Goal: Information Seeking & Learning: Learn about a topic

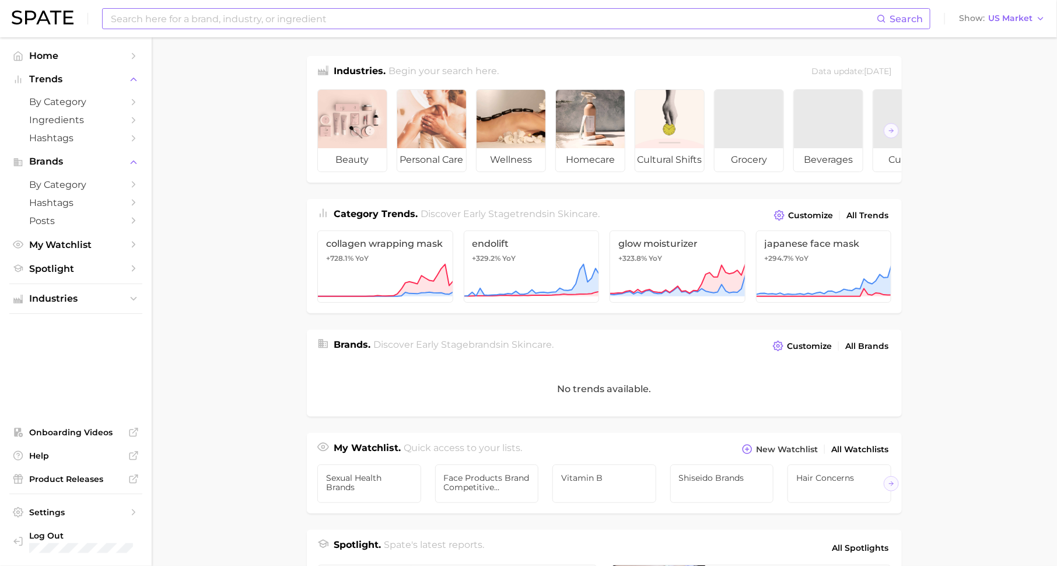
click at [327, 19] on input at bounding box center [493, 19] width 767 height 20
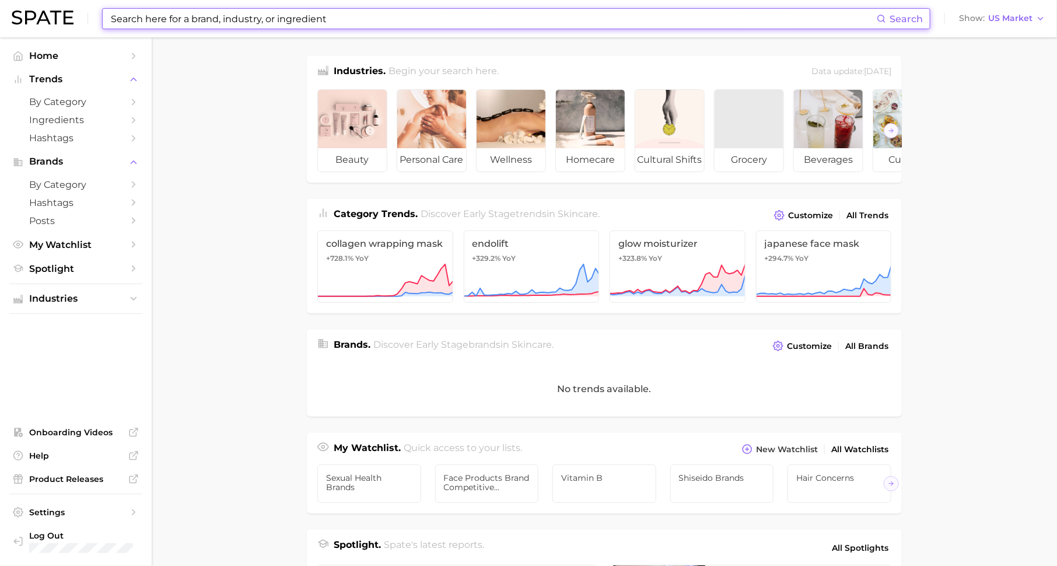
paste input "Prada Paradigme"
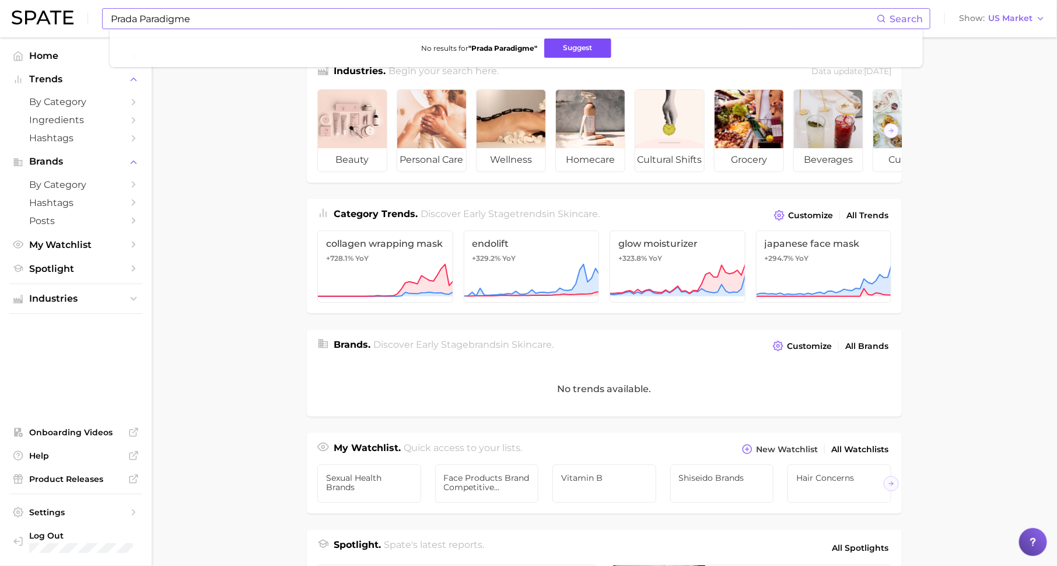
click at [570, 47] on button "Suggest" at bounding box center [577, 48] width 67 height 19
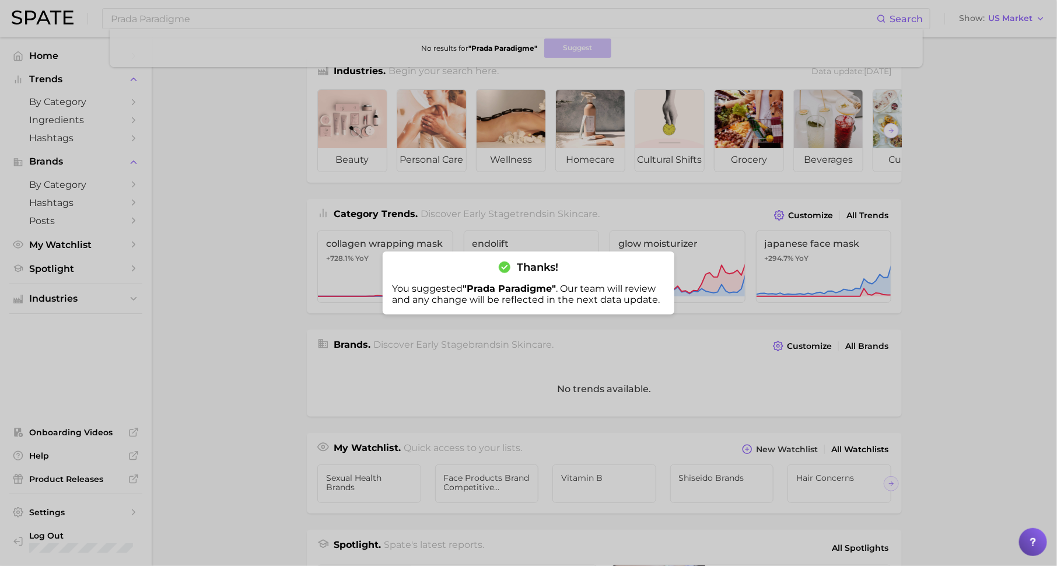
click at [207, 22] on div at bounding box center [528, 283] width 1057 height 566
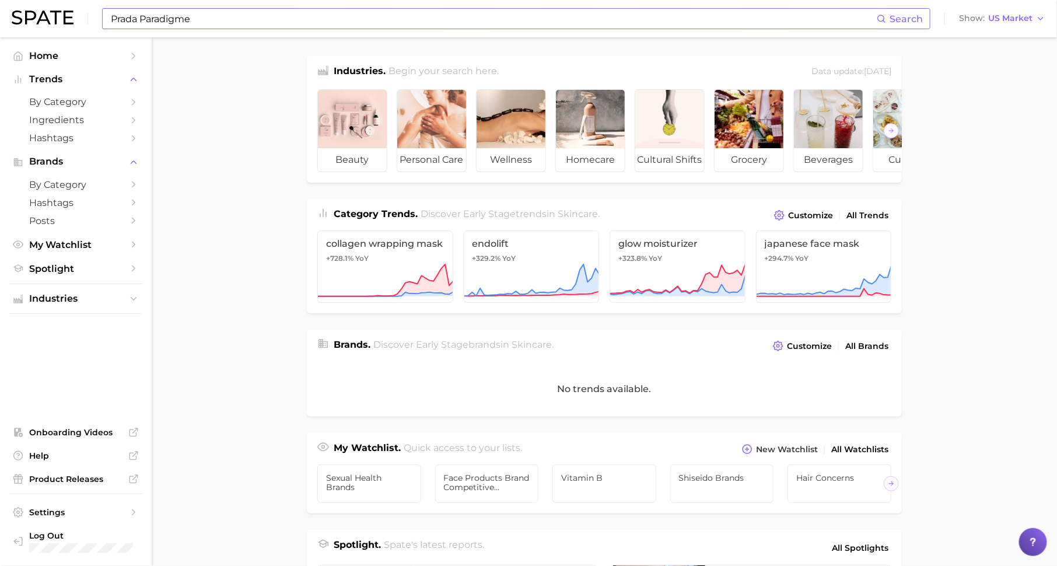
click at [209, 22] on input "Prada Paradigme" at bounding box center [493, 19] width 767 height 20
type input "r"
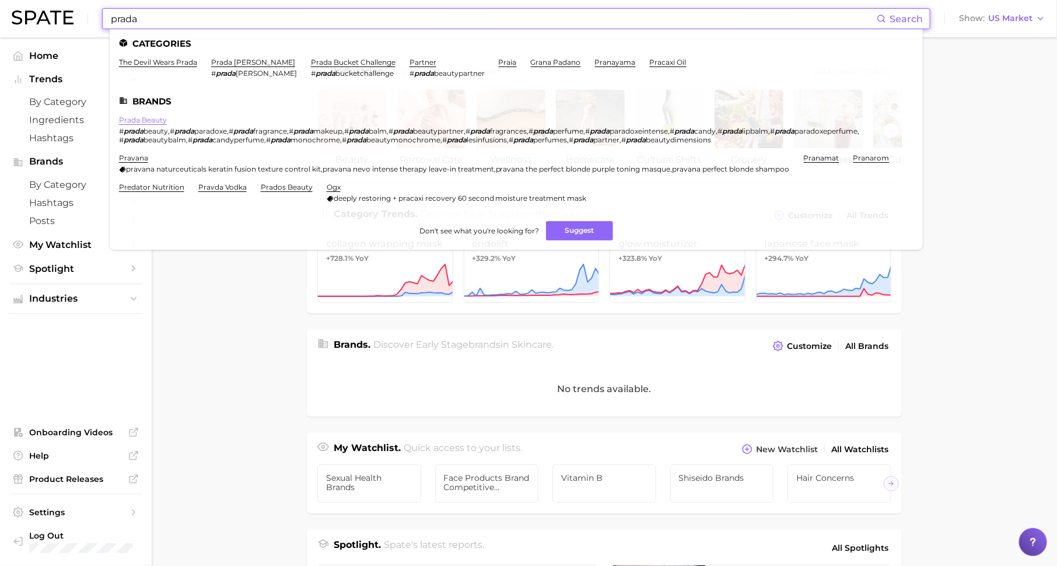
type input "prada"
click at [153, 118] on link "prada beauty" at bounding box center [143, 120] width 48 height 9
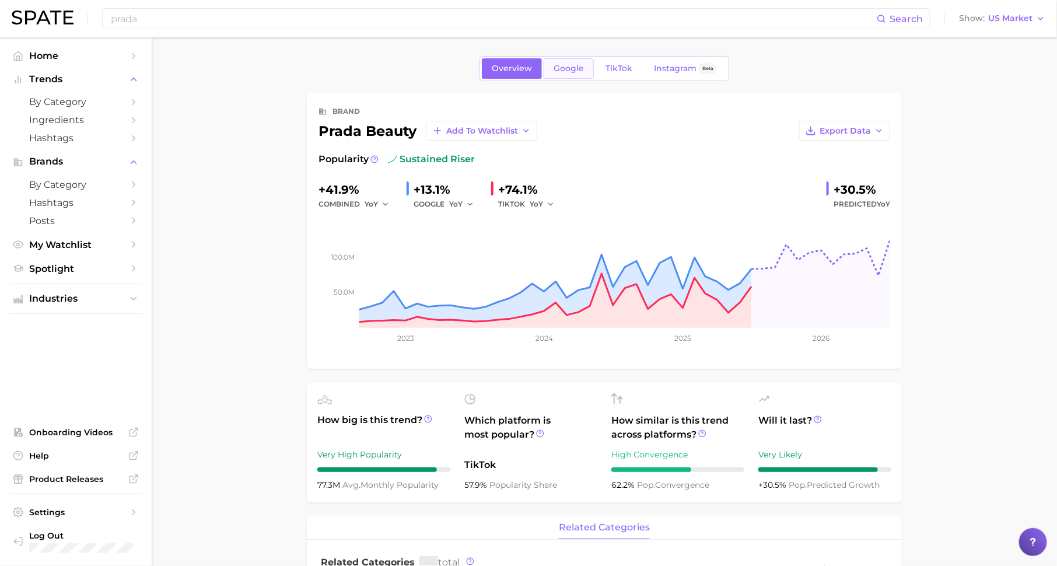
click at [582, 70] on span "Google" at bounding box center [569, 69] width 30 height 10
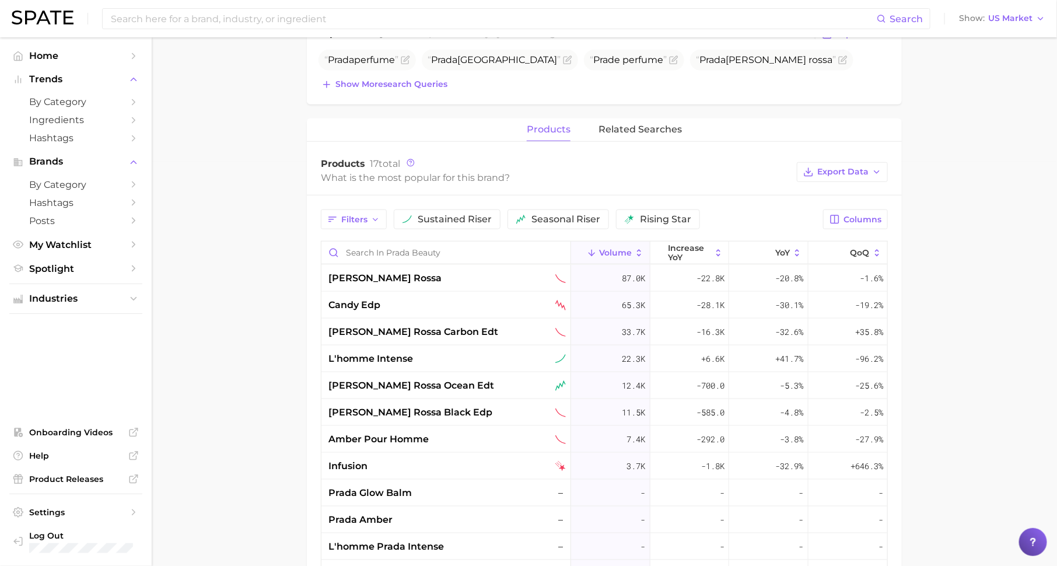
scroll to position [405, 0]
click at [507, 253] on input "Search in prada beauty" at bounding box center [445, 251] width 249 height 22
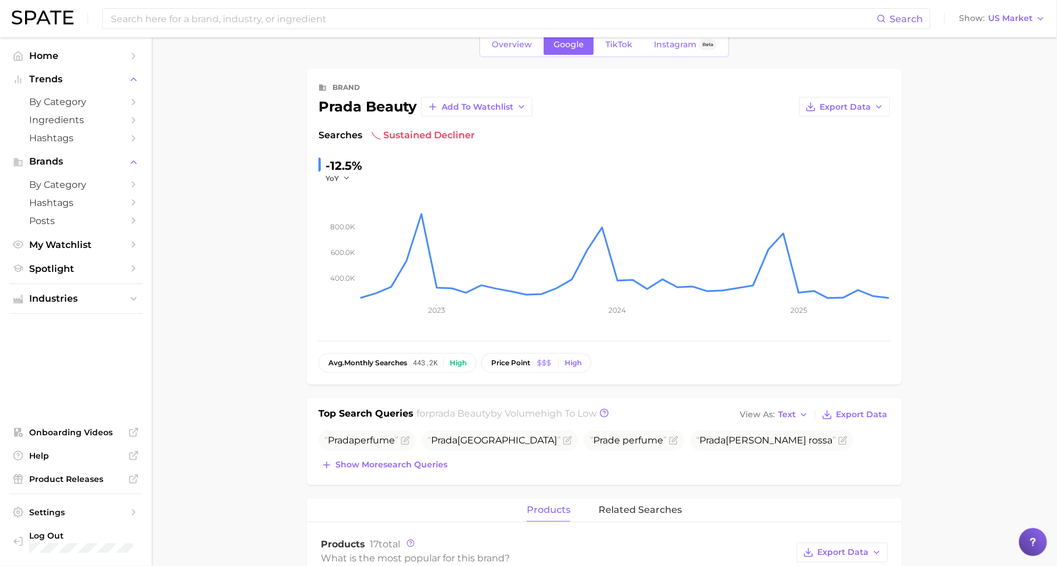
scroll to position [0, 0]
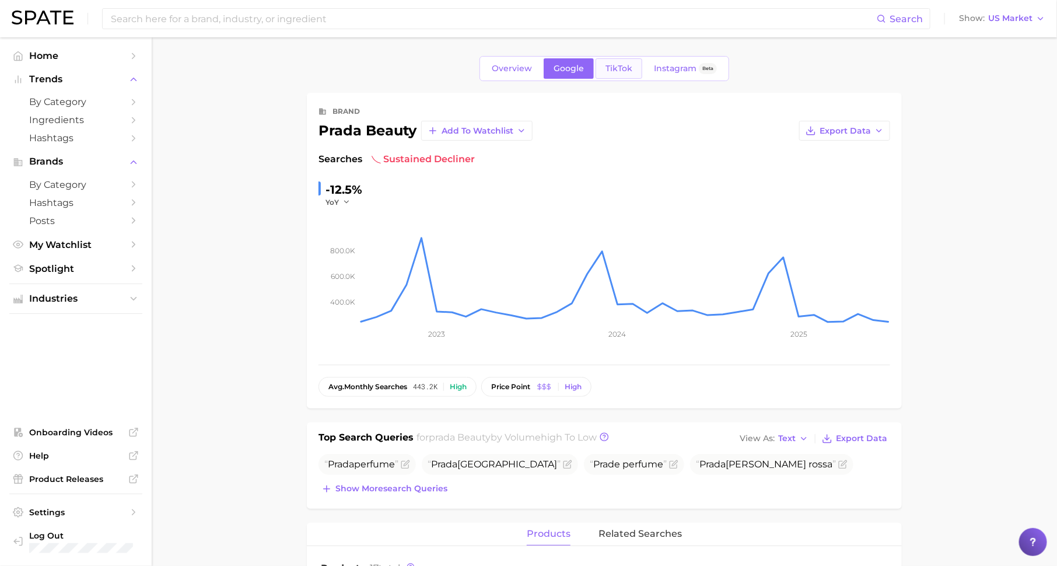
type input "par"
click at [609, 61] on link "TikTok" at bounding box center [619, 68] width 47 height 20
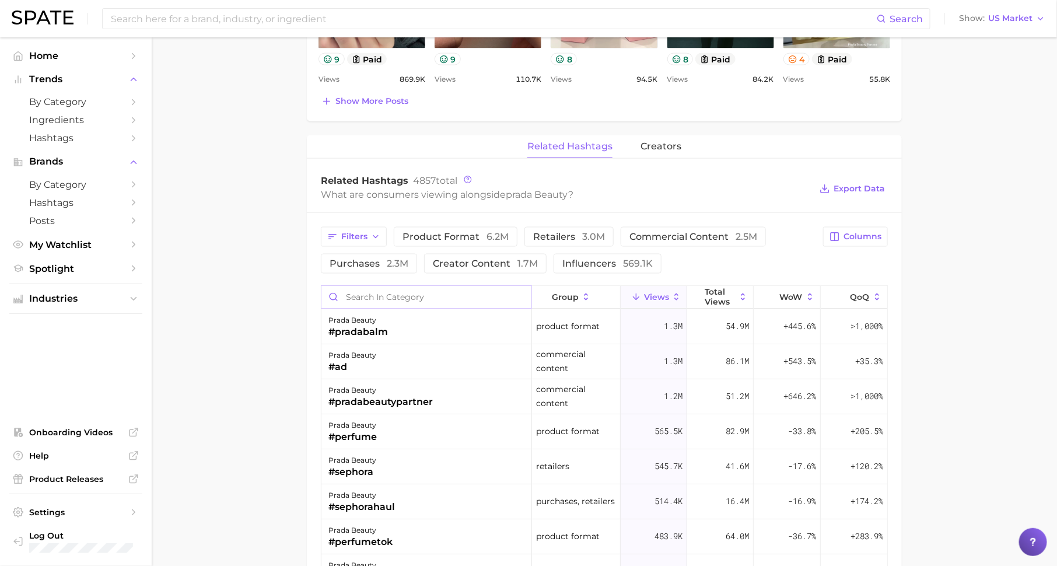
click at [447, 289] on input "Search in category" at bounding box center [426, 297] width 210 height 22
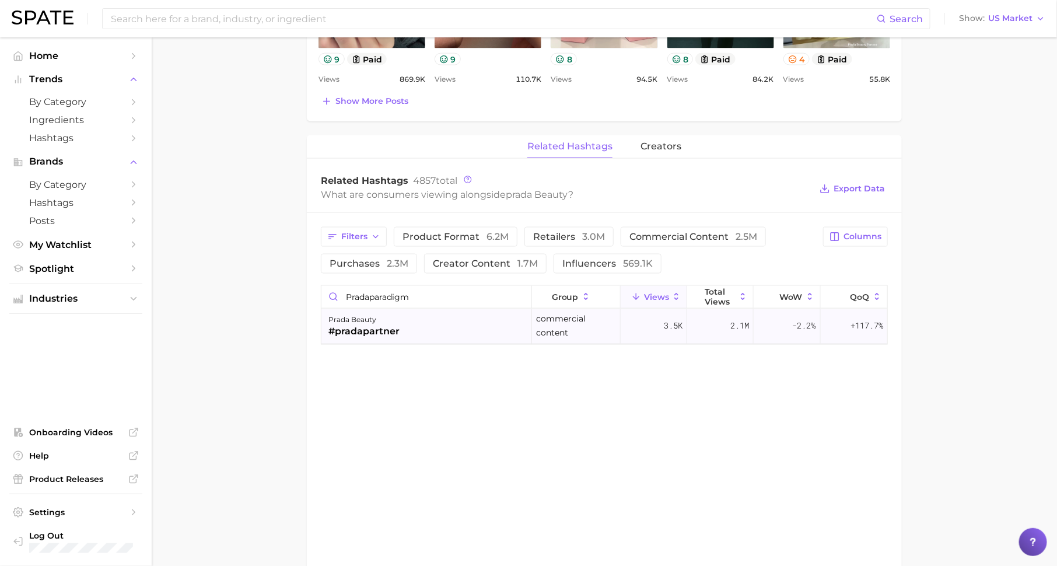
click at [429, 331] on div "prada beauty #pradapartner" at bounding box center [426, 326] width 211 height 35
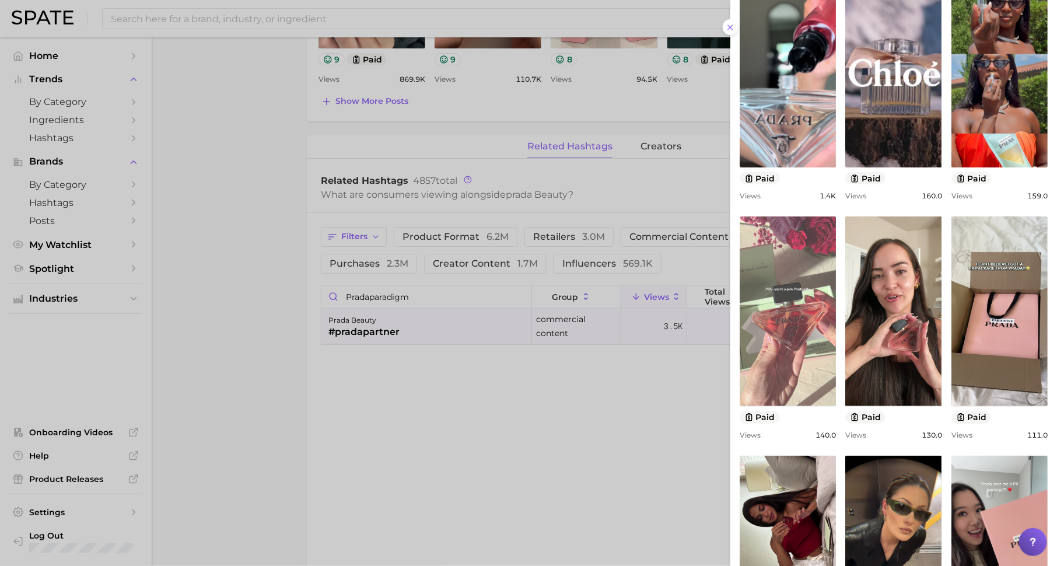
scroll to position [156, 0]
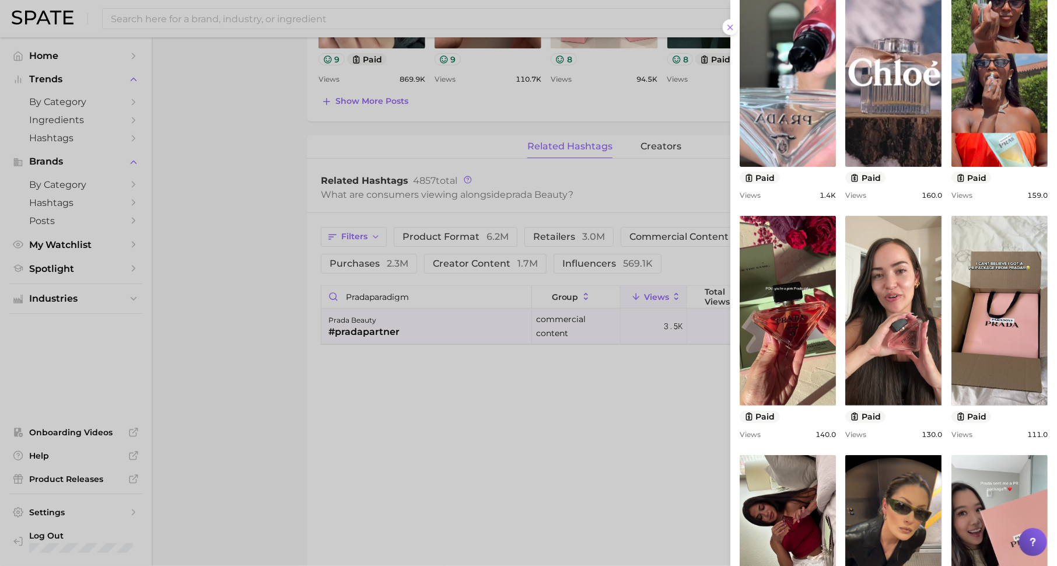
click at [494, 519] on div at bounding box center [528, 283] width 1057 height 566
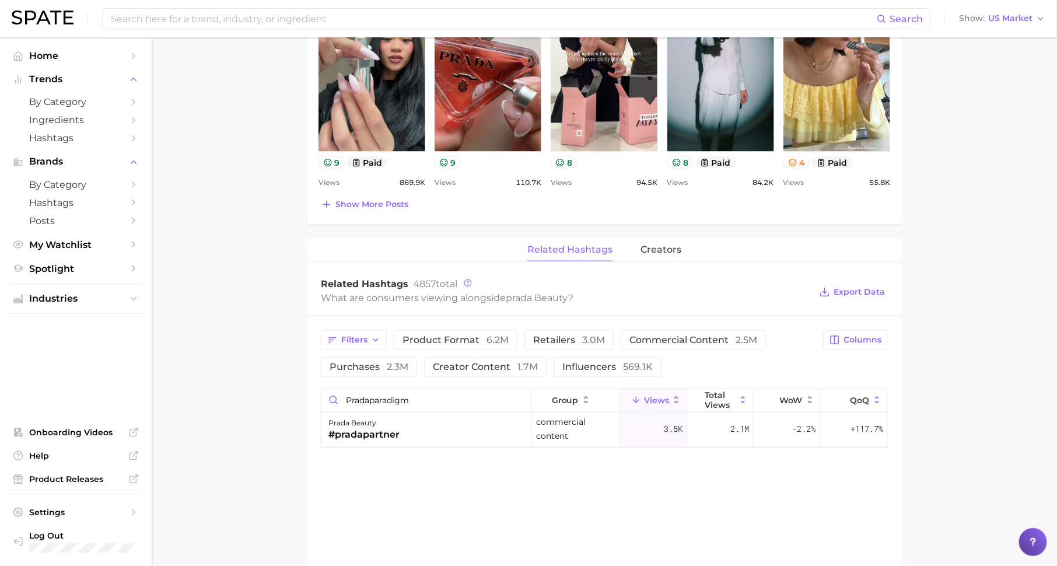
scroll to position [641, 0]
click at [407, 394] on input "pradaparadigm" at bounding box center [426, 401] width 210 height 22
paste input "paradigme"
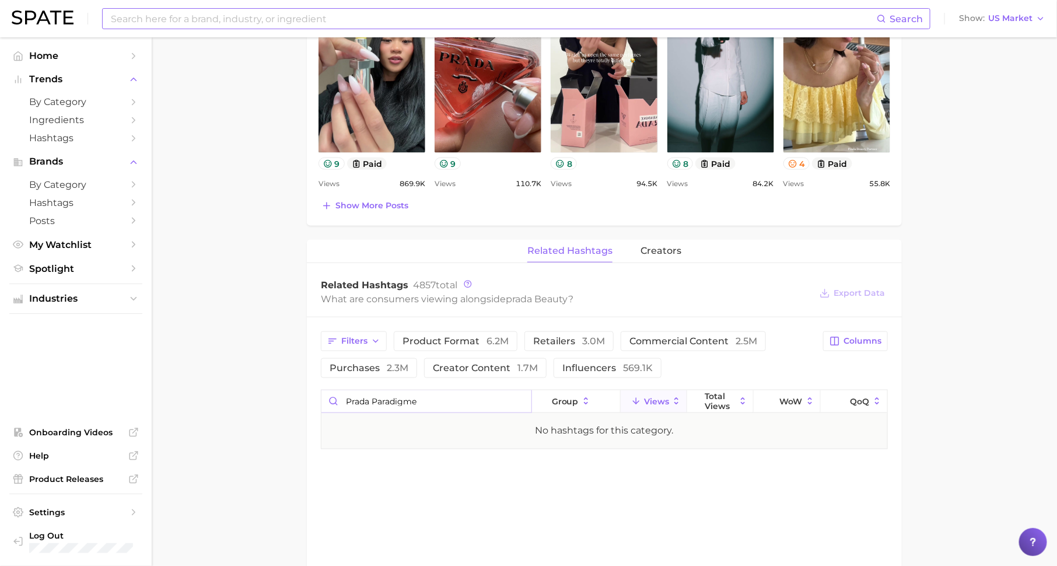
type input "prada paradigme"
click at [335, 12] on input at bounding box center [493, 19] width 767 height 20
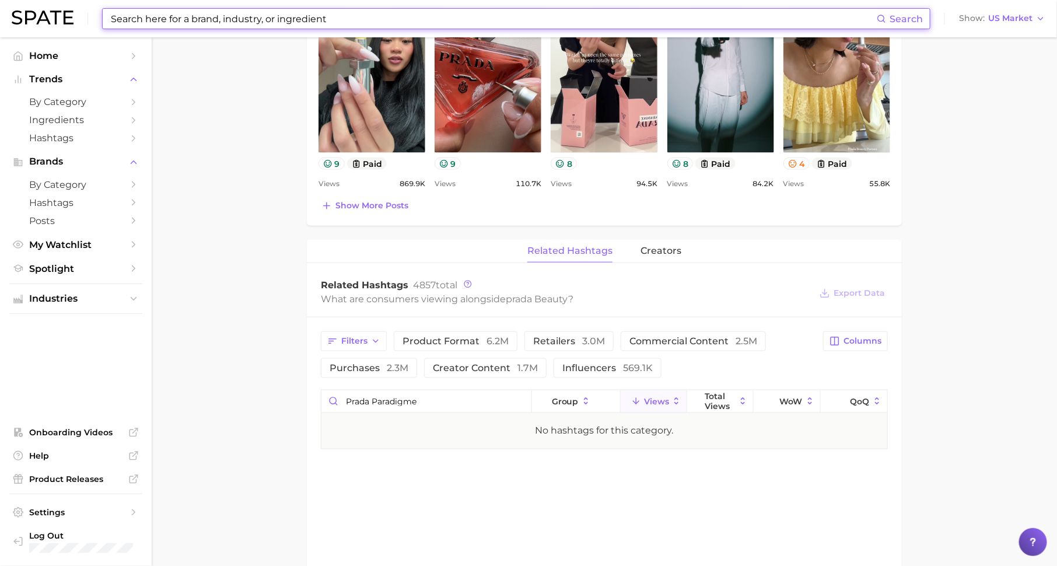
paste input "prada paradigme"
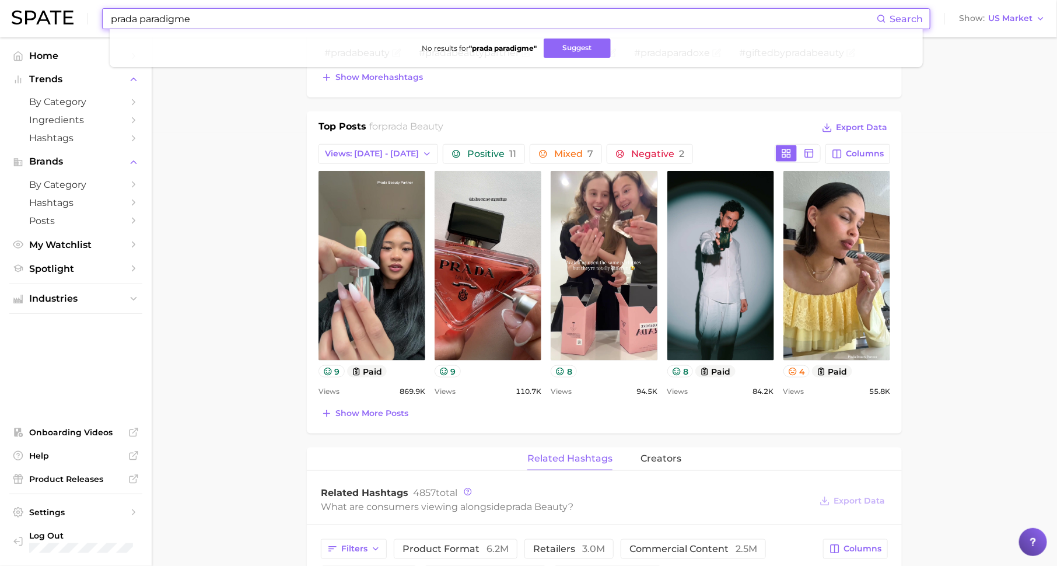
scroll to position [451, 0]
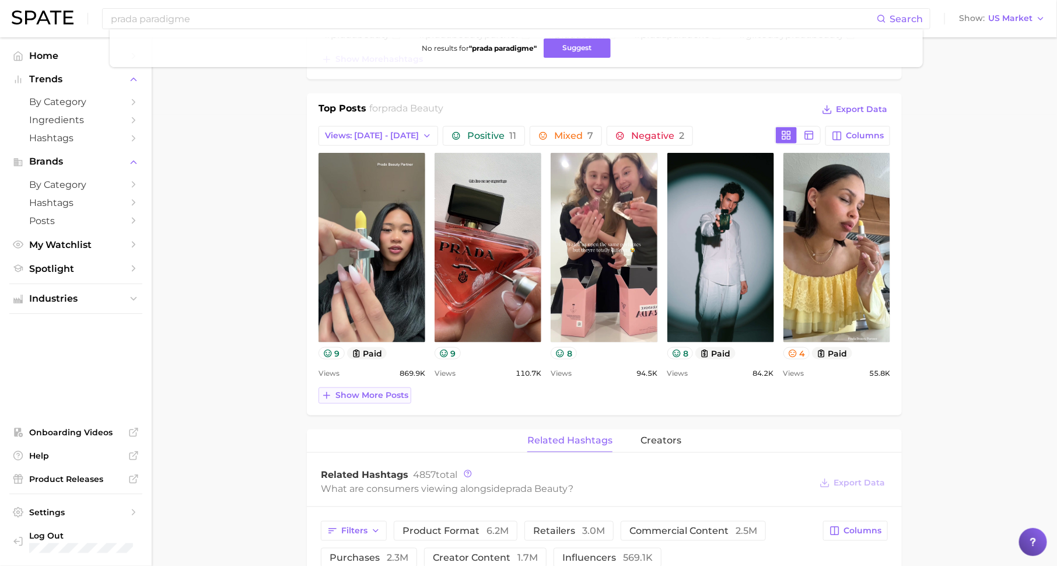
click at [352, 387] on button "Show more posts" at bounding box center [365, 395] width 93 height 16
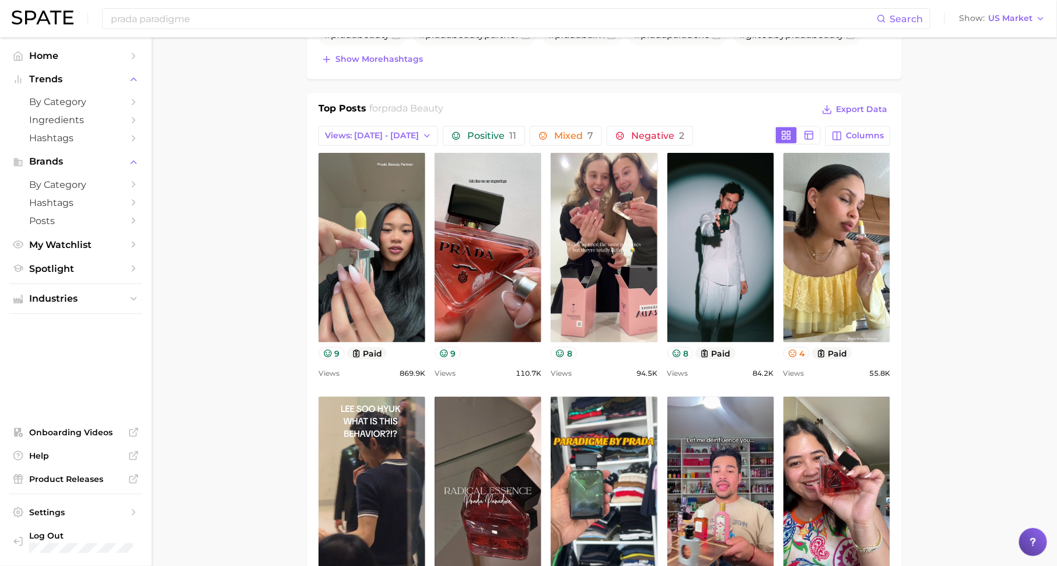
scroll to position [0, 0]
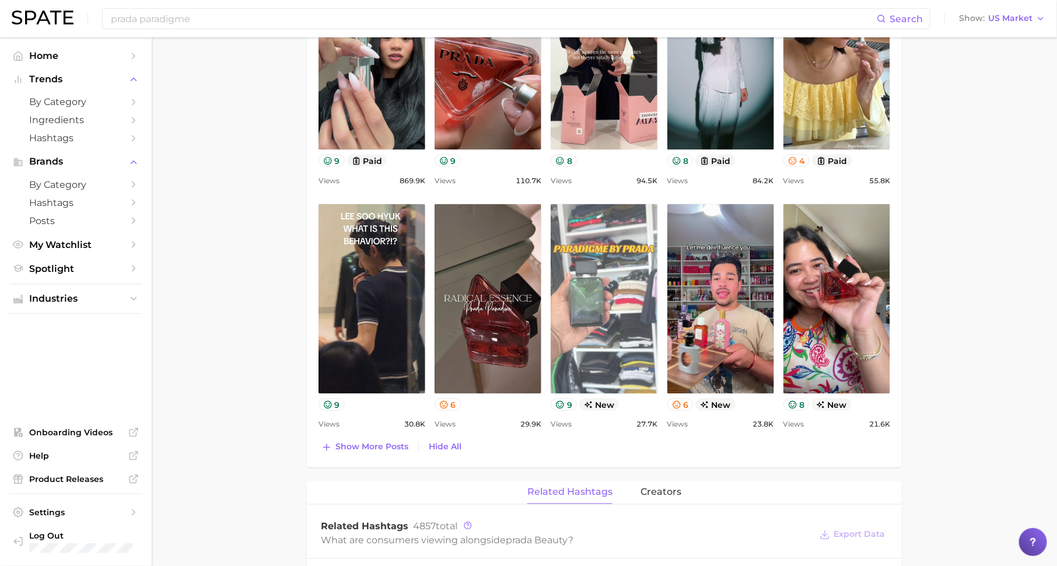
click at [619, 331] on link "view post on TikTok" at bounding box center [604, 299] width 107 height 190
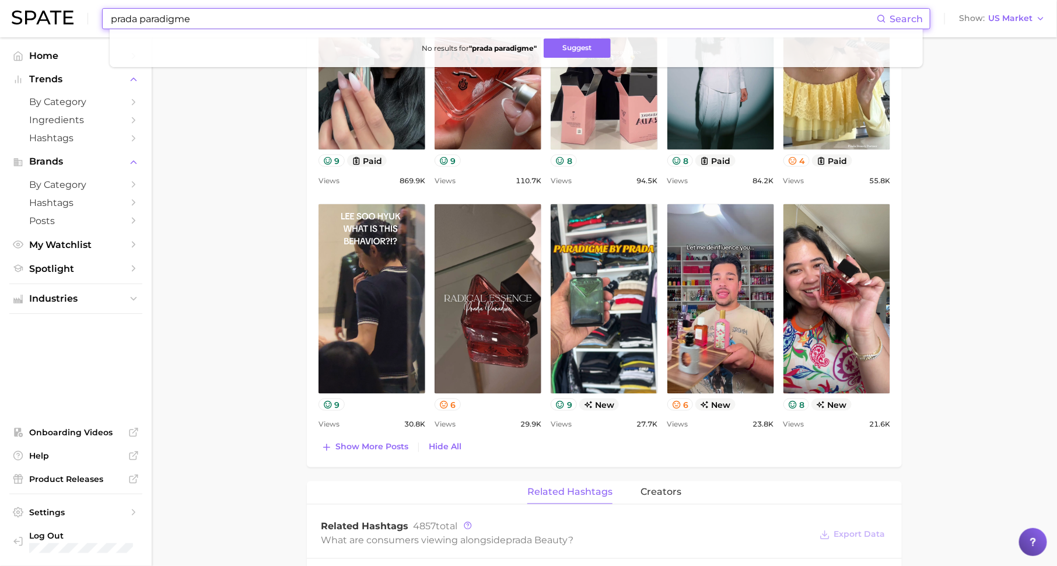
click at [275, 23] on input "prada paradigme" at bounding box center [493, 19] width 767 height 20
paste input
click at [141, 19] on input "prada paradigme" at bounding box center [493, 19] width 767 height 20
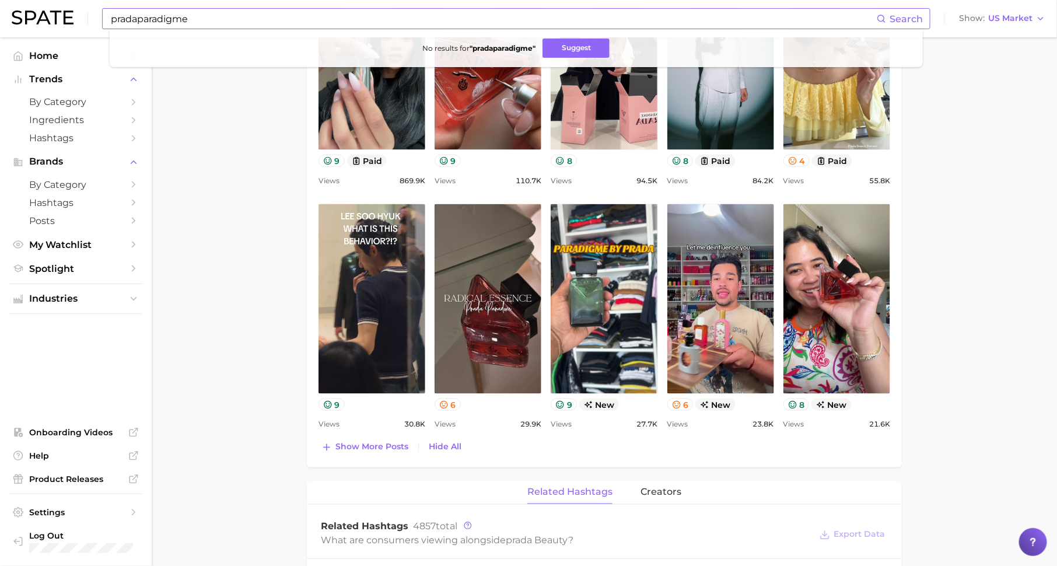
click at [107, 15] on div "pradaparadigme Search No results for " pradaparadigme " Suggest" at bounding box center [516, 18] width 828 height 21
click at [110, 19] on input "pradaparadigme" at bounding box center [493, 19] width 767 height 20
click at [578, 44] on button "Suggest" at bounding box center [578, 48] width 67 height 19
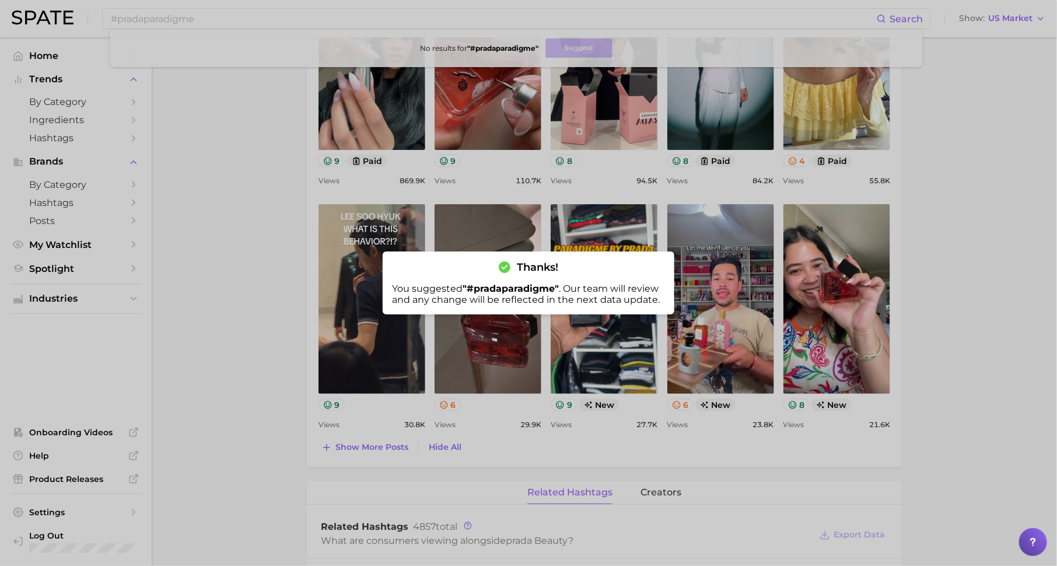
click at [427, 27] on div at bounding box center [528, 283] width 1057 height 566
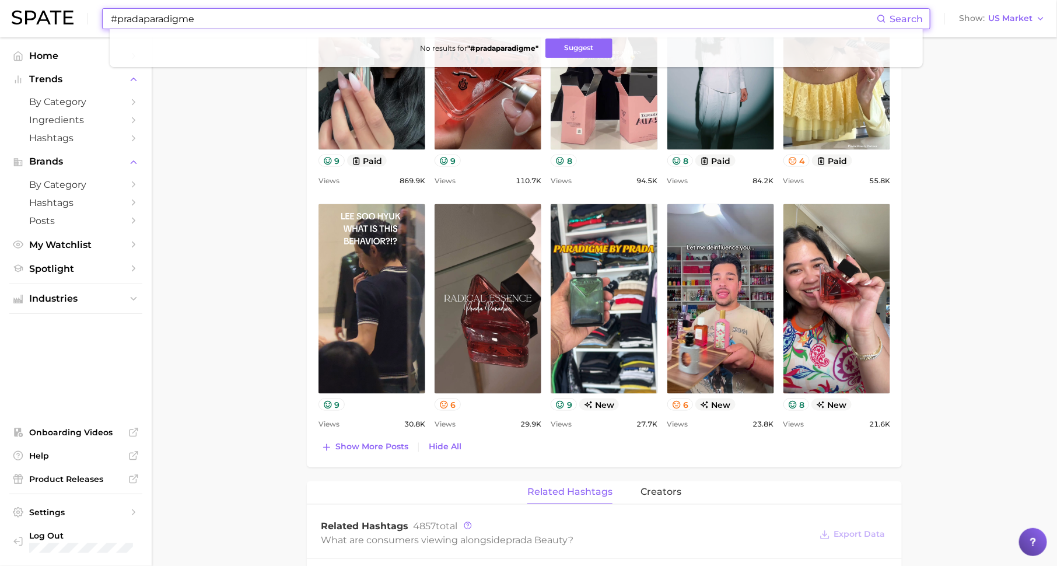
click at [438, 13] on input "#pradaparadigme" at bounding box center [493, 19] width 767 height 20
paste input "Dior Bois Talisman"
click at [292, 22] on input "Dior Bois Talisman" at bounding box center [493, 19] width 767 height 20
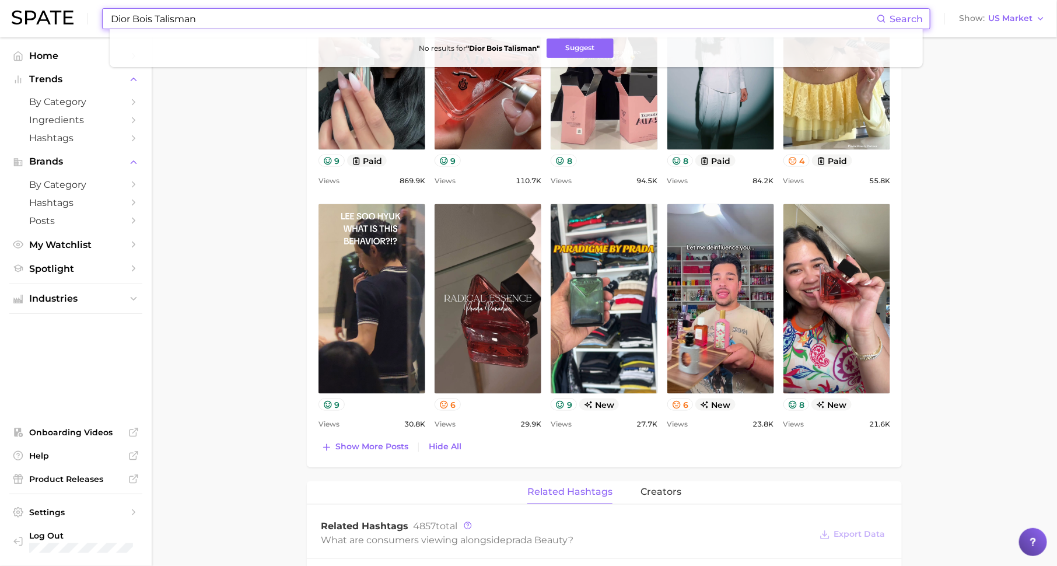
click at [292, 22] on input "Dior Bois Talisman" at bounding box center [493, 19] width 767 height 20
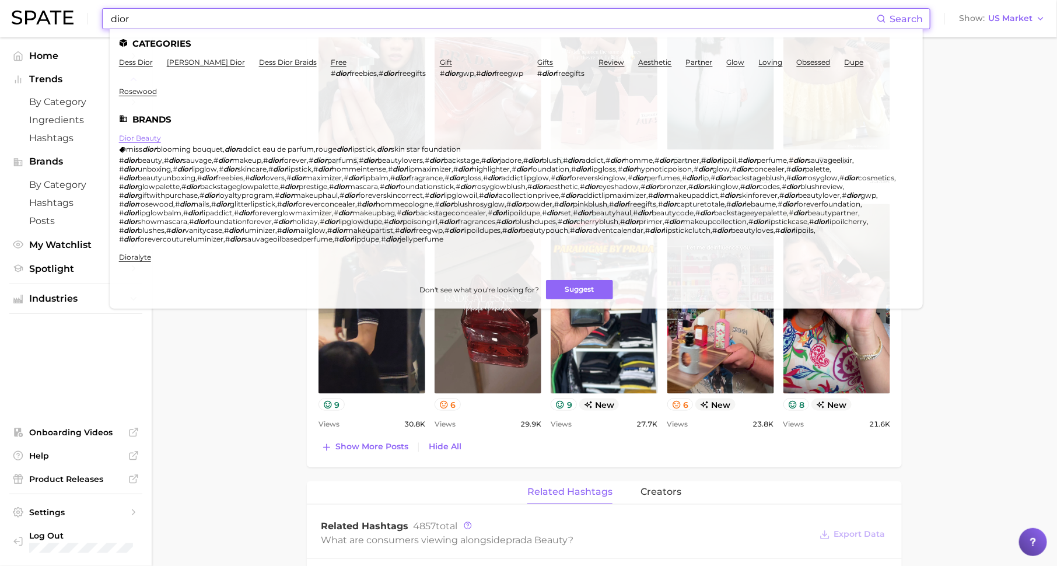
type input "dior"
click at [142, 134] on link "dior beauty" at bounding box center [140, 138] width 42 height 9
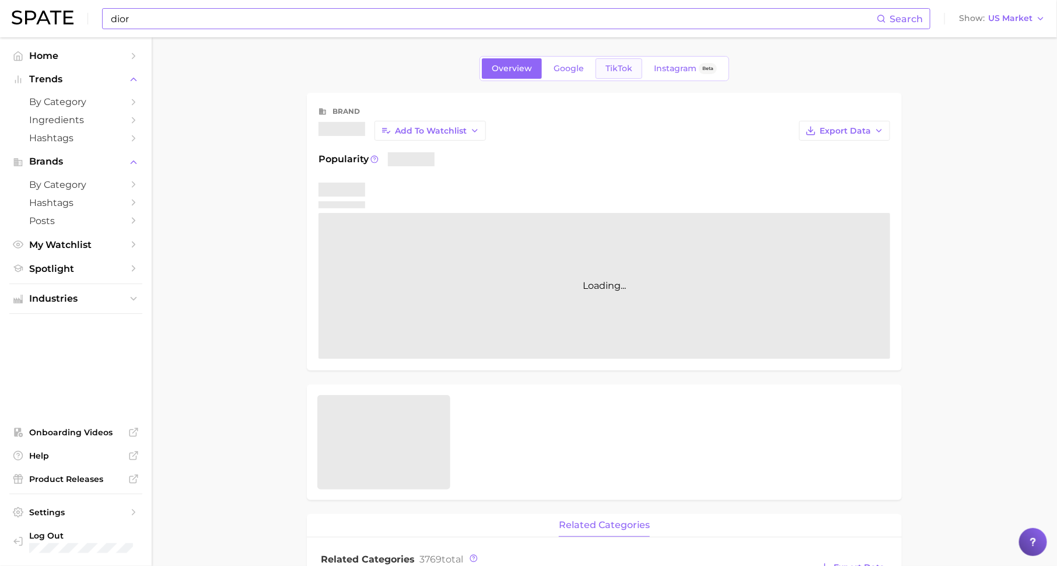
click at [618, 70] on span "TikTok" at bounding box center [619, 69] width 27 height 10
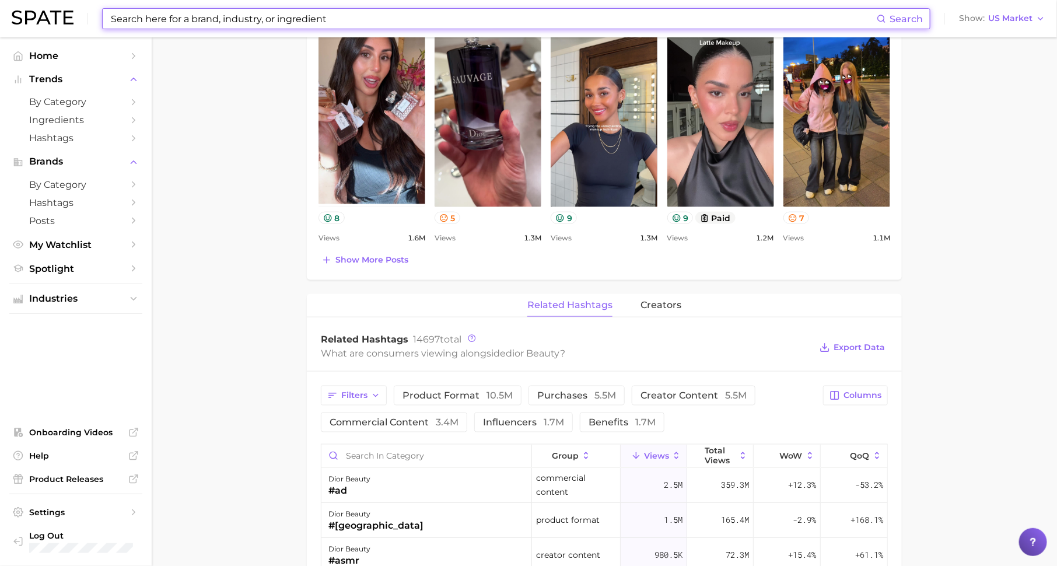
scroll to position [544, 0]
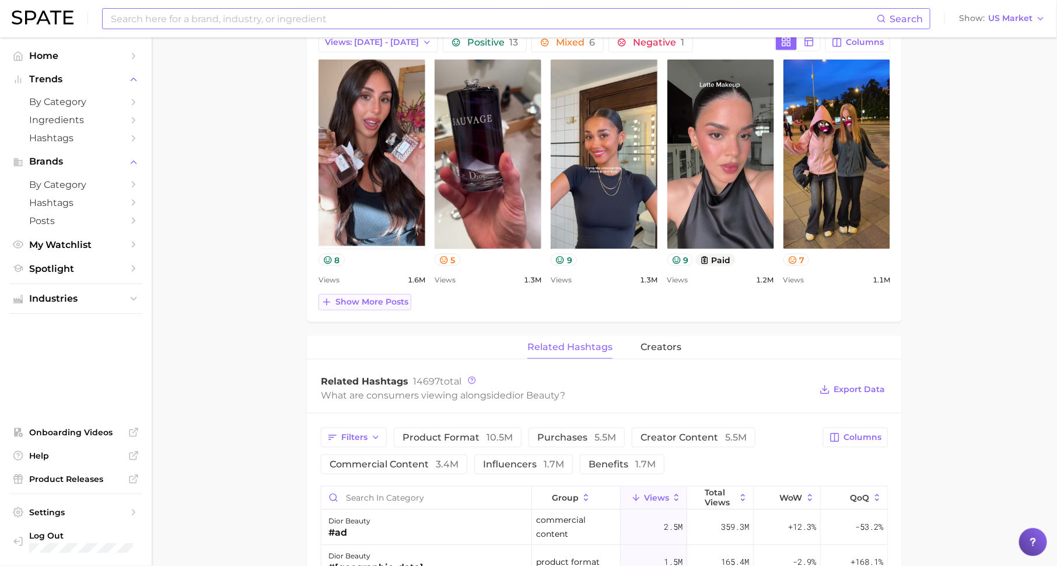
click at [384, 297] on span "Show more posts" at bounding box center [371, 302] width 73 height 10
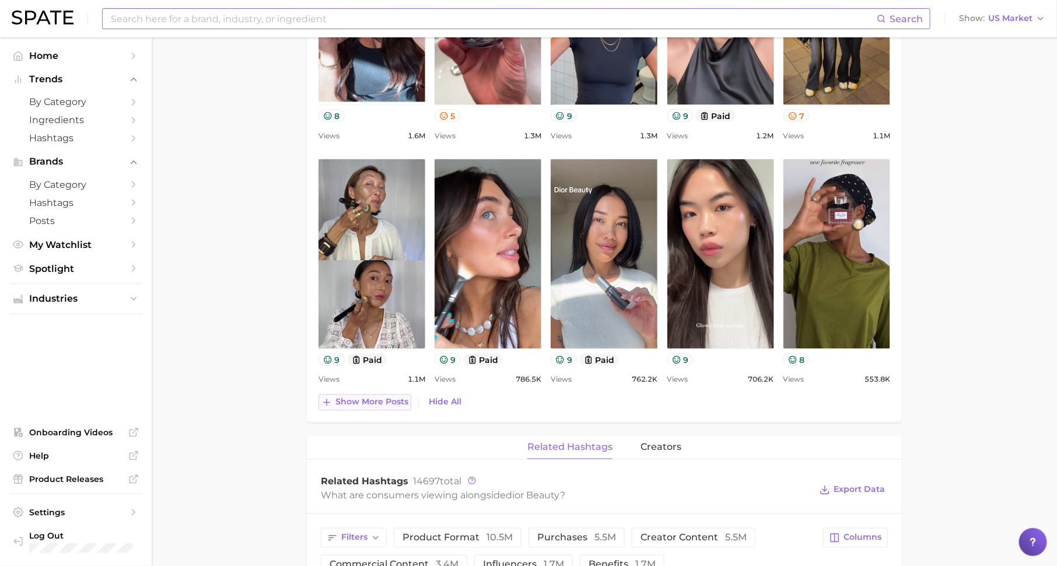
scroll to position [690, 0]
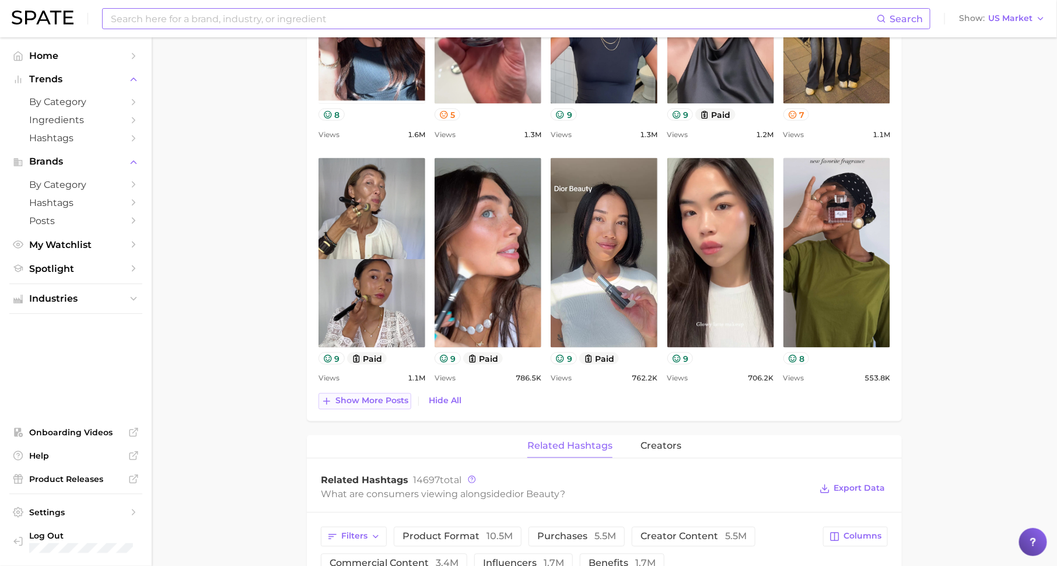
click at [373, 404] on button "Show more posts" at bounding box center [365, 401] width 93 height 16
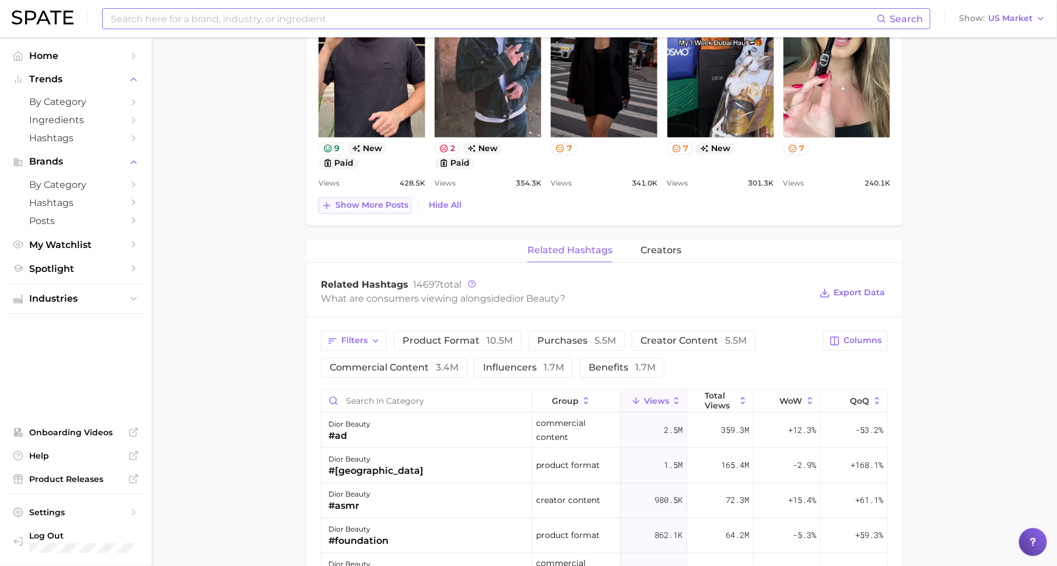
scroll to position [1154, 0]
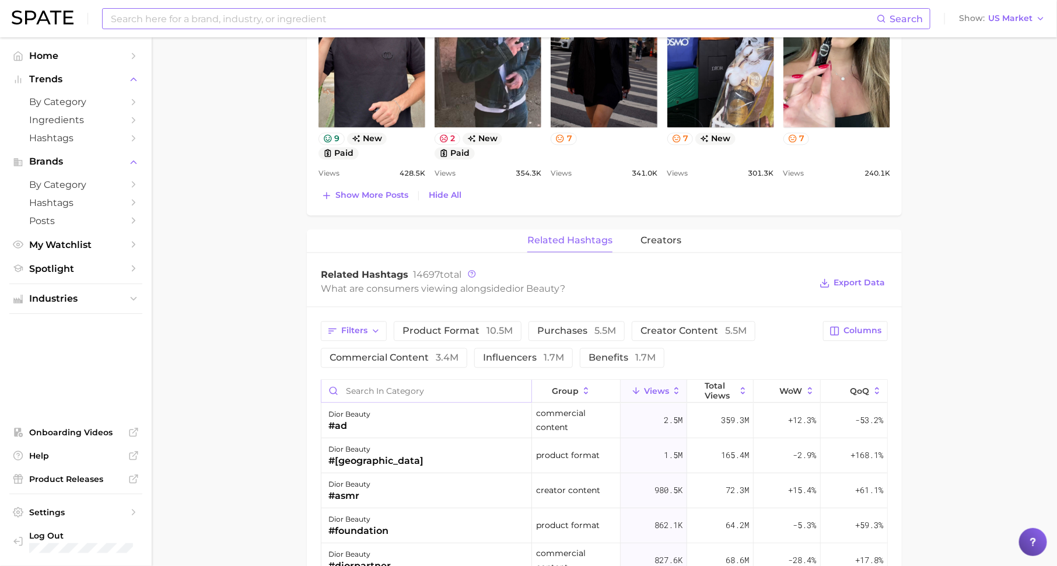
click at [383, 384] on input "Search in category" at bounding box center [426, 391] width 210 height 22
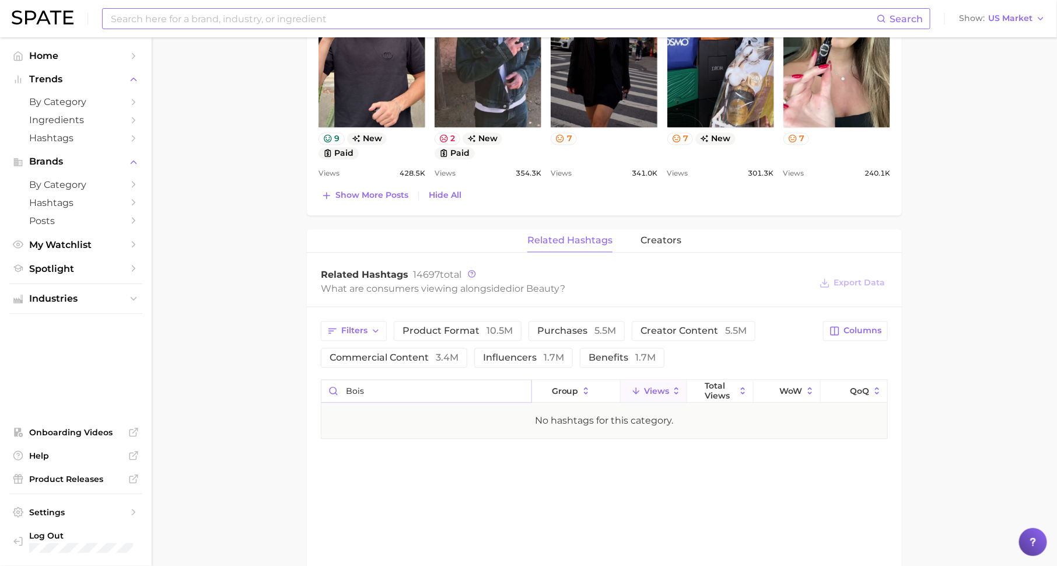
type input "bois"
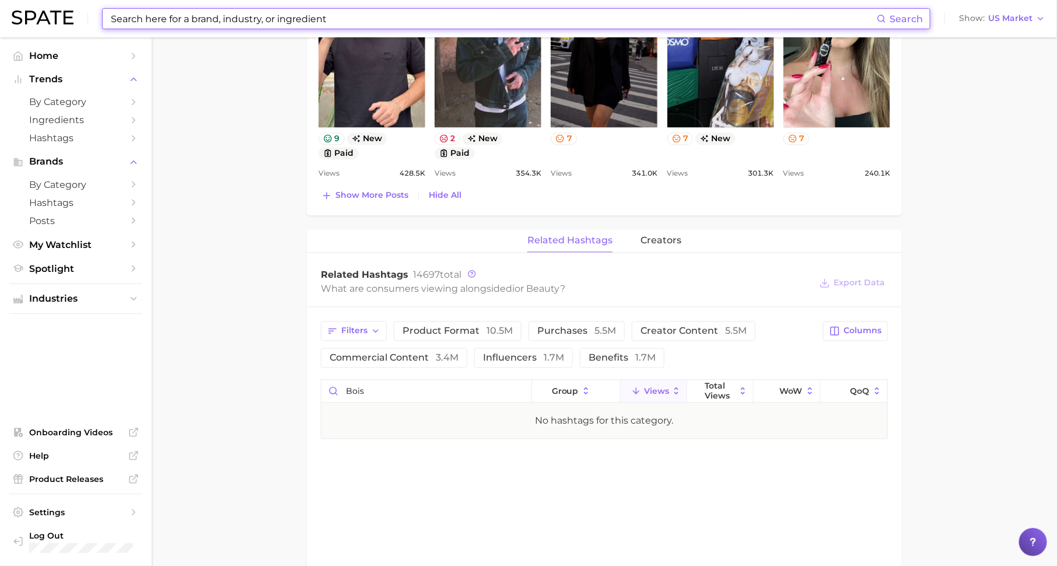
click at [264, 14] on input at bounding box center [493, 19] width 767 height 20
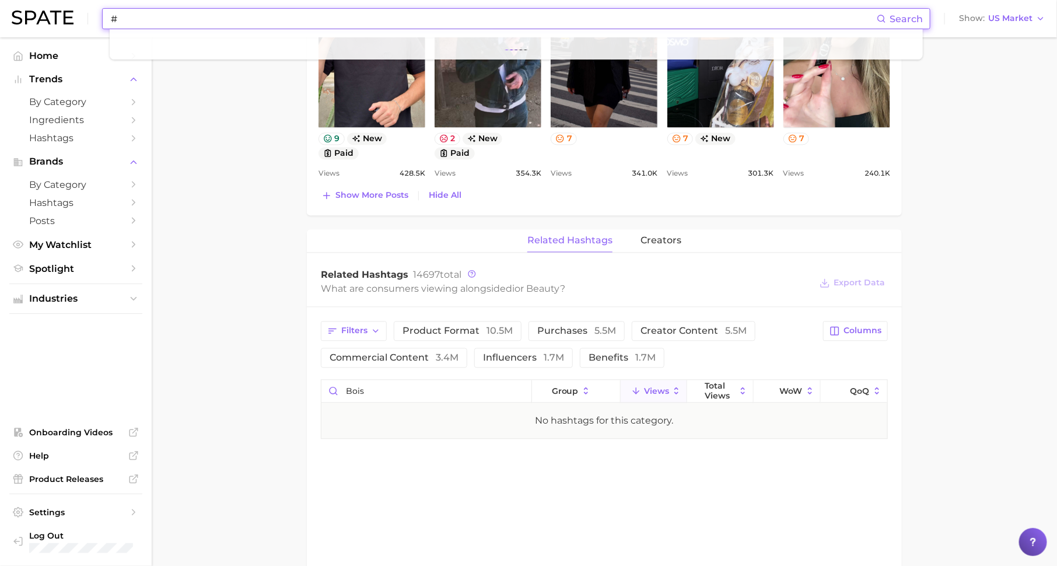
paste input "Dior Bois Talisman"
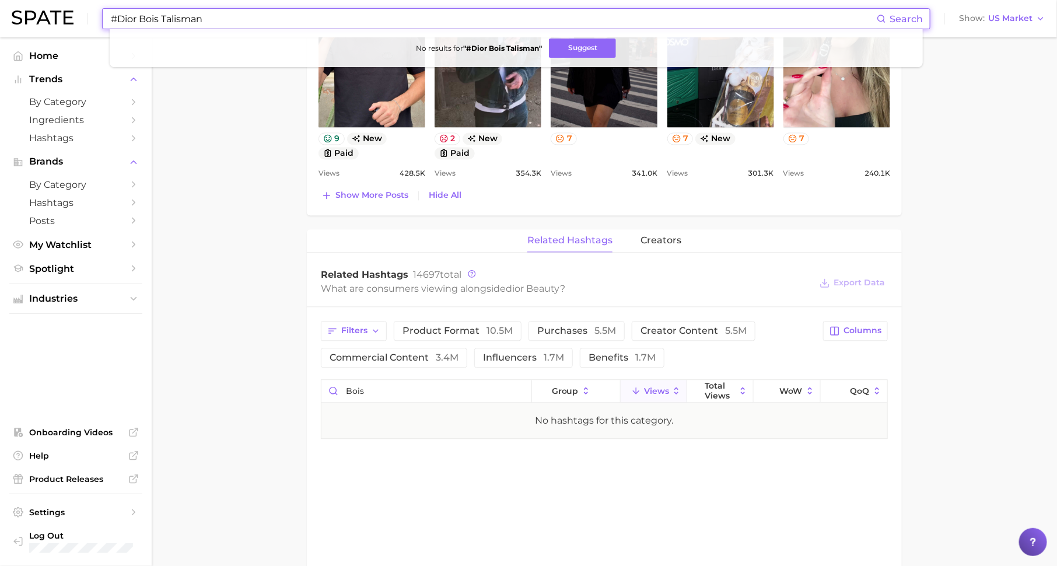
click at [139, 21] on input "#Dior Bois Talisman" at bounding box center [493, 19] width 767 height 20
click at [156, 20] on input "#DiorBois Talisman" at bounding box center [493, 19] width 767 height 20
click at [566, 48] on button "Suggest" at bounding box center [580, 48] width 67 height 19
click at [273, 19] on input "#DiorBoisTalisman" at bounding box center [493, 19] width 767 height 20
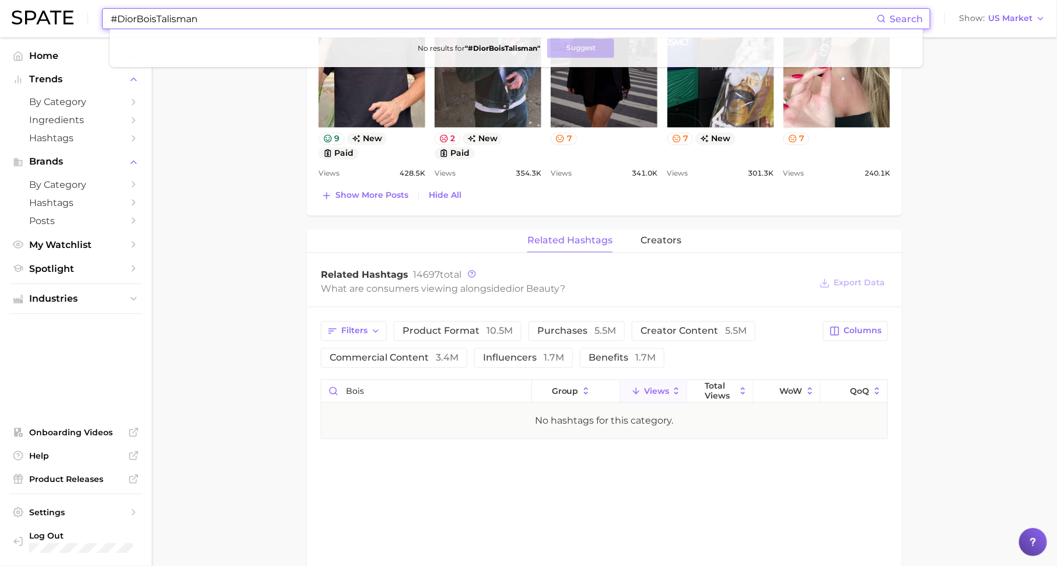
click at [273, 19] on input "#DiorBoisTalisman" at bounding box center [493, 19] width 767 height 20
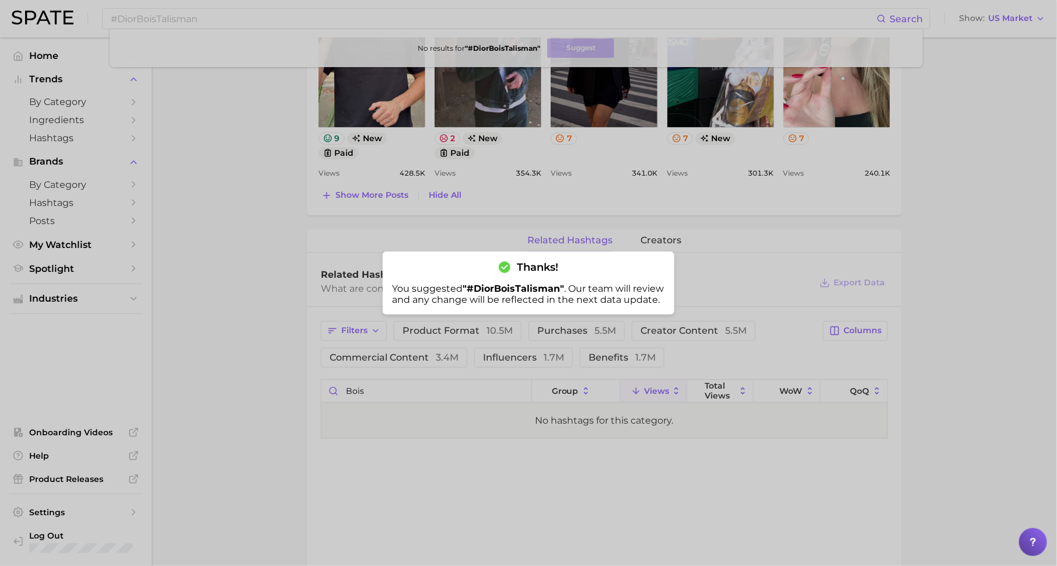
click at [275, 248] on div at bounding box center [528, 283] width 1057 height 566
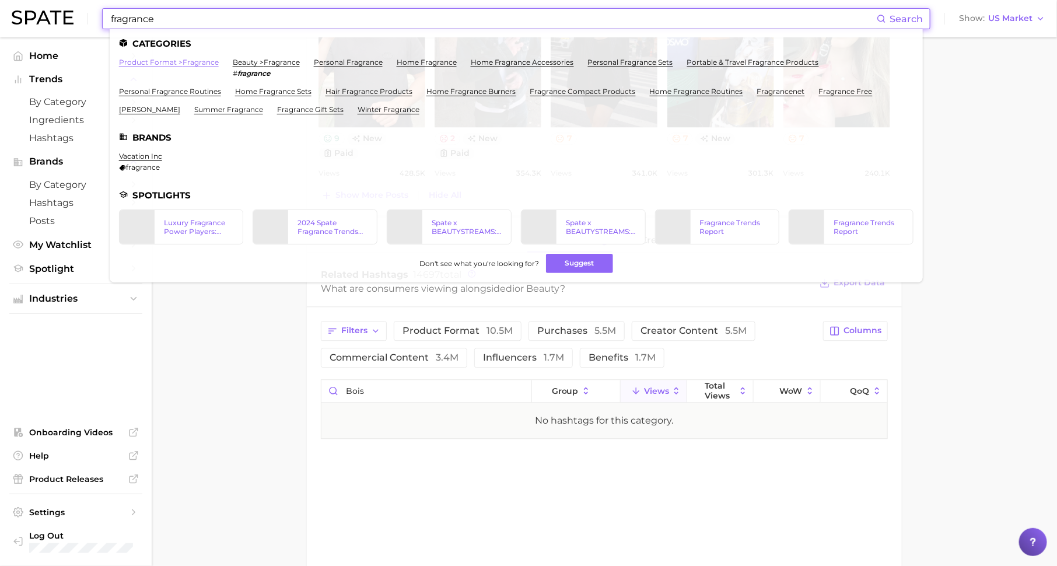
type input "fragrance"
click at [187, 58] on link "product format > fragrance" at bounding box center [169, 62] width 100 height 9
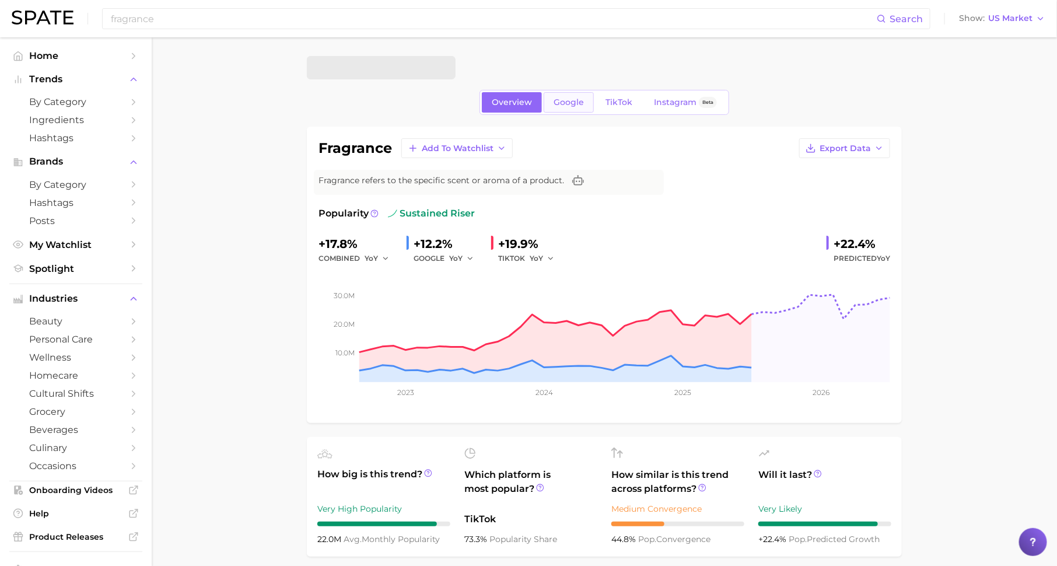
click at [578, 100] on span "Google" at bounding box center [569, 102] width 30 height 10
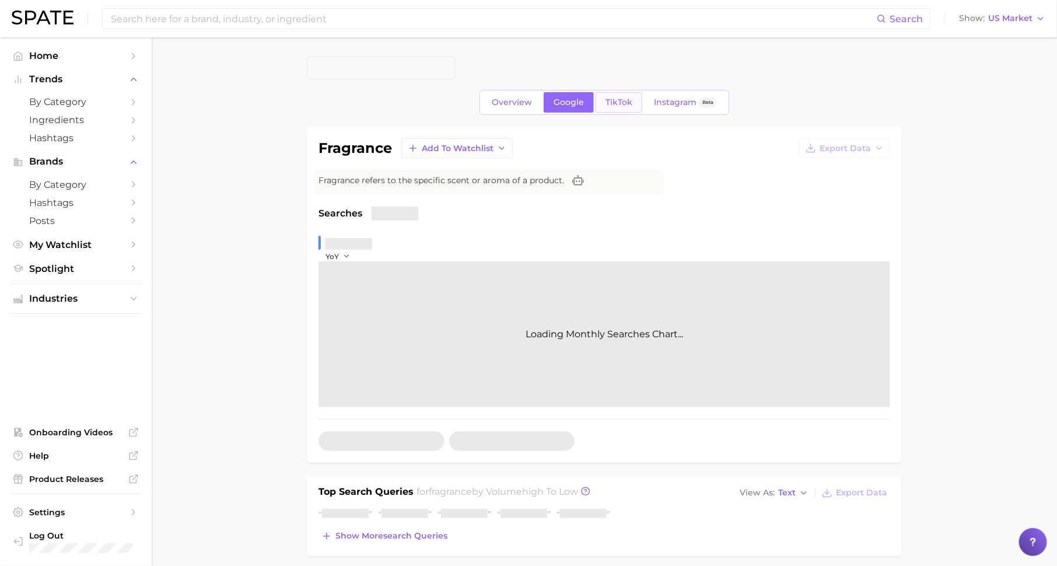
click at [614, 99] on span "TikTok" at bounding box center [619, 102] width 27 height 10
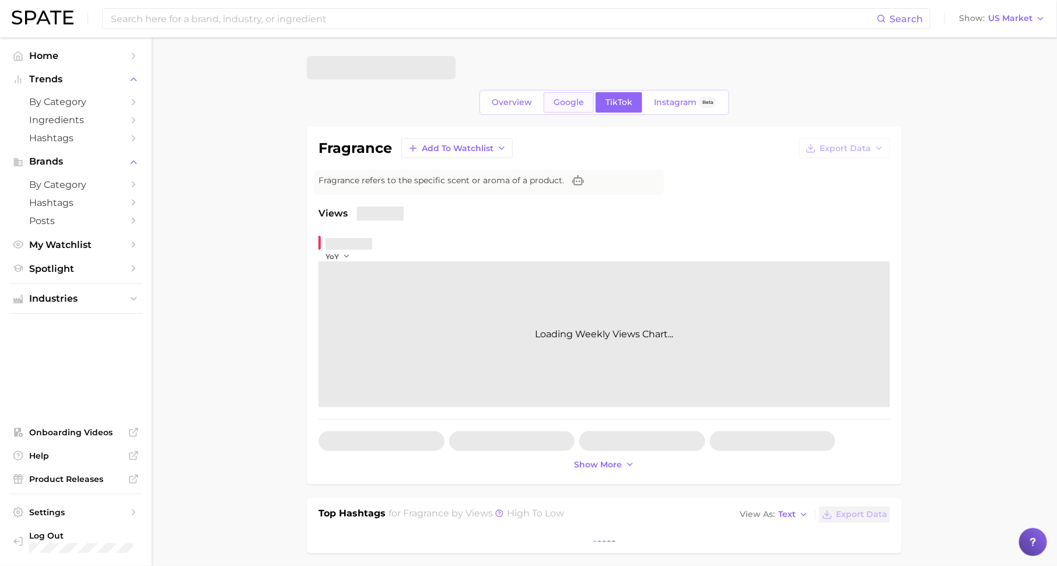
click at [568, 104] on span "Google" at bounding box center [569, 102] width 30 height 10
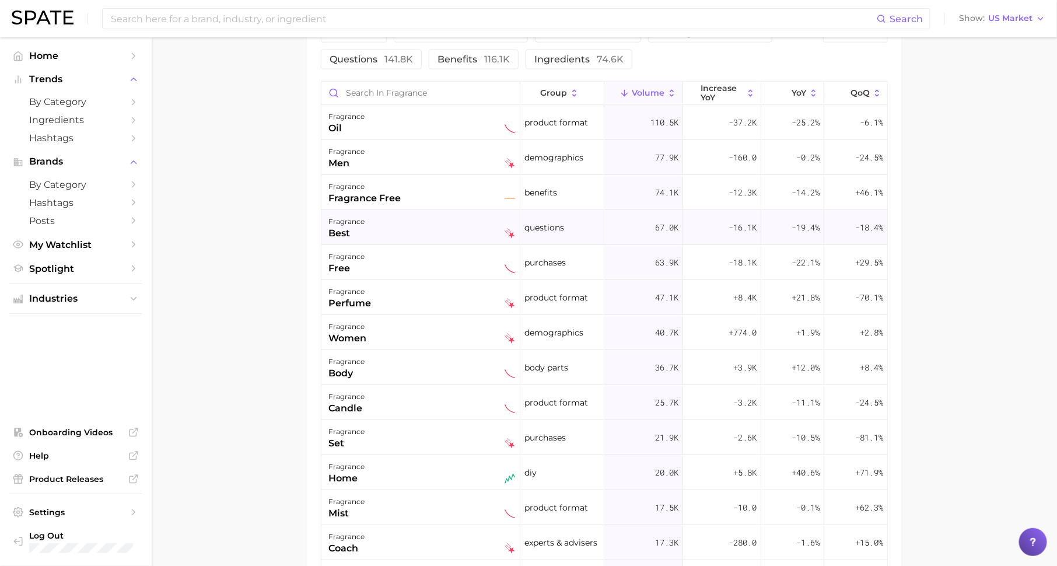
scroll to position [636, 0]
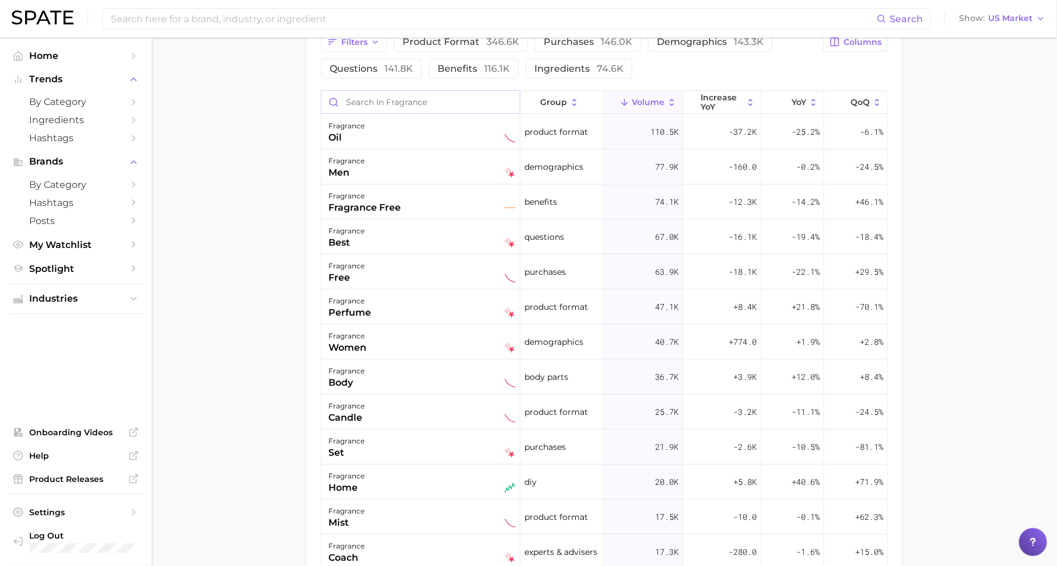
click at [460, 96] on input "Search in fragrance" at bounding box center [420, 102] width 198 height 22
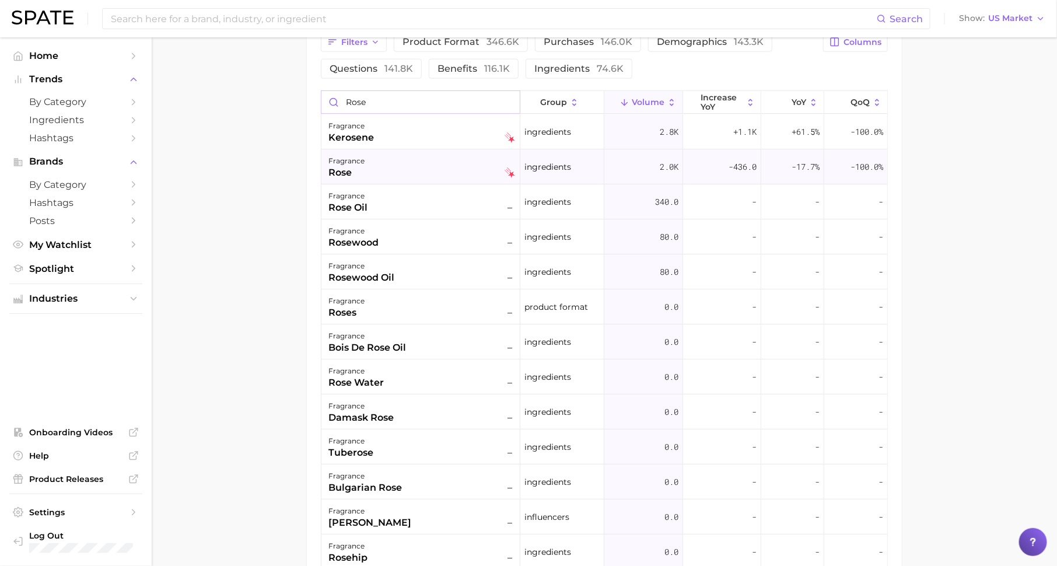
type input "rose"
click at [414, 165] on div "fragrance rose" at bounding box center [421, 167] width 187 height 26
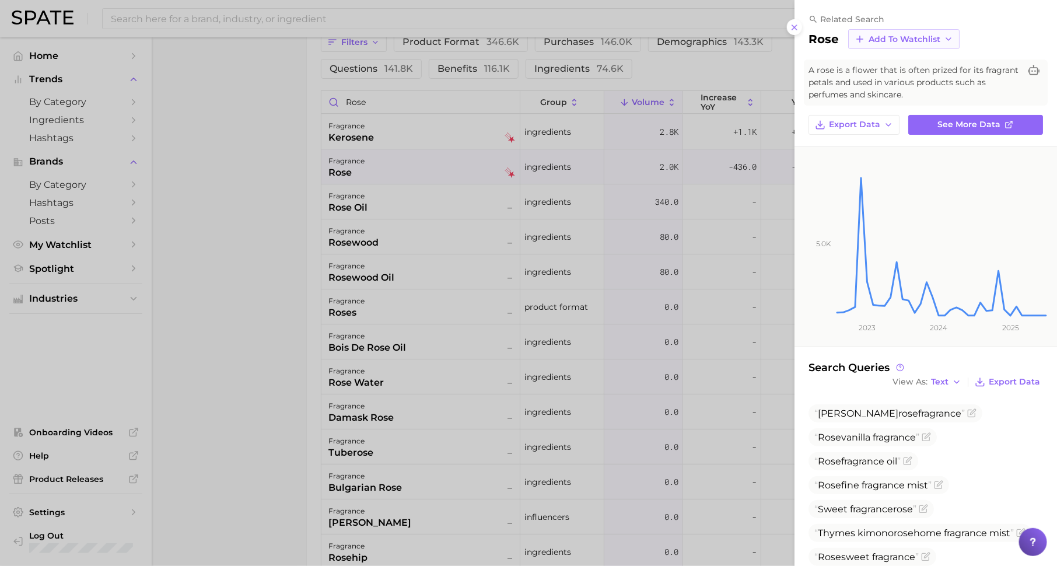
click at [907, 33] on button "Add to Watchlist" at bounding box center [903, 39] width 111 height 20
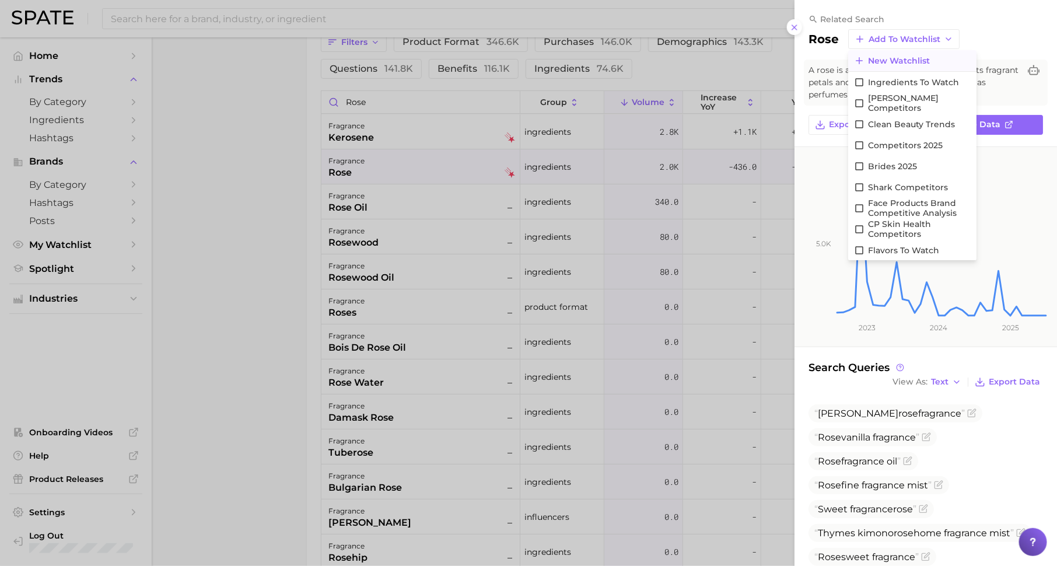
click at [907, 56] on span "New Watchlist" at bounding box center [899, 61] width 62 height 10
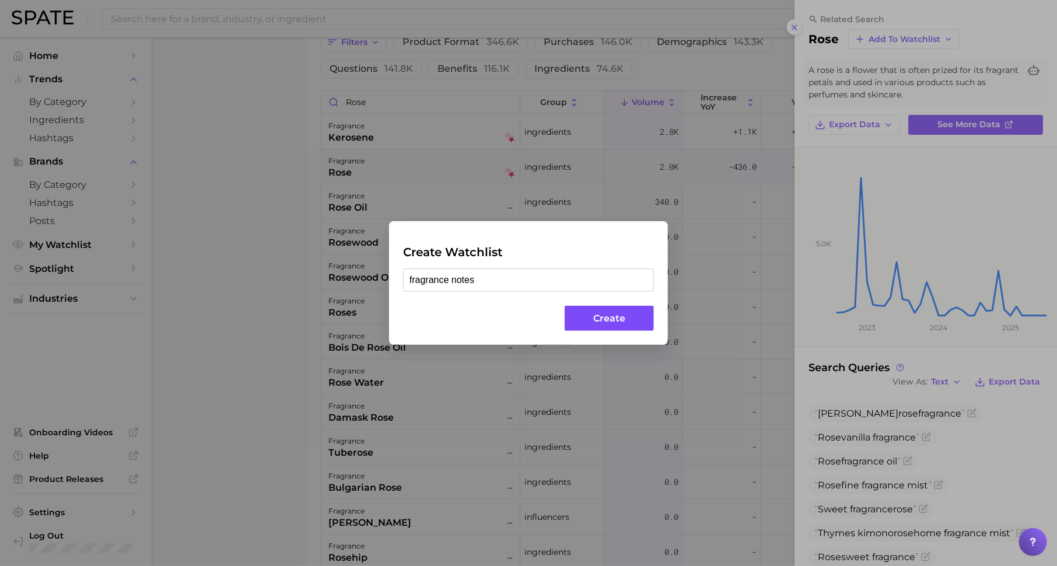
type input "fragrance notes"
click at [641, 312] on button "Create" at bounding box center [609, 318] width 89 height 25
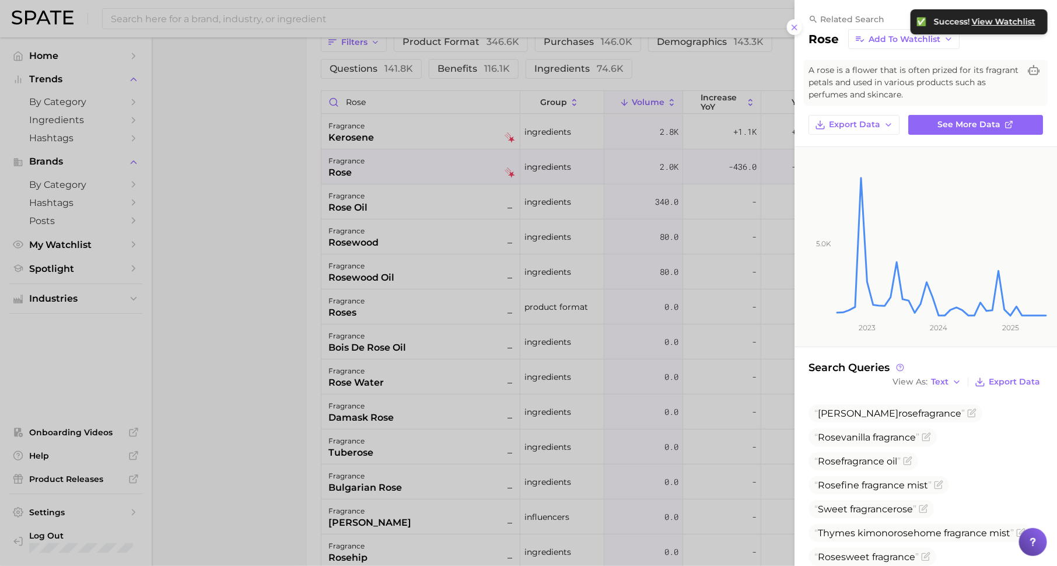
click at [372, 200] on div at bounding box center [528, 283] width 1057 height 566
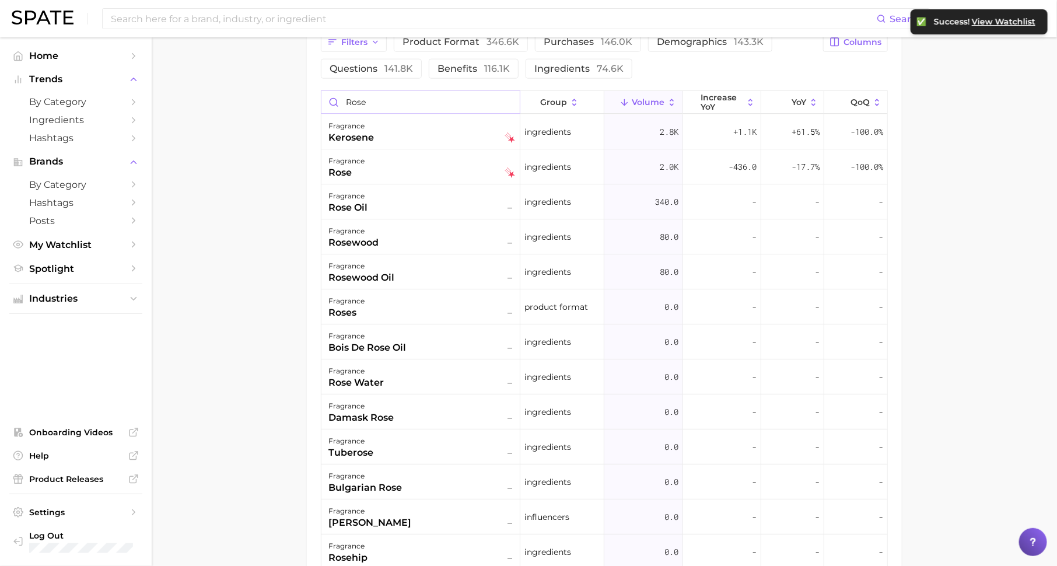
click at [408, 100] on input "rose" at bounding box center [420, 102] width 198 height 22
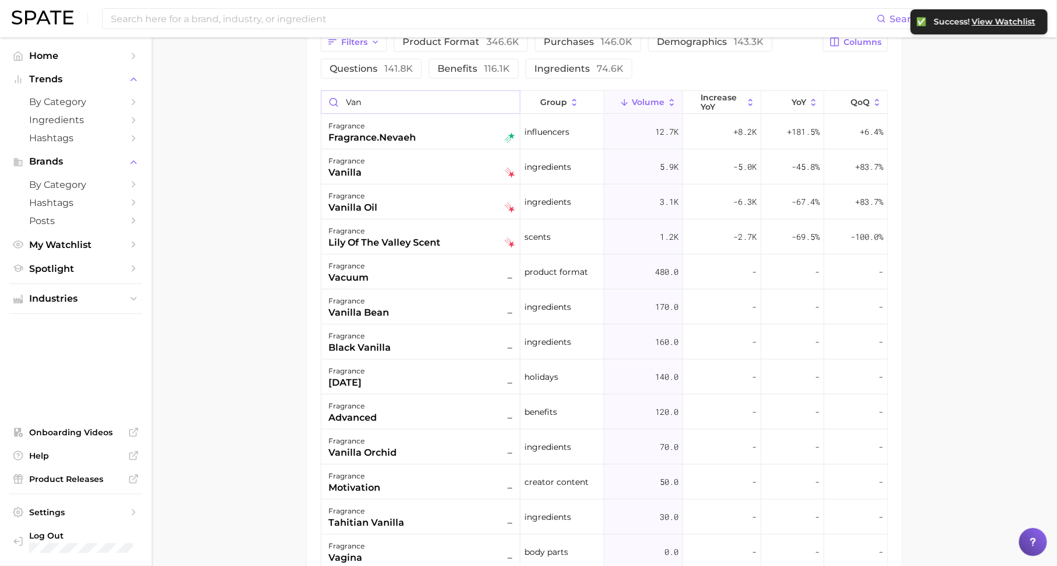
scroll to position [558, 0]
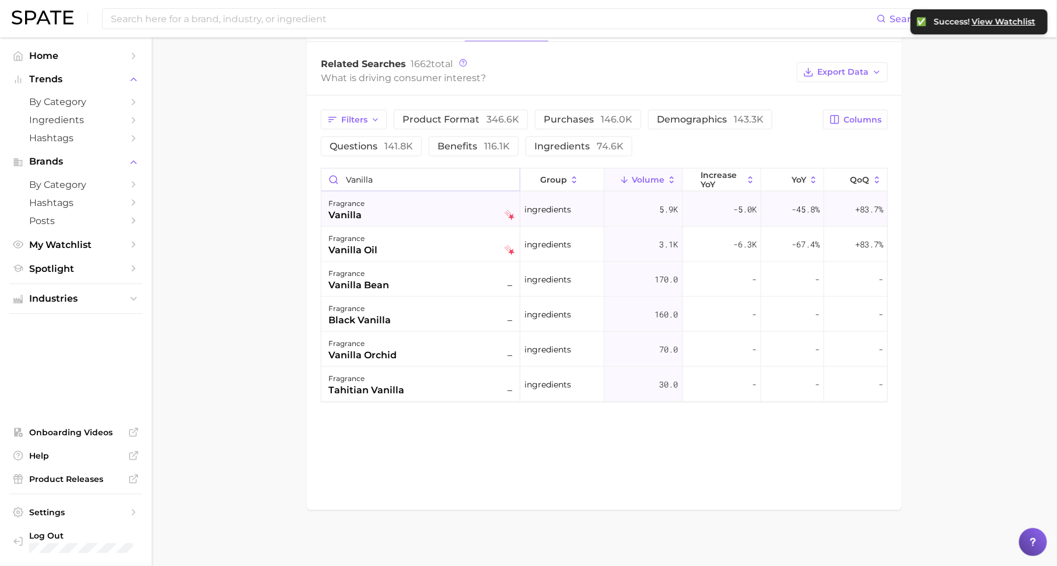
type input "vanilla"
click at [407, 200] on div "fragrance vanilla" at bounding box center [421, 210] width 187 height 26
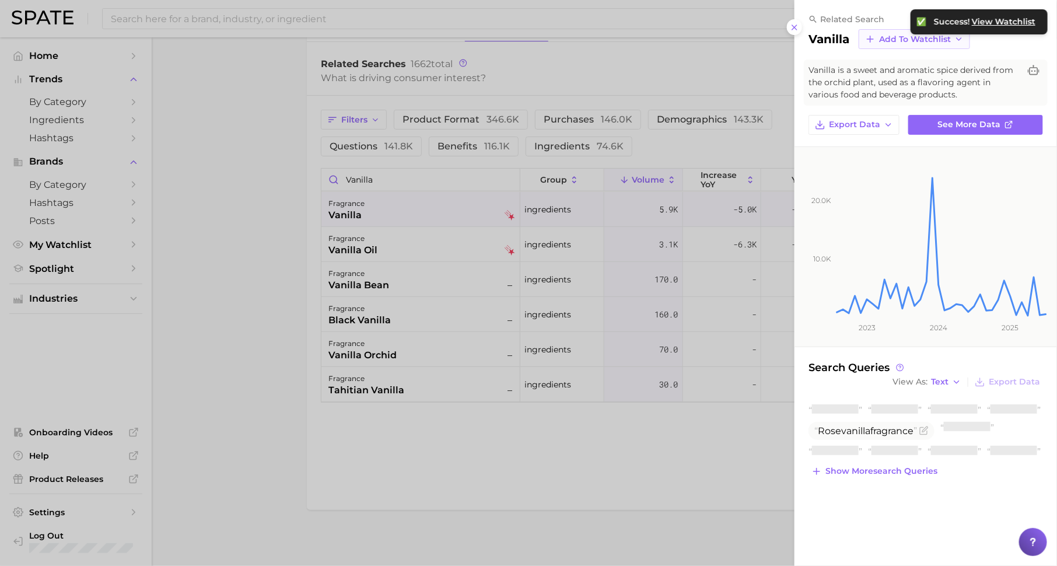
click at [905, 39] on span "Add to Watchlist" at bounding box center [915, 39] width 72 height 10
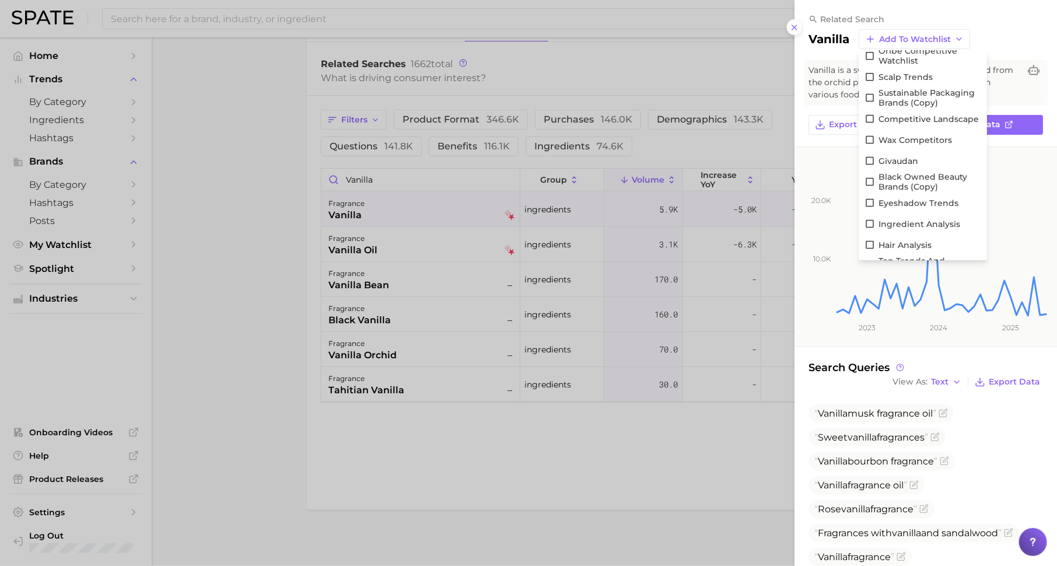
scroll to position [5754, 0]
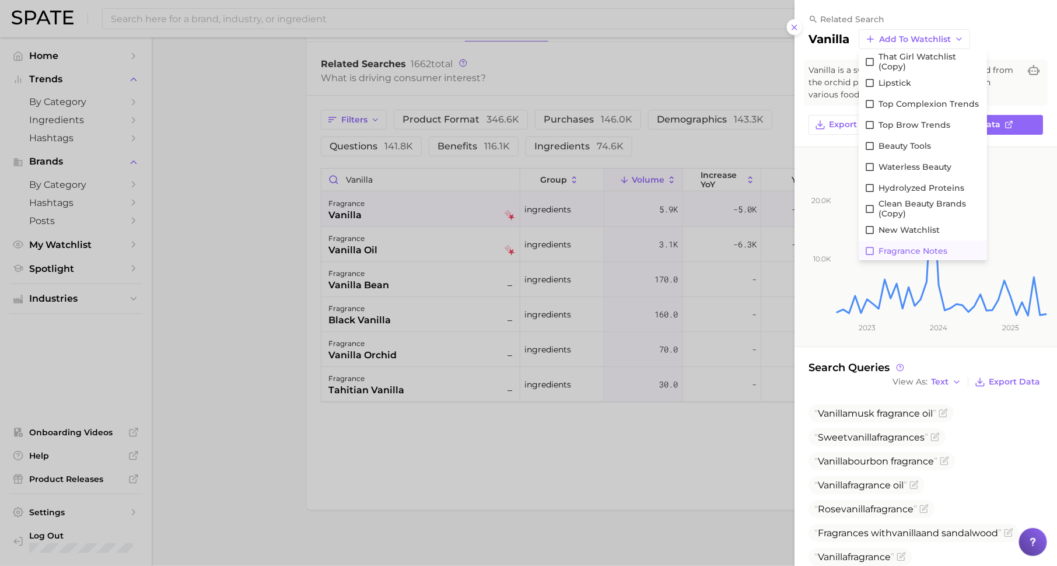
click at [870, 249] on icon at bounding box center [870, 251] width 11 height 11
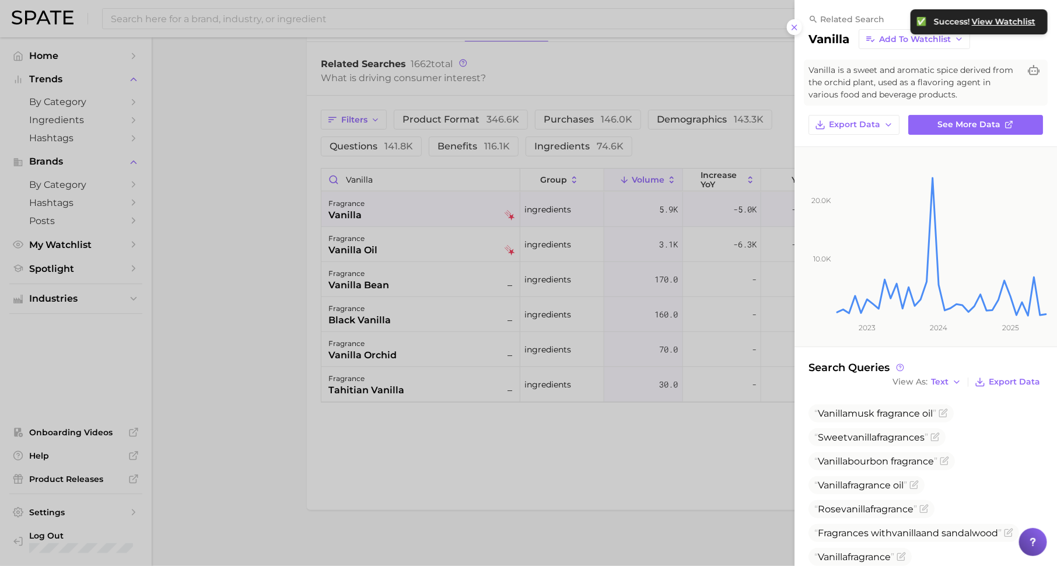
click at [68, 250] on div at bounding box center [528, 283] width 1057 height 566
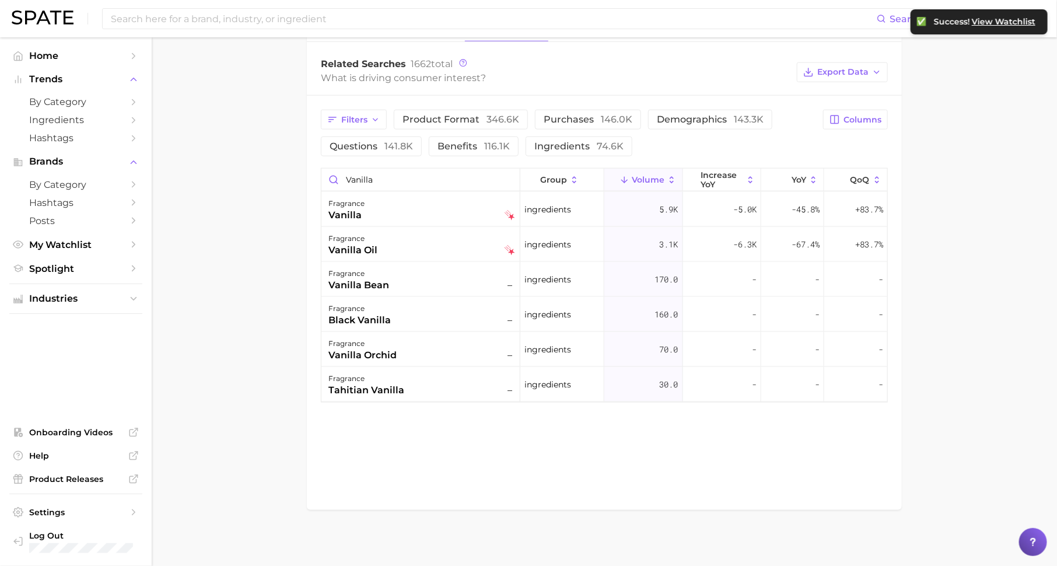
click at [105, 250] on span "My Watchlist" at bounding box center [75, 244] width 93 height 11
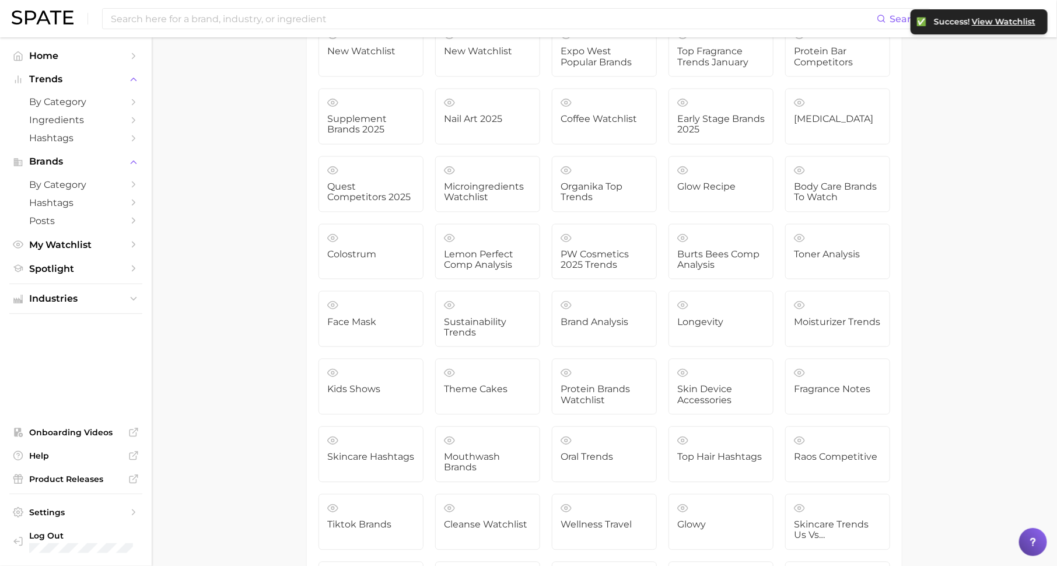
scroll to position [3385, 0]
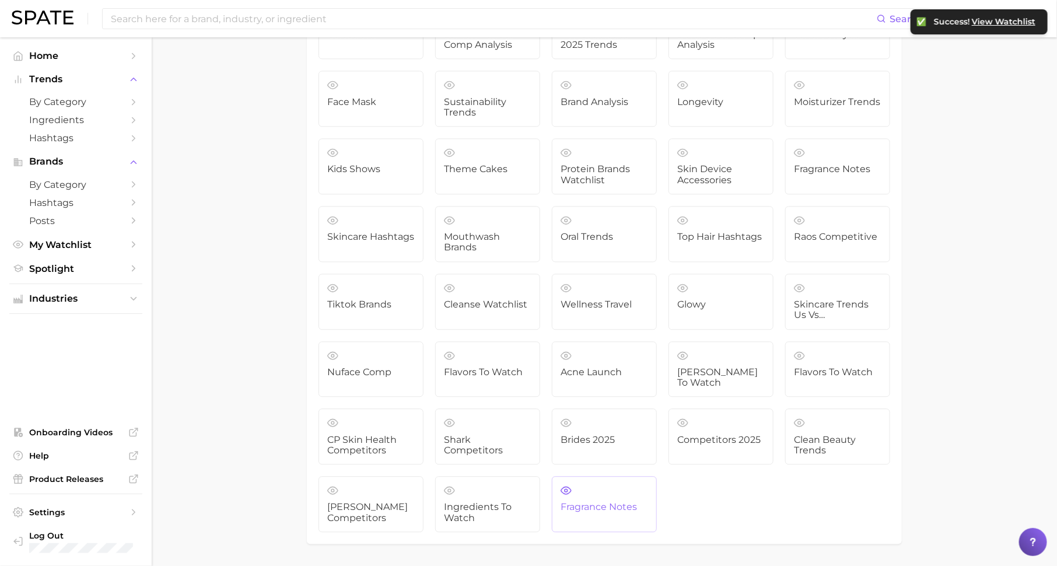
click at [599, 502] on span "fragrance notes" at bounding box center [605, 507] width 88 height 11
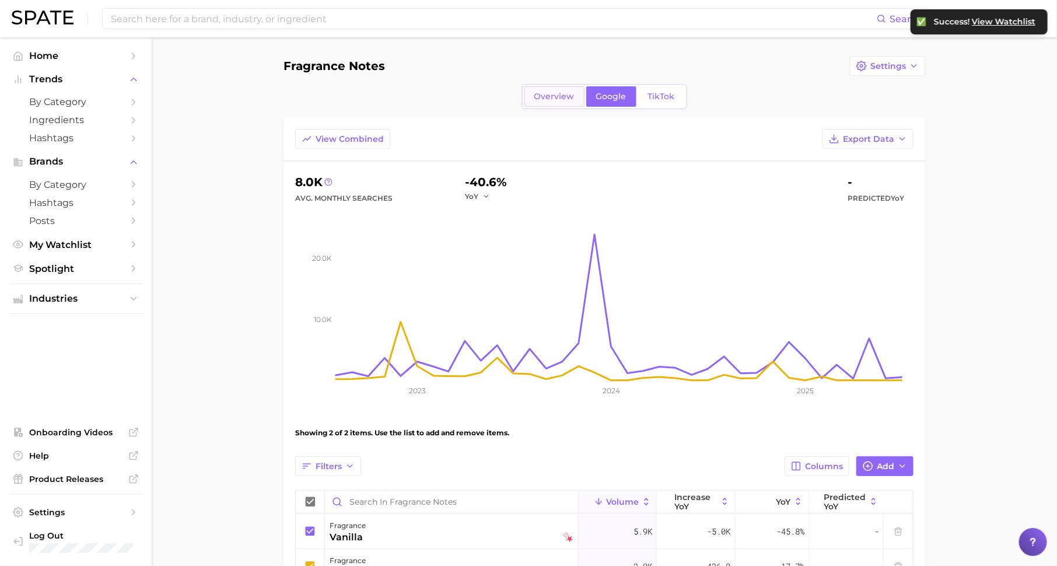
click at [554, 99] on span "Overview" at bounding box center [554, 97] width 40 height 10
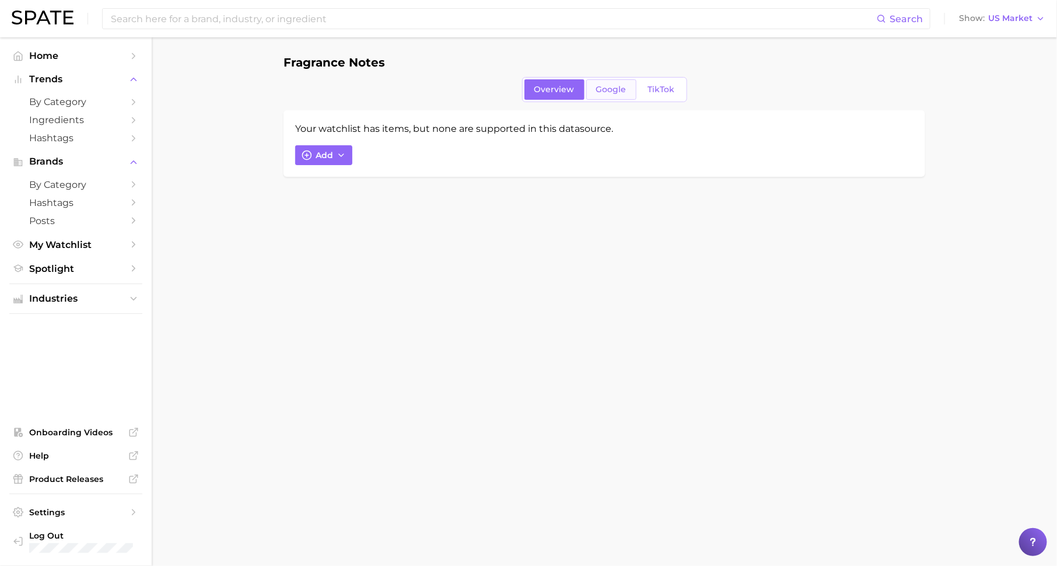
click at [601, 90] on span "Google" at bounding box center [611, 90] width 30 height 10
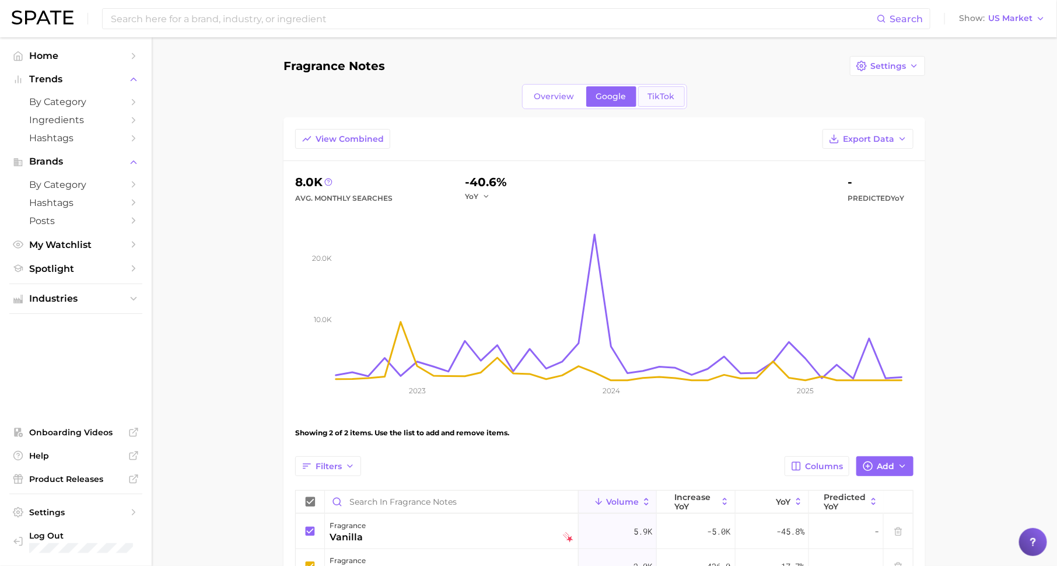
click at [656, 92] on span "TikTok" at bounding box center [661, 97] width 27 height 10
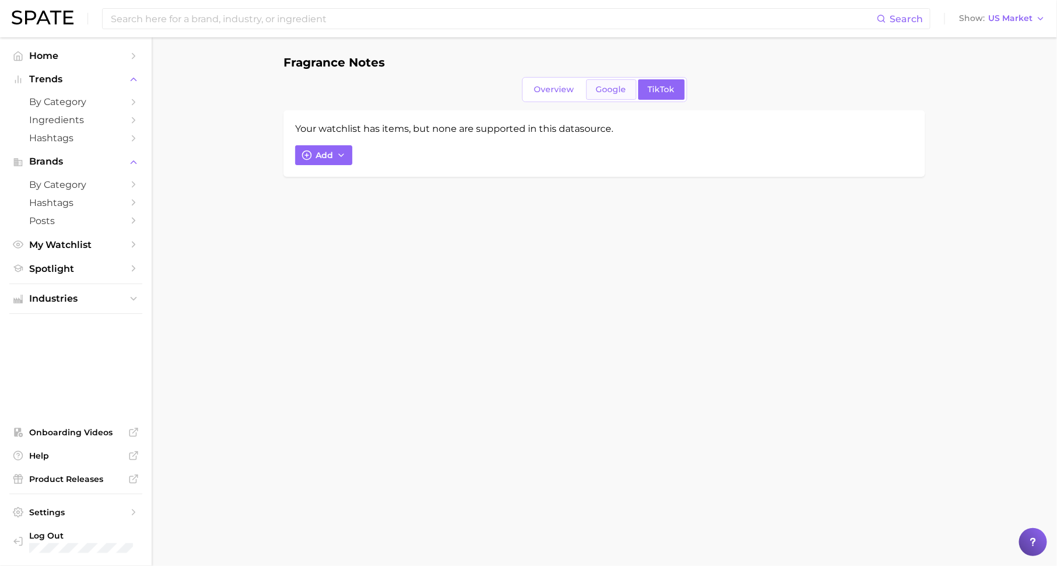
click at [612, 90] on span "Google" at bounding box center [611, 90] width 30 height 10
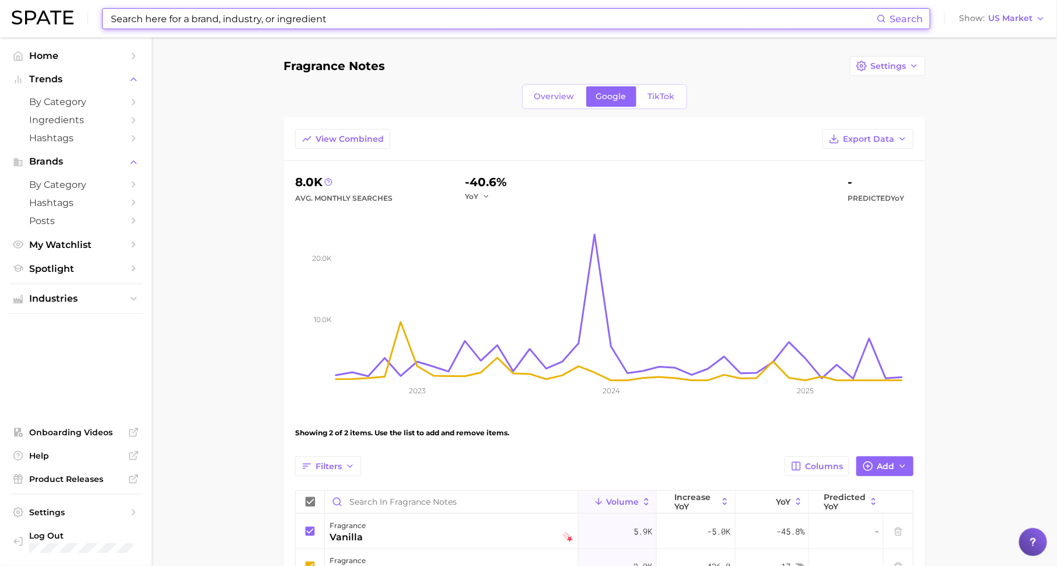
click at [270, 15] on input at bounding box center [493, 19] width 767 height 20
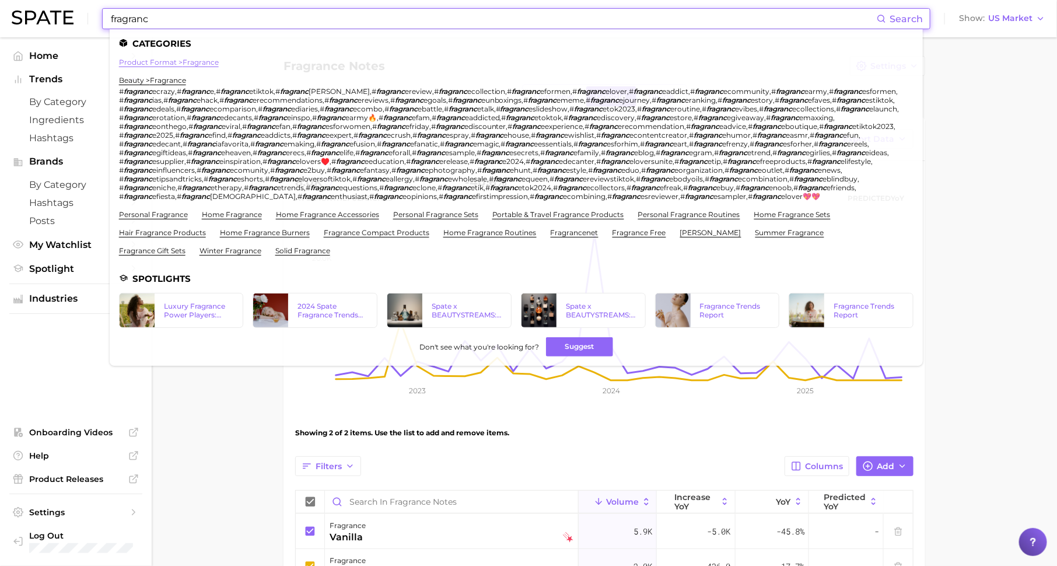
type input "fragranc"
click at [200, 60] on link "product format > fragrance" at bounding box center [169, 62] width 100 height 9
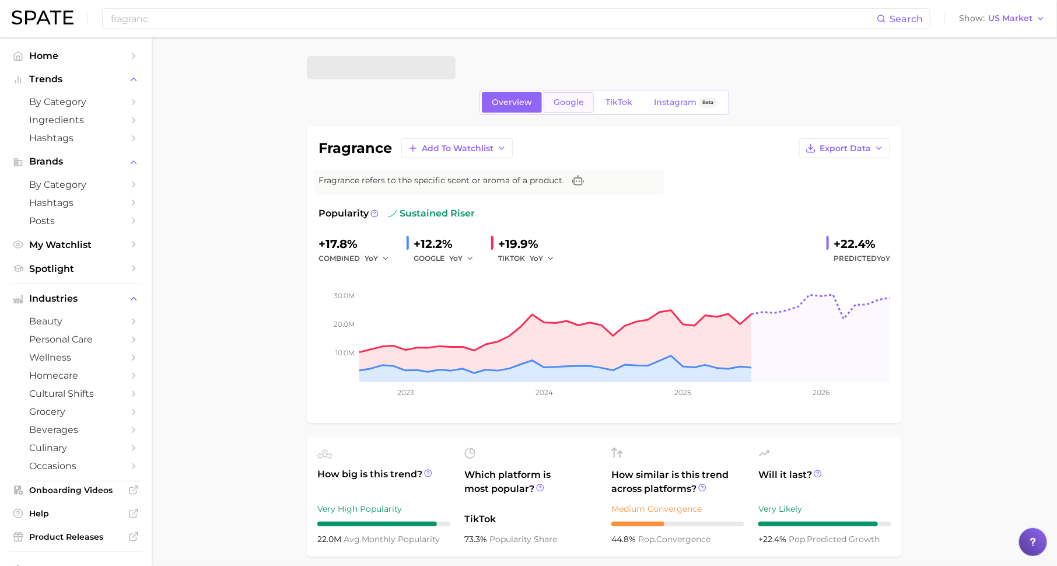
click at [561, 108] on link "Google" at bounding box center [569, 102] width 50 height 20
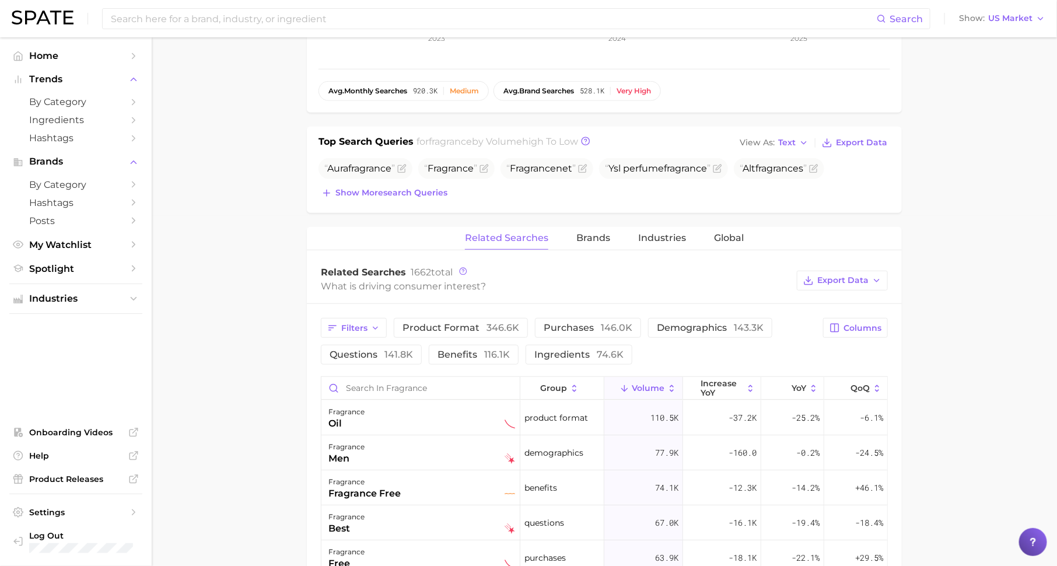
scroll to position [368, 0]
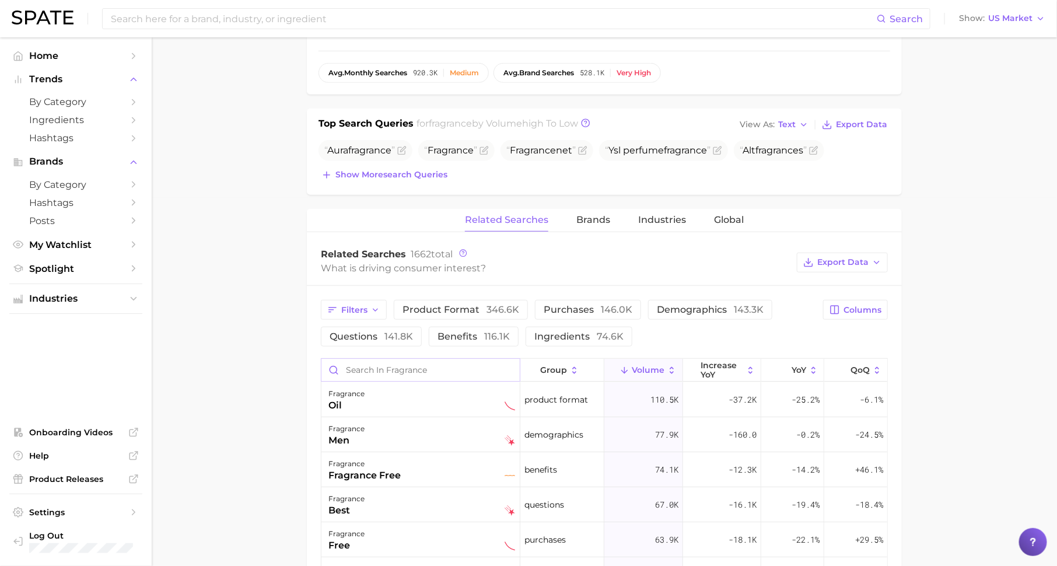
click at [480, 359] on input "Search in fragrance" at bounding box center [420, 370] width 198 height 22
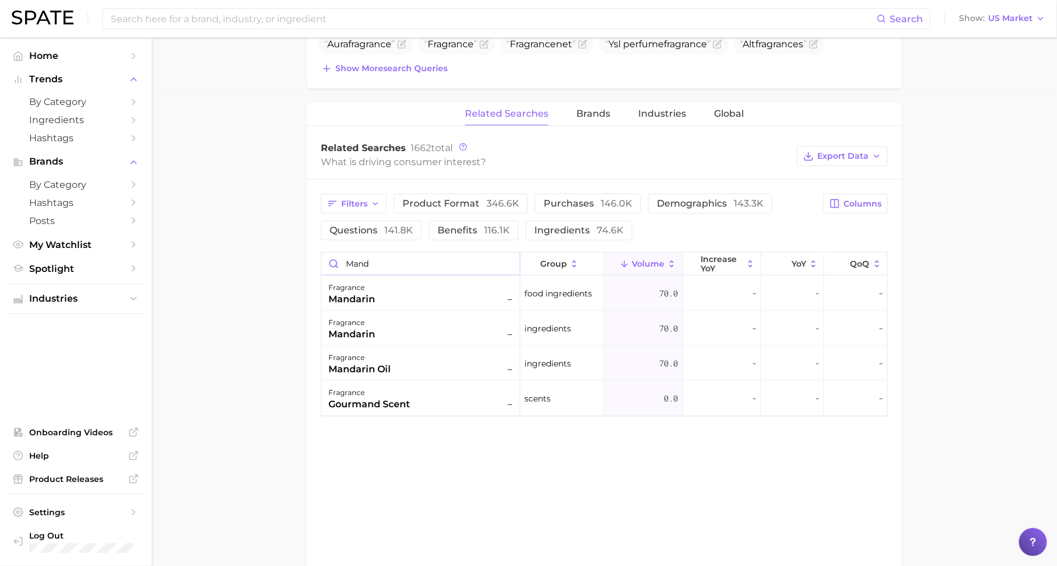
scroll to position [494, 0]
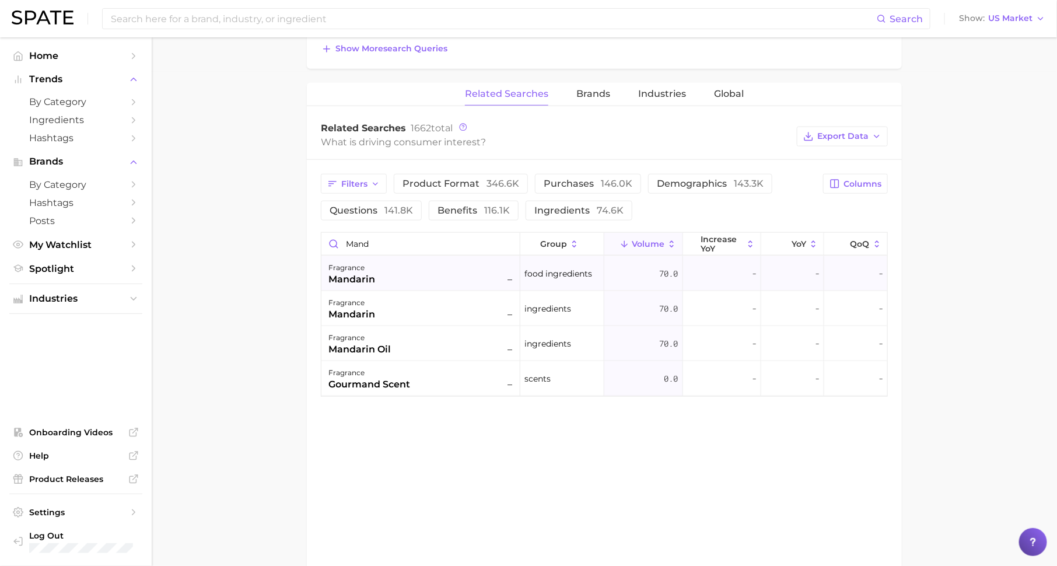
click at [459, 277] on div "fragrance mandarin –" at bounding box center [421, 274] width 187 height 26
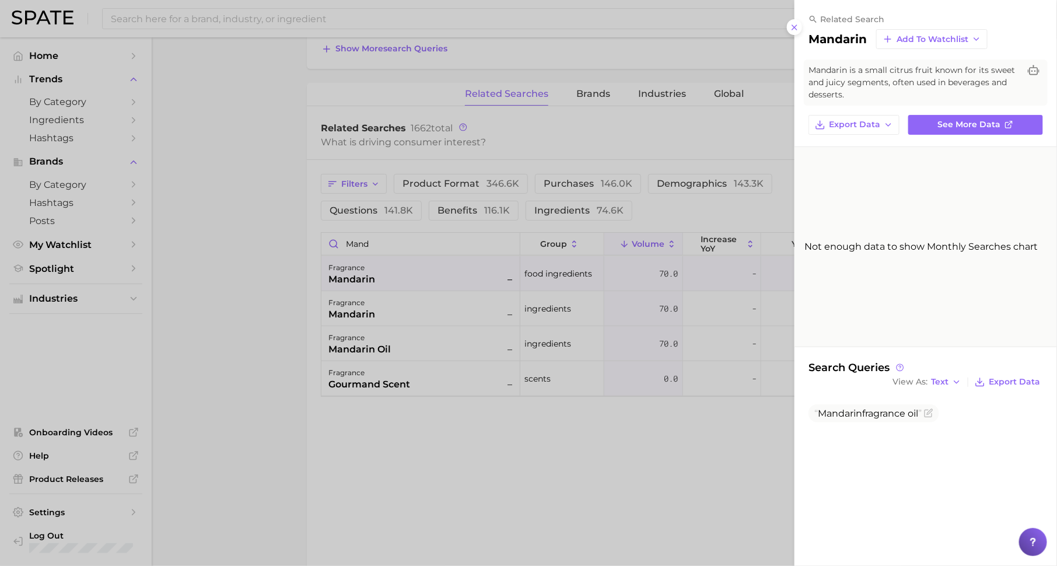
click at [454, 300] on div at bounding box center [528, 283] width 1057 height 566
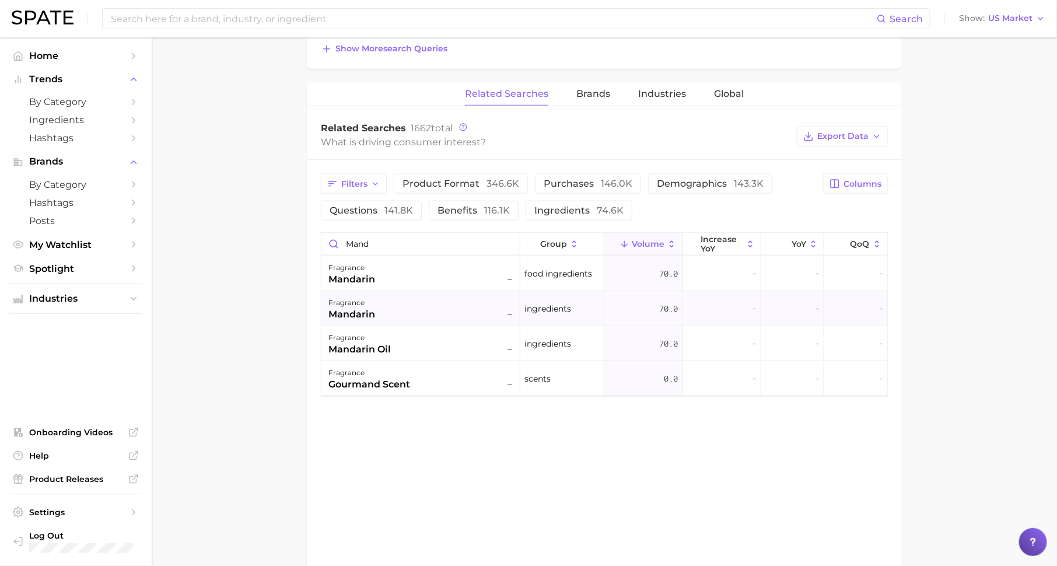
click at [449, 314] on div "fragrance mandarin –" at bounding box center [421, 309] width 187 height 26
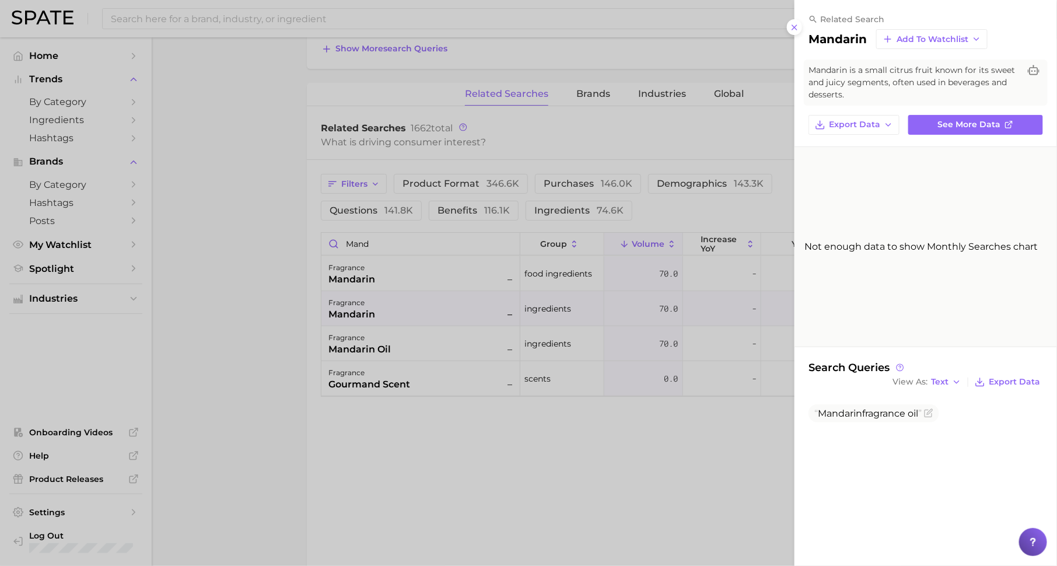
click at [449, 314] on div at bounding box center [528, 283] width 1057 height 566
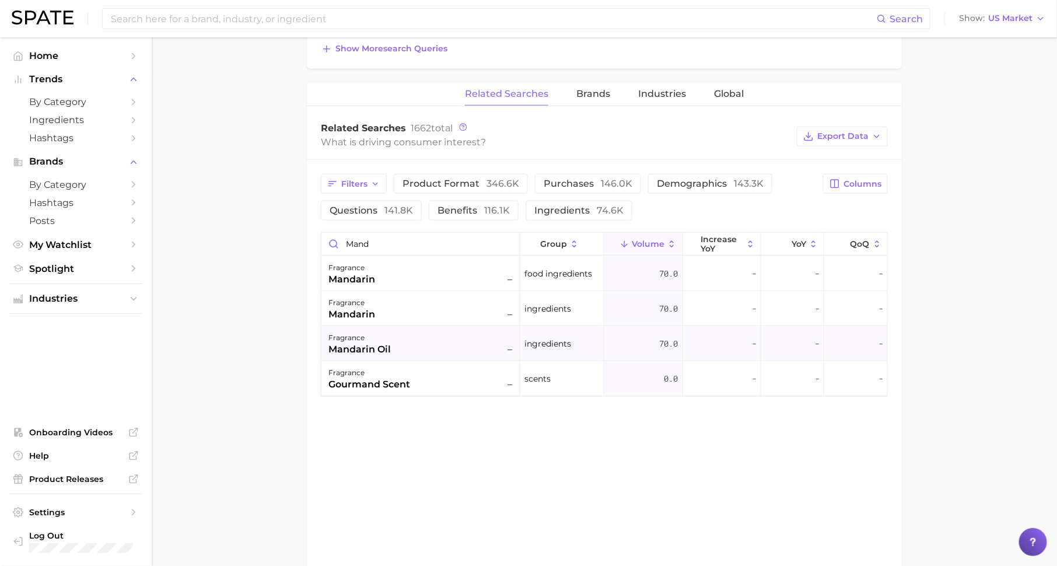
click at [447, 342] on div "fragrance mandarin oil –" at bounding box center [421, 344] width 187 height 26
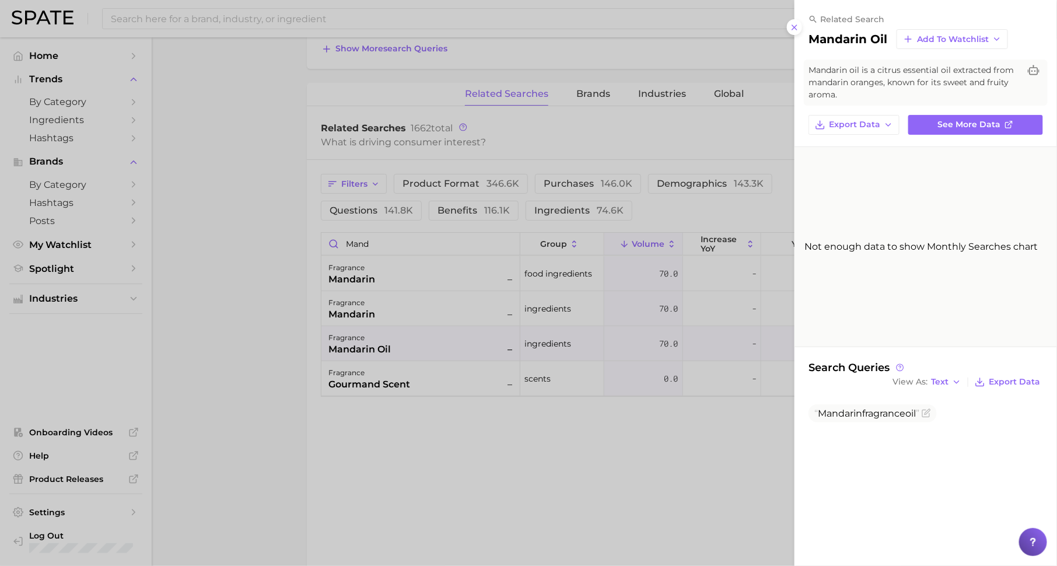
click at [447, 342] on div at bounding box center [528, 283] width 1057 height 566
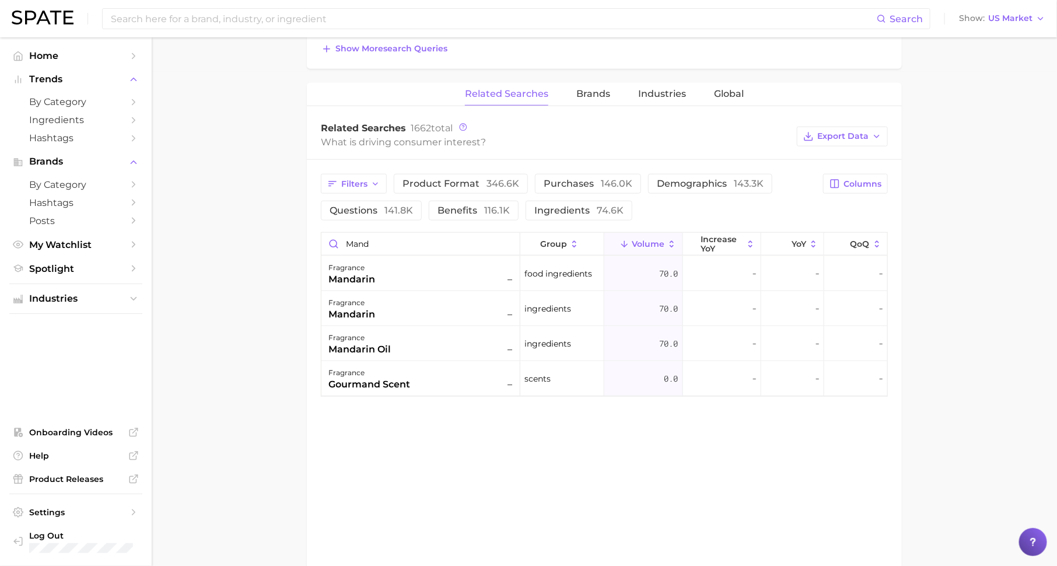
click at [472, 443] on div "Related Searches Brands Industries Global Related Searches 1662 total What is d…" at bounding box center [604, 328] width 595 height 491
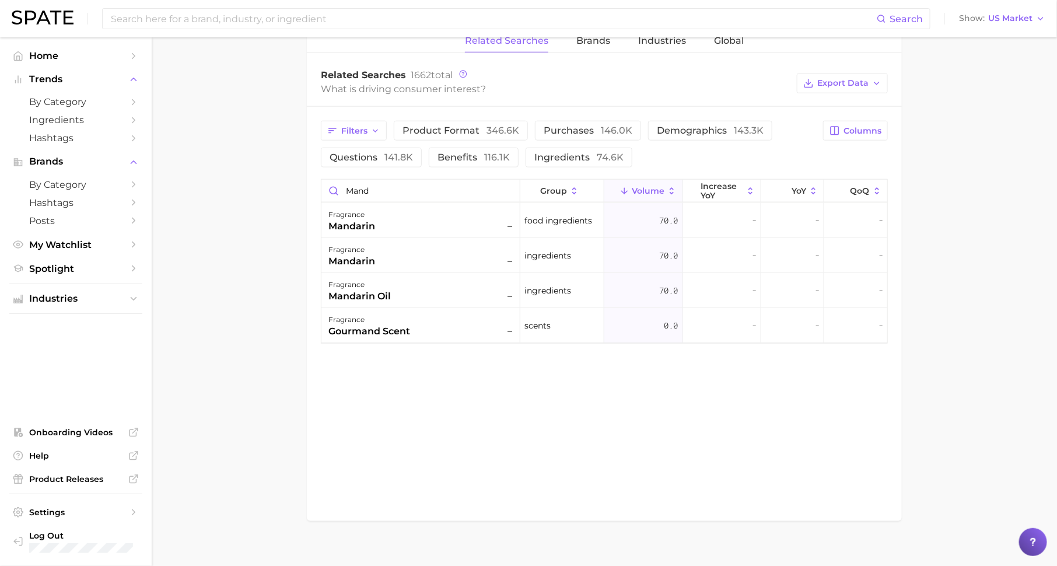
scroll to position [558, 0]
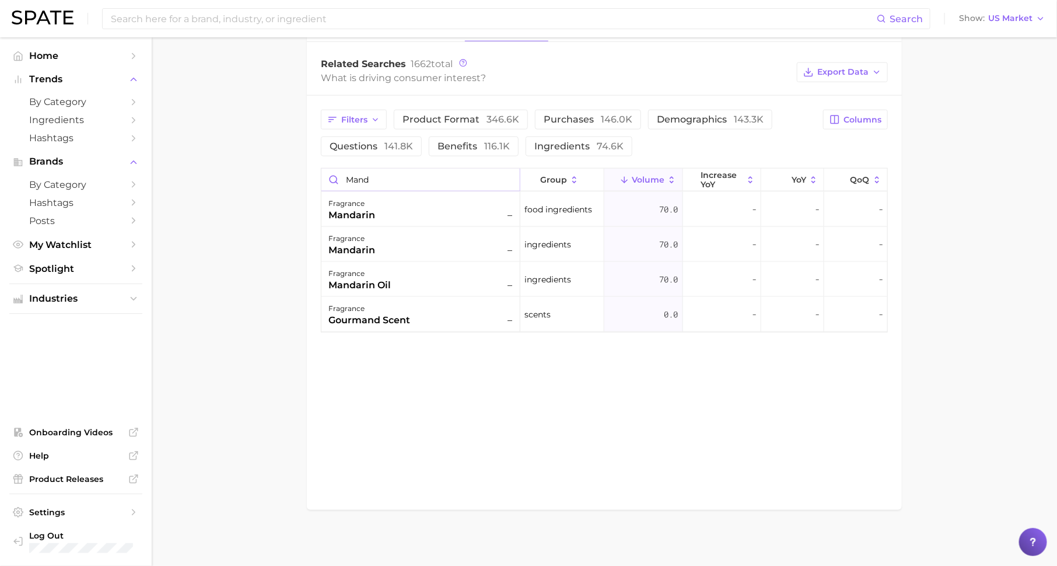
click at [412, 173] on input "mand" at bounding box center [420, 180] width 198 height 22
type input "mandarin"
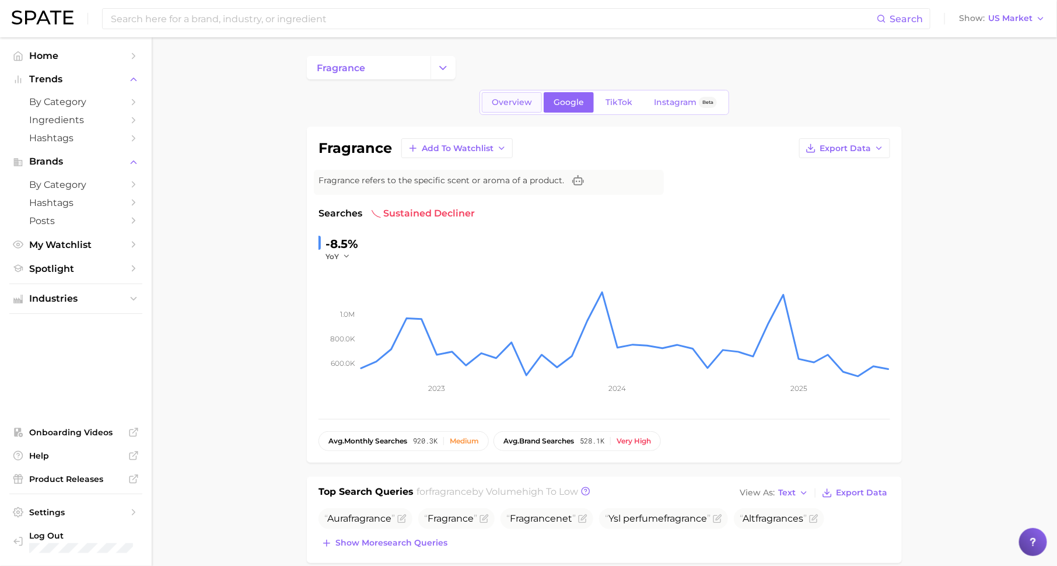
click at [508, 100] on span "Overview" at bounding box center [512, 102] width 40 height 10
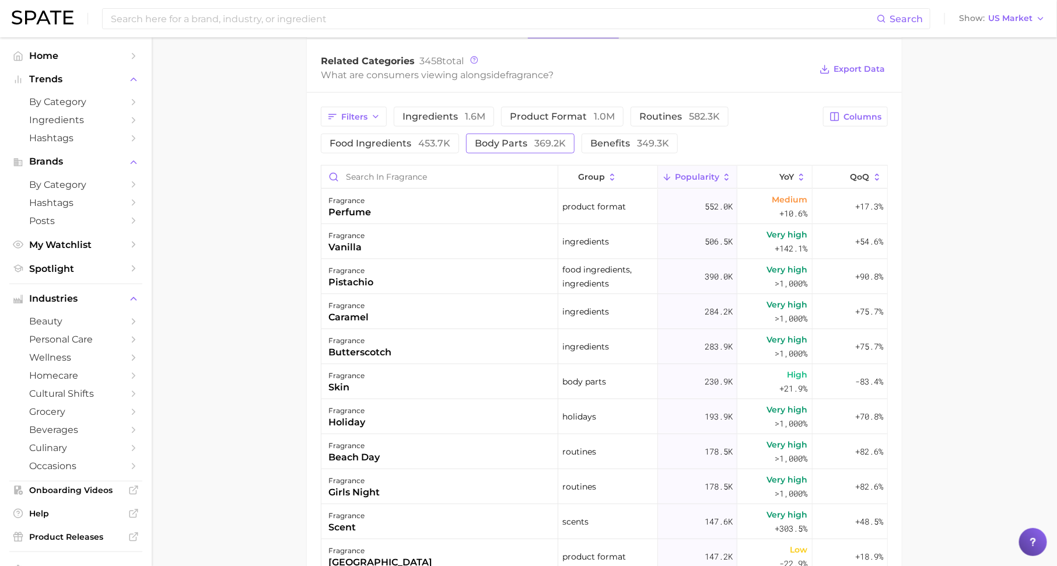
scroll to position [550, 0]
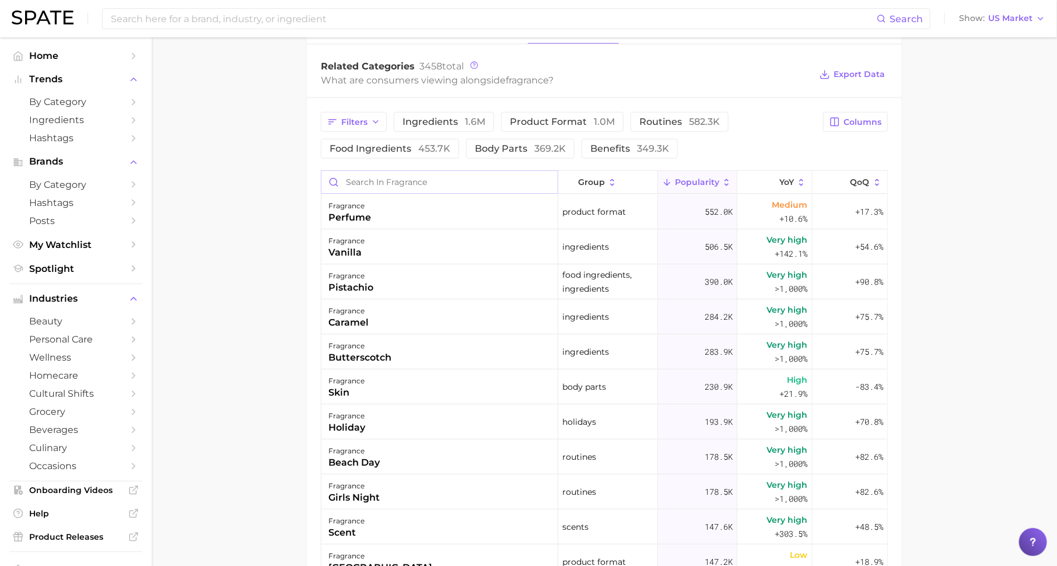
click at [466, 181] on input "Search in fragrance" at bounding box center [439, 182] width 236 height 22
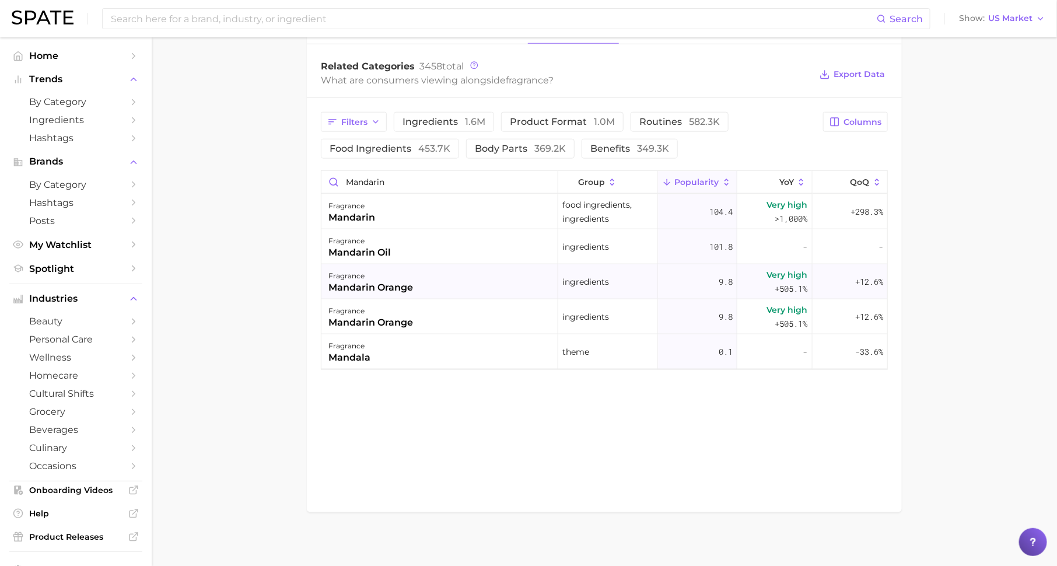
click at [454, 278] on div "fragrance mandarin orange" at bounding box center [439, 281] width 237 height 35
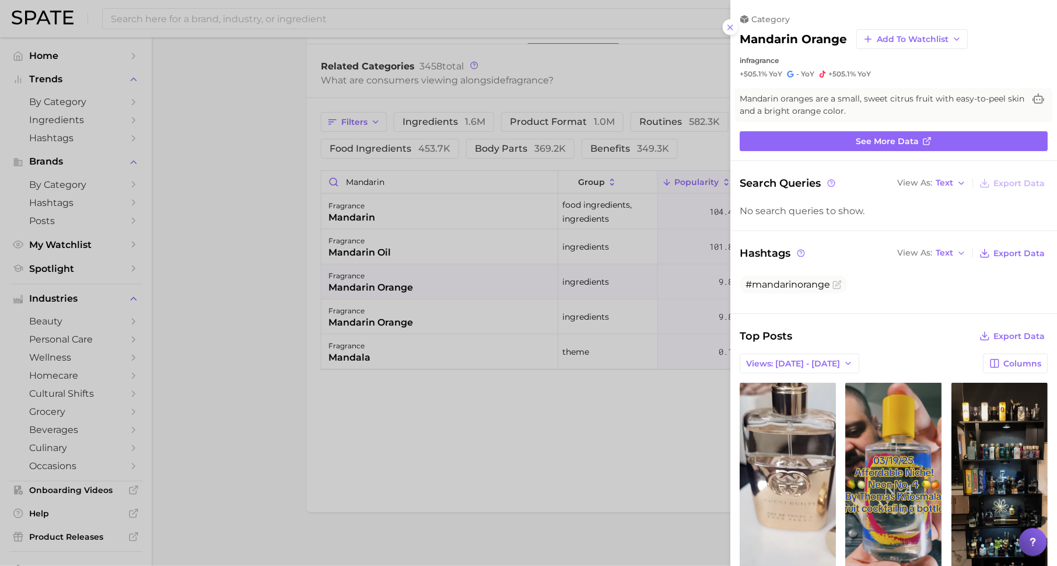
scroll to position [0, 0]
click at [455, 299] on div at bounding box center [528, 283] width 1057 height 566
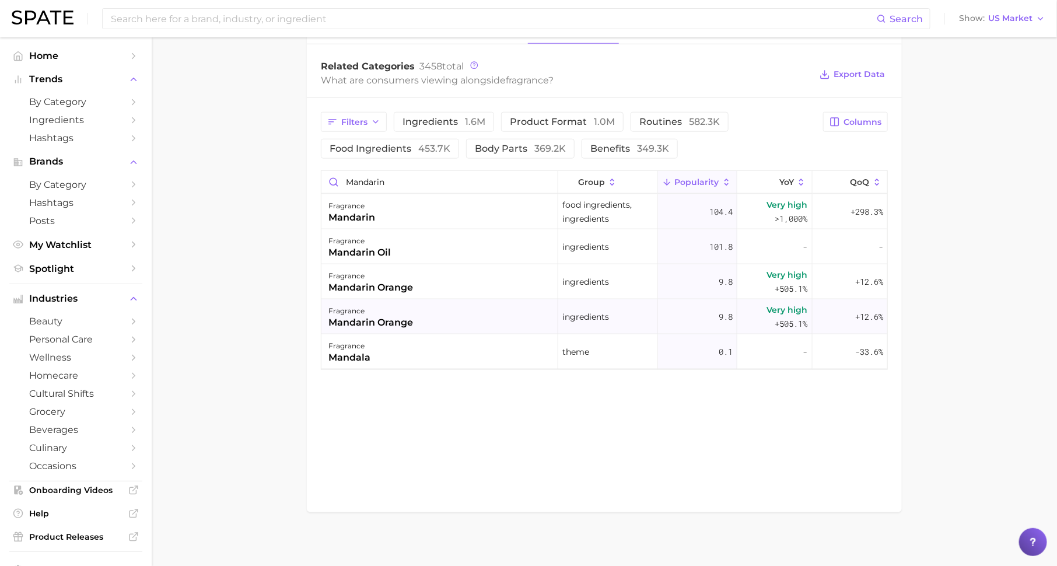
click at [448, 320] on div "fragrance mandarin orange" at bounding box center [439, 316] width 237 height 35
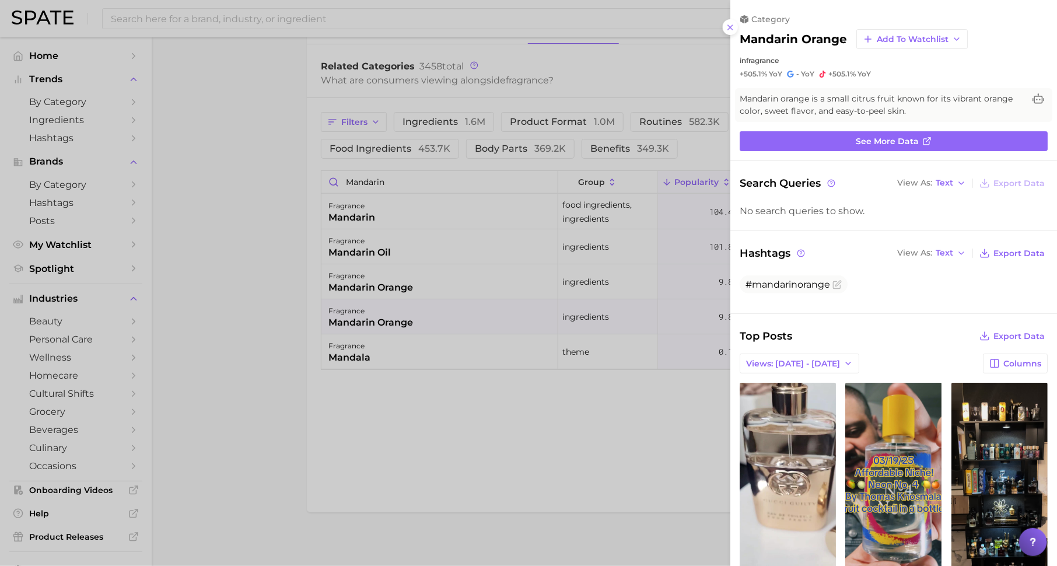
click at [450, 282] on div at bounding box center [528, 283] width 1057 height 566
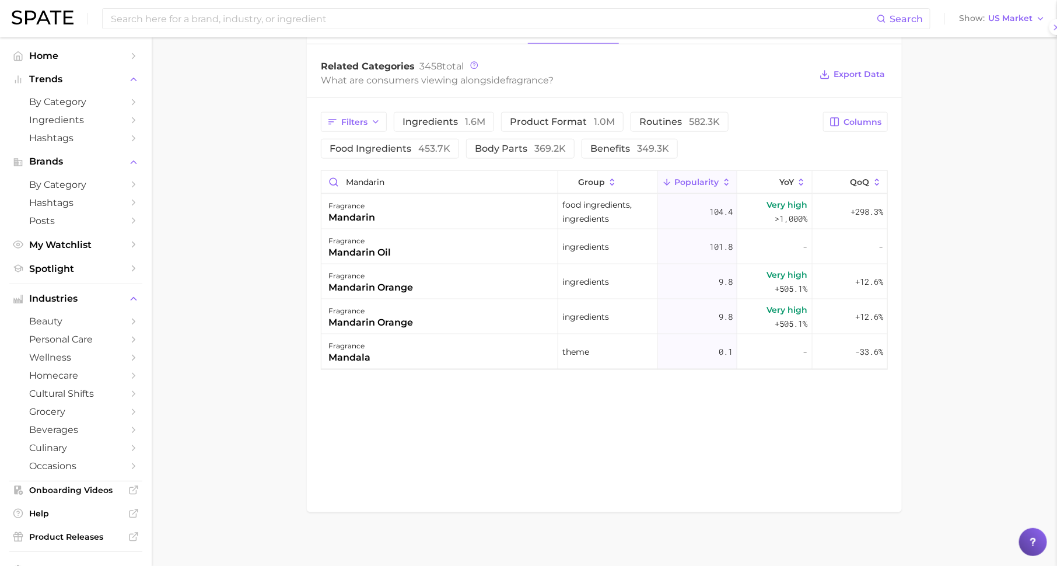
click at [456, 280] on div "fragrance mandarin orange" at bounding box center [439, 281] width 237 height 35
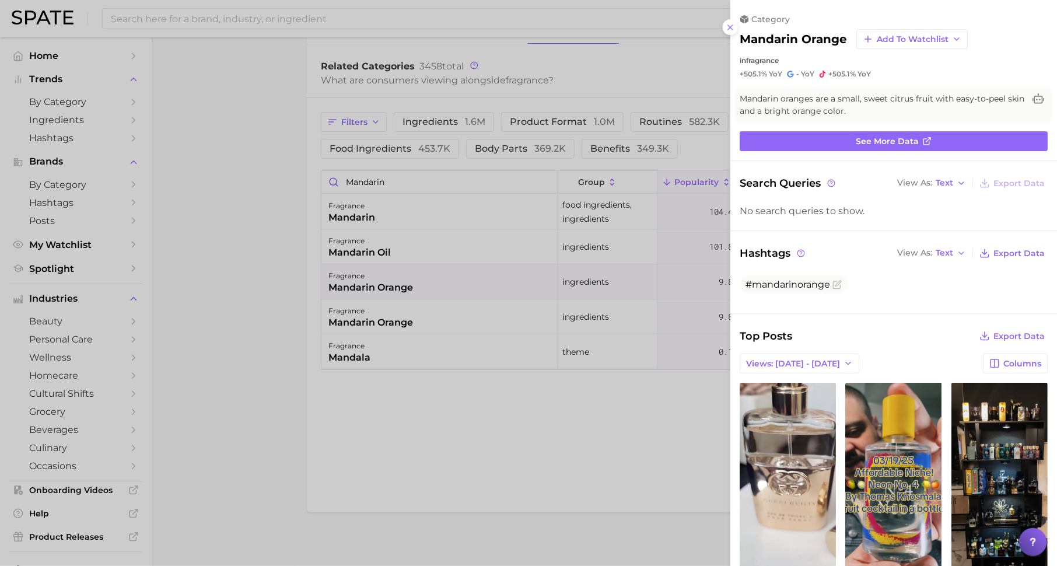
click at [450, 319] on div at bounding box center [528, 283] width 1057 height 566
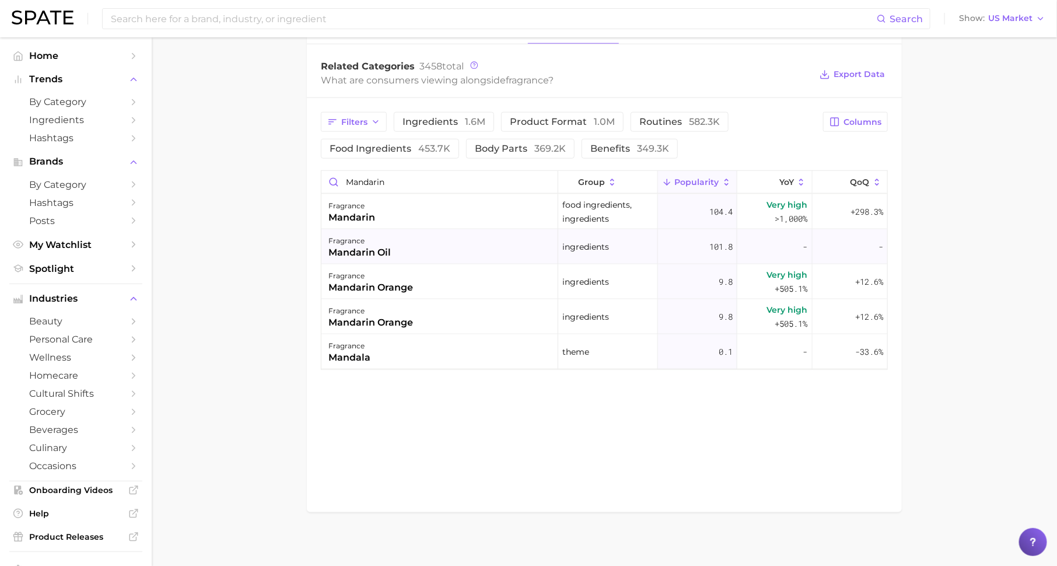
click at [449, 247] on div "fragrance mandarin oil" at bounding box center [439, 246] width 237 height 35
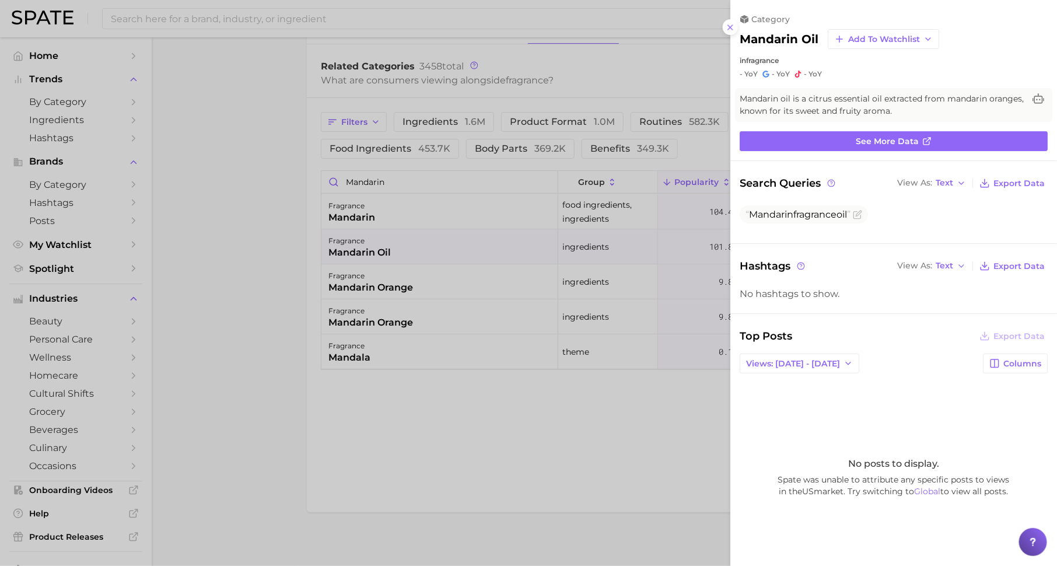
click at [454, 296] on div at bounding box center [528, 283] width 1057 height 566
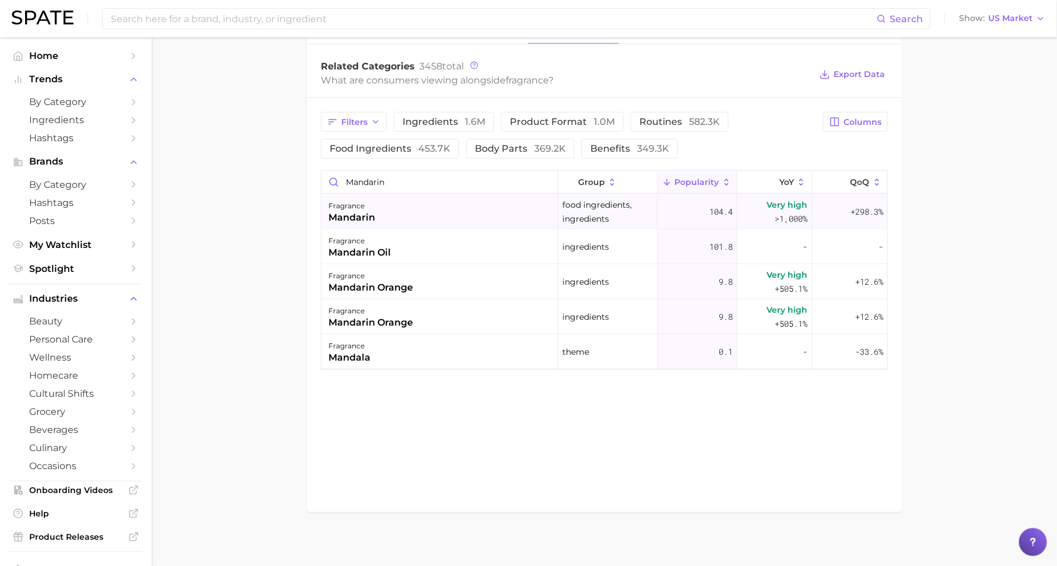
click at [457, 209] on div "fragrance mandarin" at bounding box center [439, 211] width 237 height 35
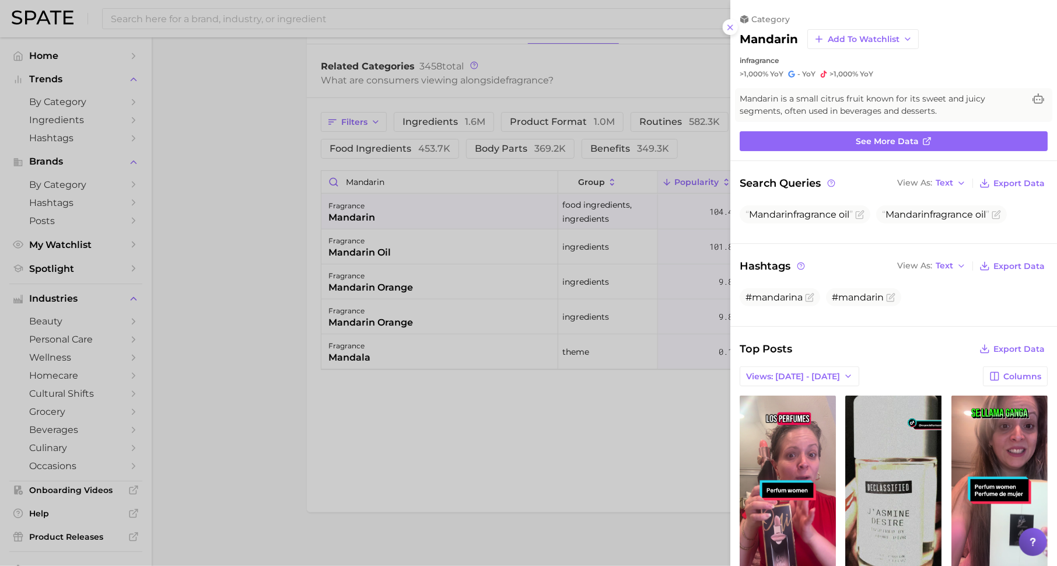
click at [456, 295] on div at bounding box center [528, 283] width 1057 height 566
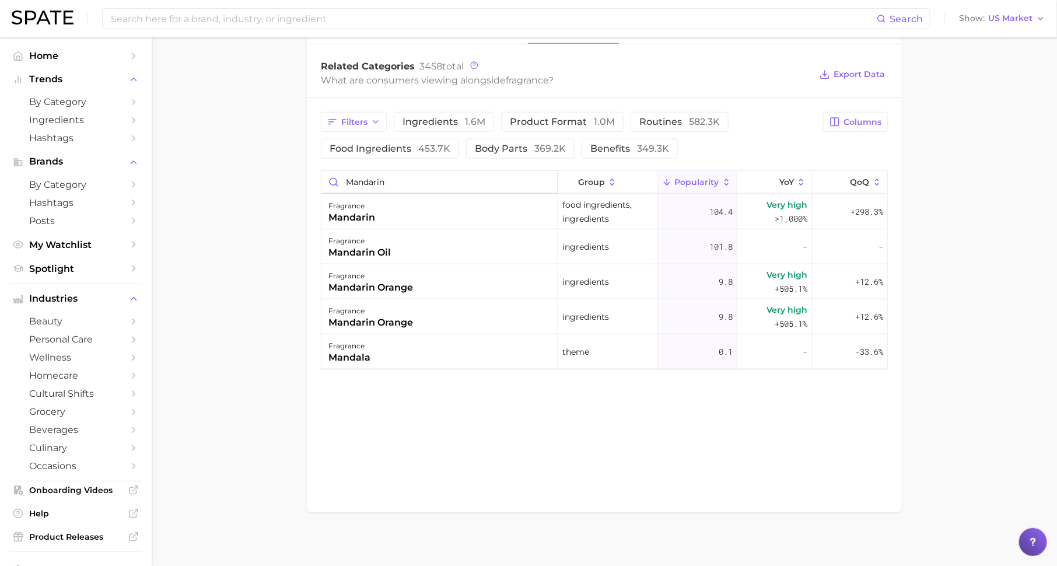
click at [437, 188] on input "mandarin" at bounding box center [439, 182] width 236 height 22
type input "p"
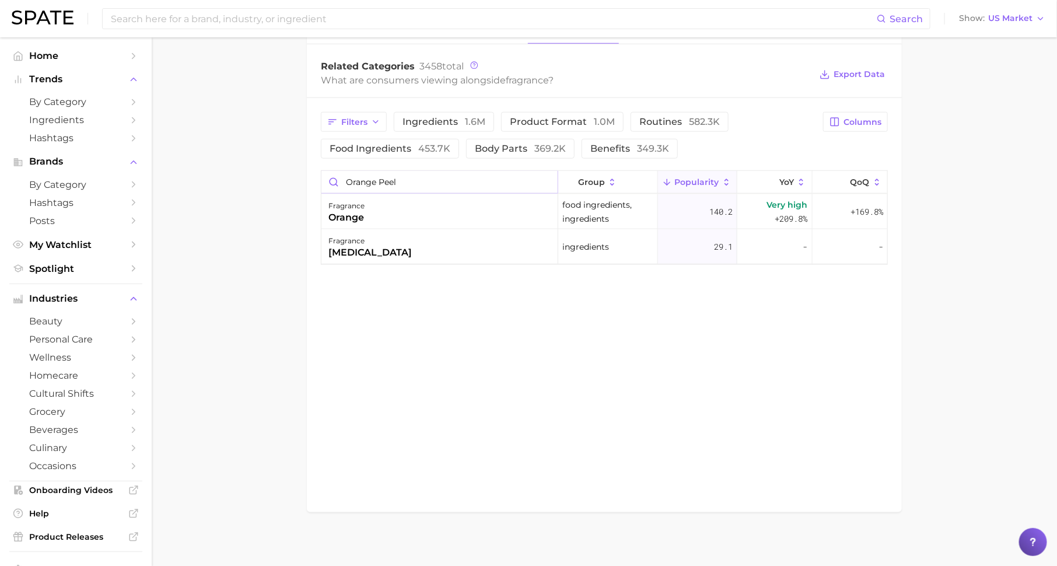
click at [417, 180] on input "orange peel" at bounding box center [439, 182] width 236 height 22
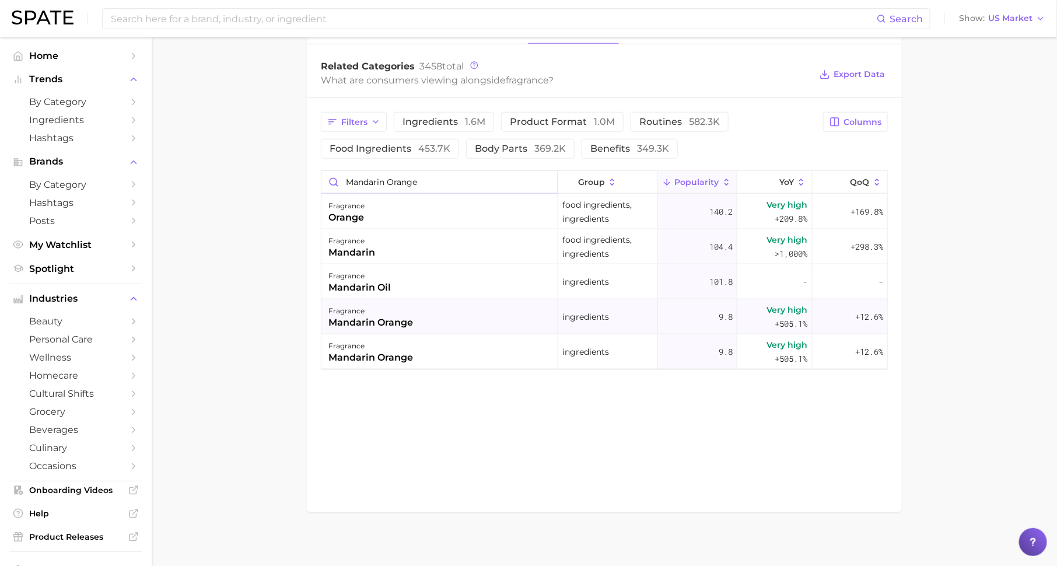
type input "mandarin orange"
click at [618, 318] on div "ingredients" at bounding box center [607, 316] width 99 height 35
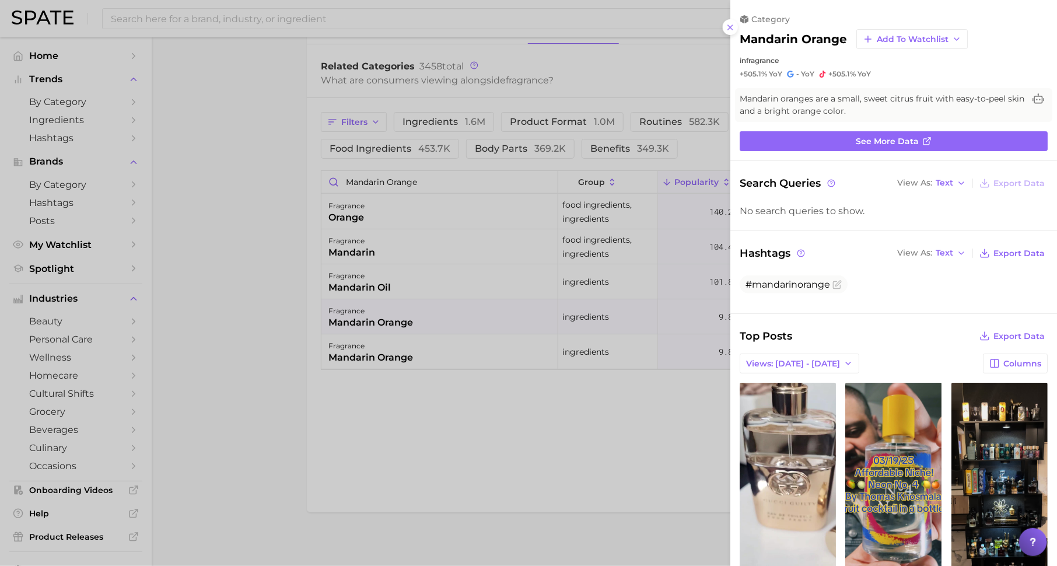
click at [611, 340] on div at bounding box center [528, 283] width 1057 height 566
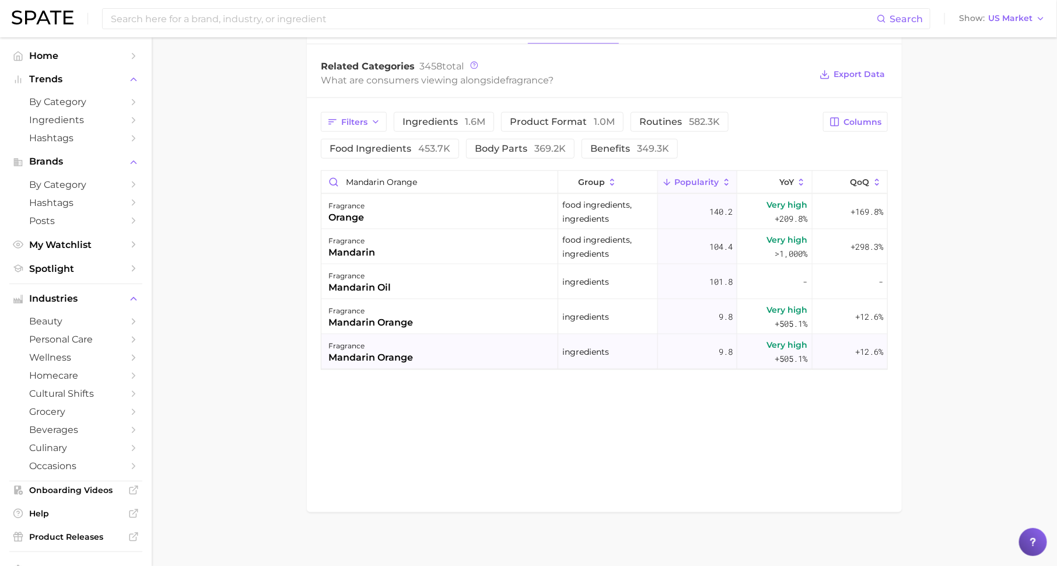
click at [611, 343] on div "ingredients" at bounding box center [607, 351] width 99 height 35
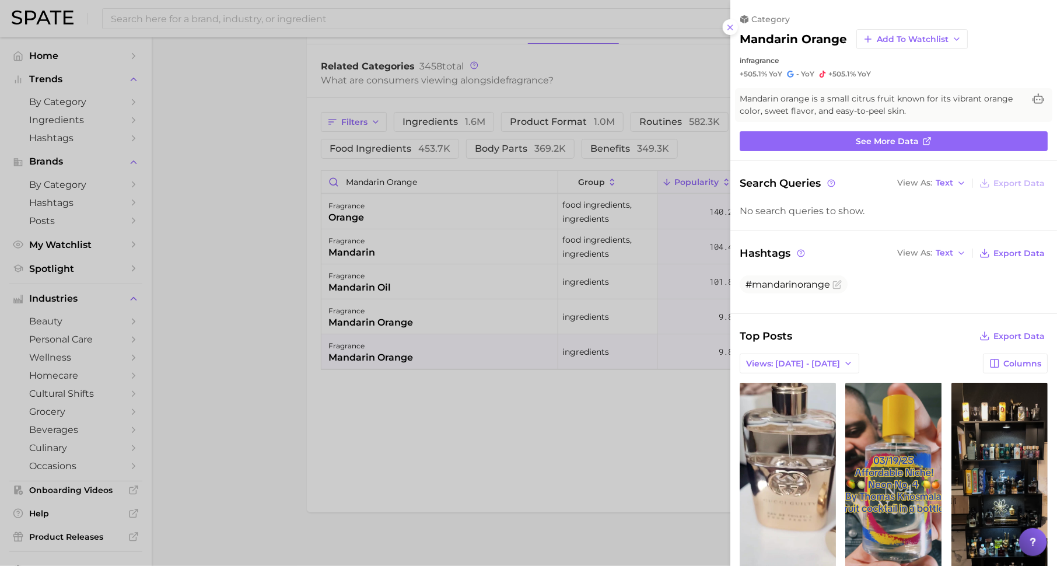
click at [609, 307] on div at bounding box center [528, 283] width 1057 height 566
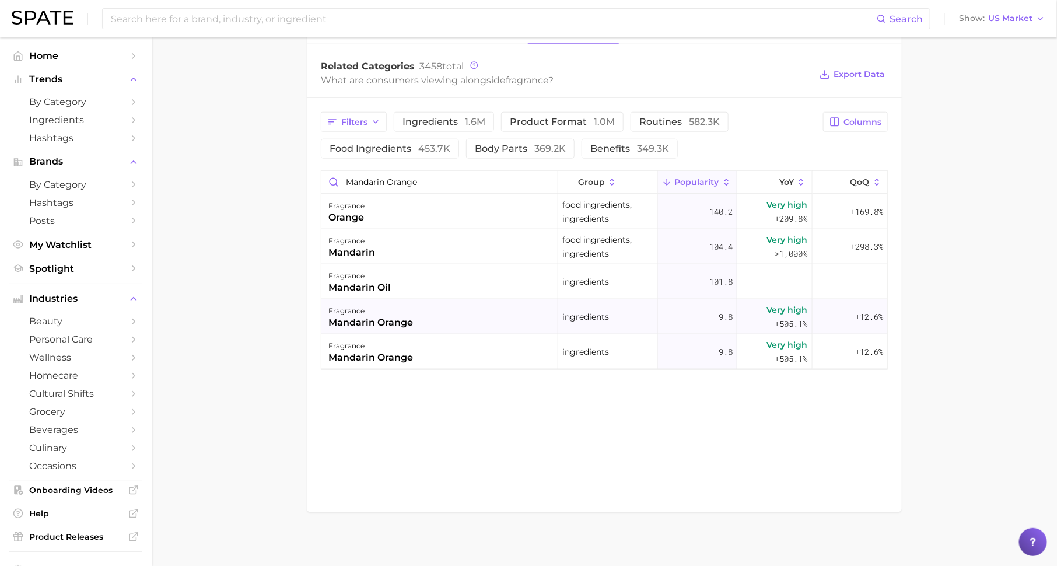
scroll to position [553, 0]
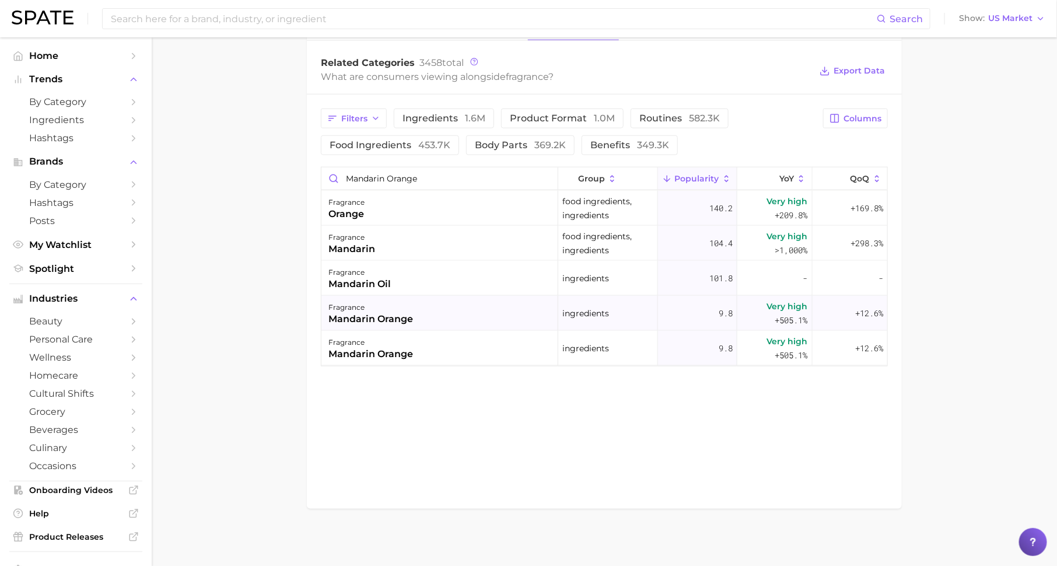
click at [610, 311] on div "ingredients" at bounding box center [607, 313] width 99 height 35
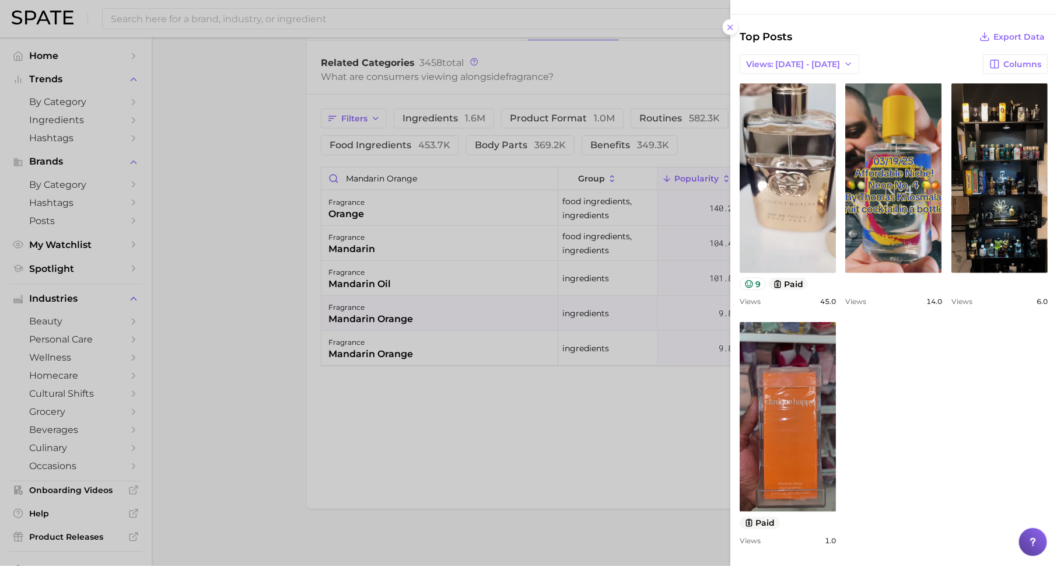
scroll to position [0, 0]
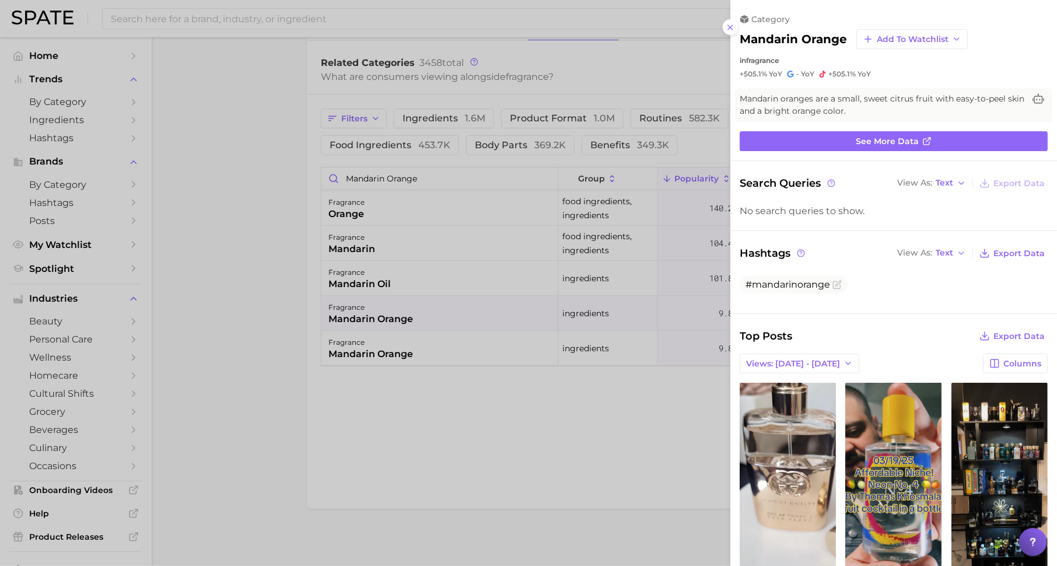
click at [635, 412] on div at bounding box center [528, 283] width 1057 height 566
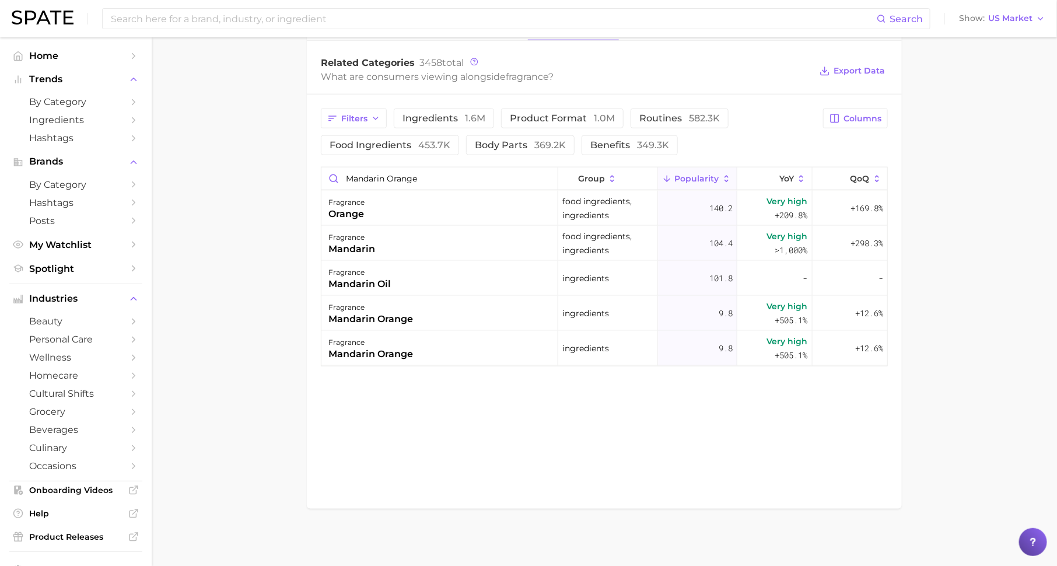
scroll to position [540, 0]
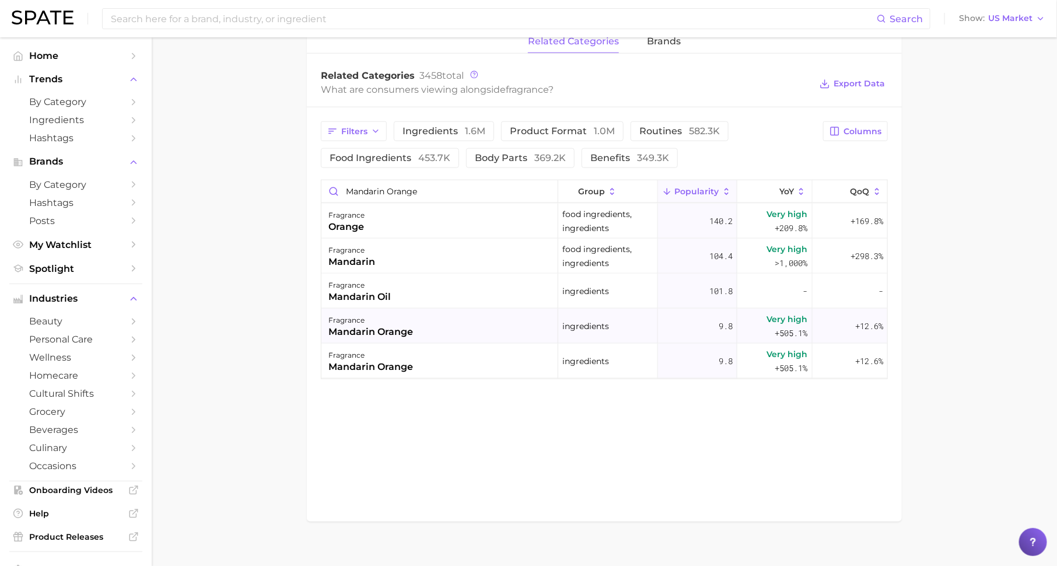
click at [352, 313] on div "fragrance" at bounding box center [370, 320] width 85 height 14
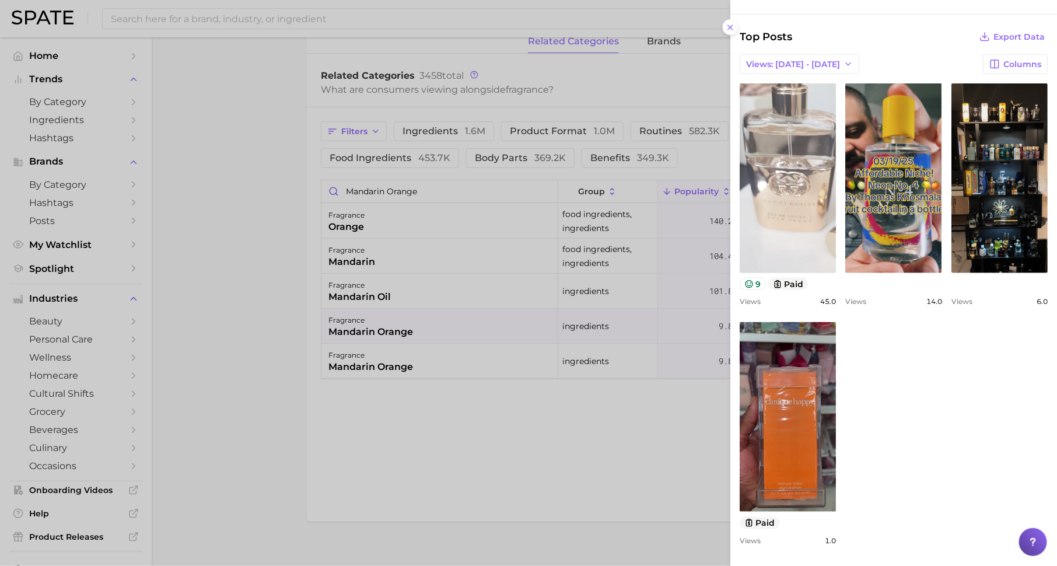
scroll to position [0, 0]
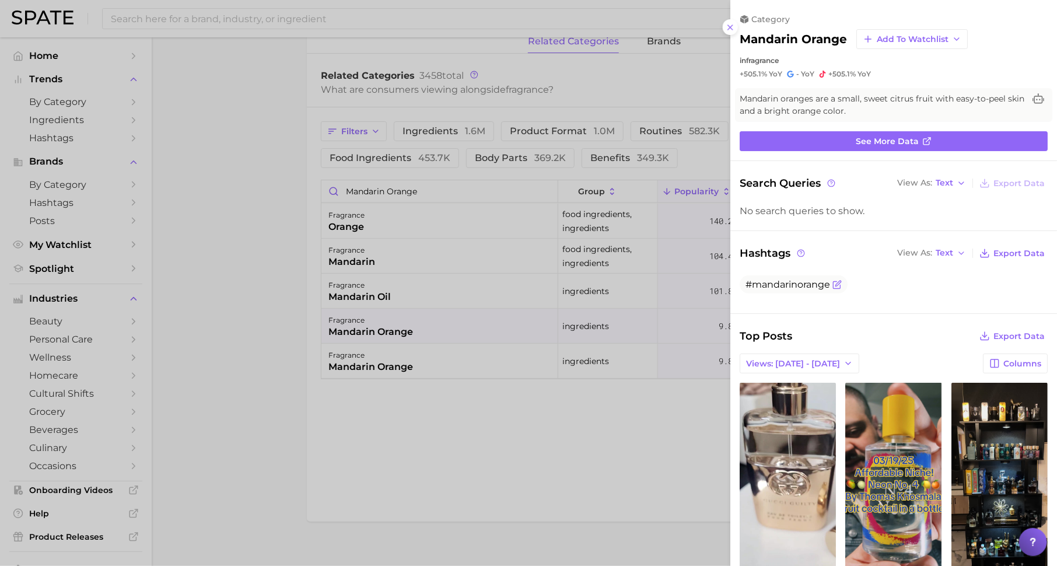
click at [835, 281] on icon "Flag as miscategorized or irrelevant" at bounding box center [836, 284] width 9 height 9
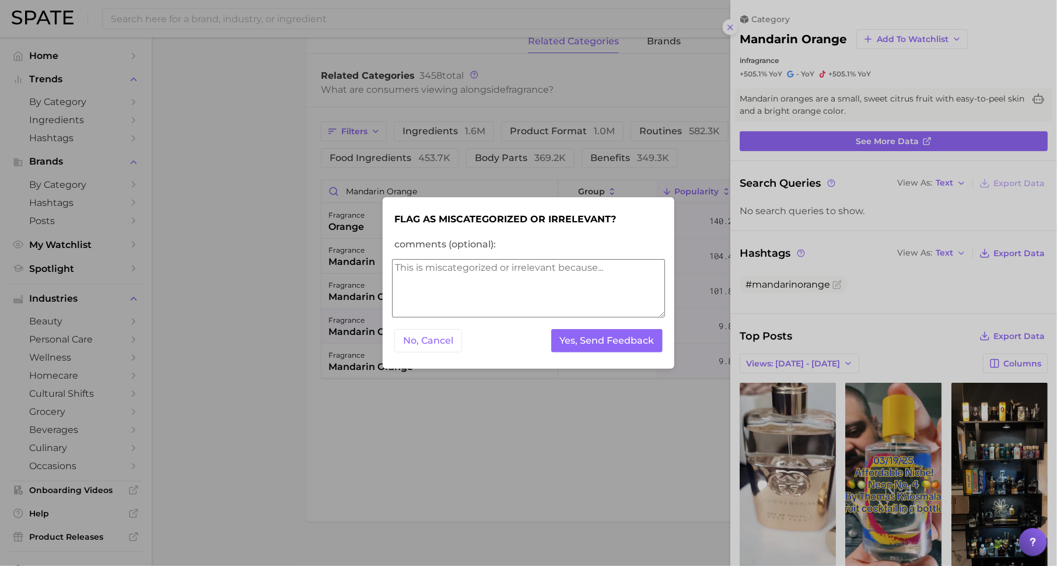
click at [289, 131] on div at bounding box center [528, 283] width 1057 height 566
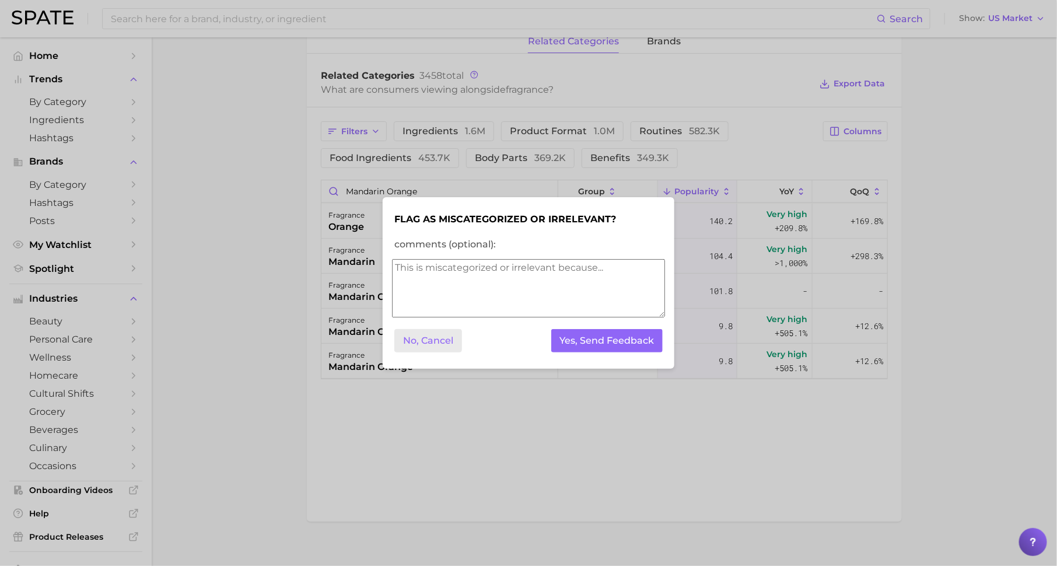
click at [420, 344] on button "No, Cancel" at bounding box center [428, 341] width 68 height 24
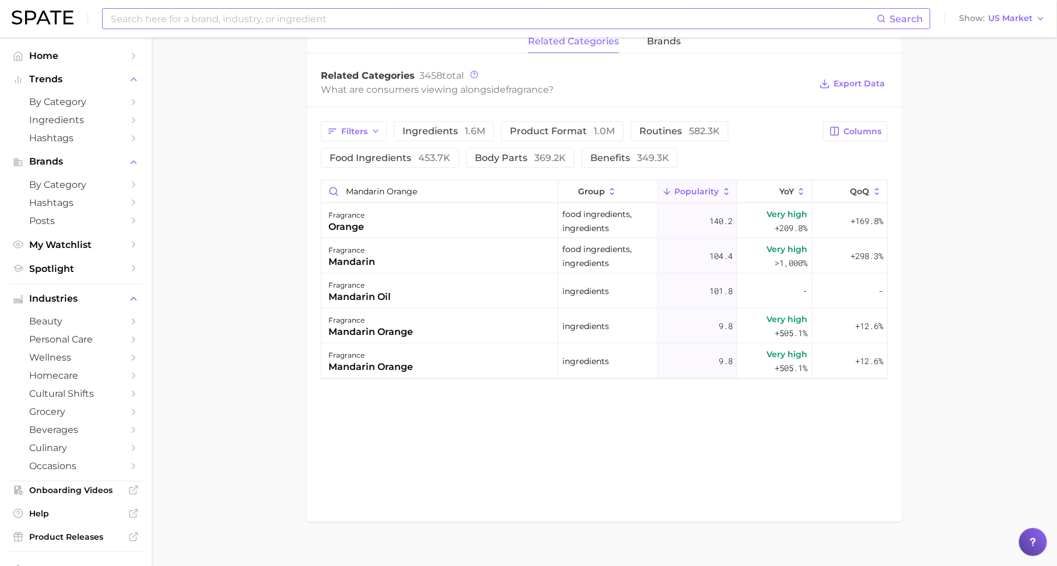
click at [254, 17] on input at bounding box center [493, 19] width 767 height 20
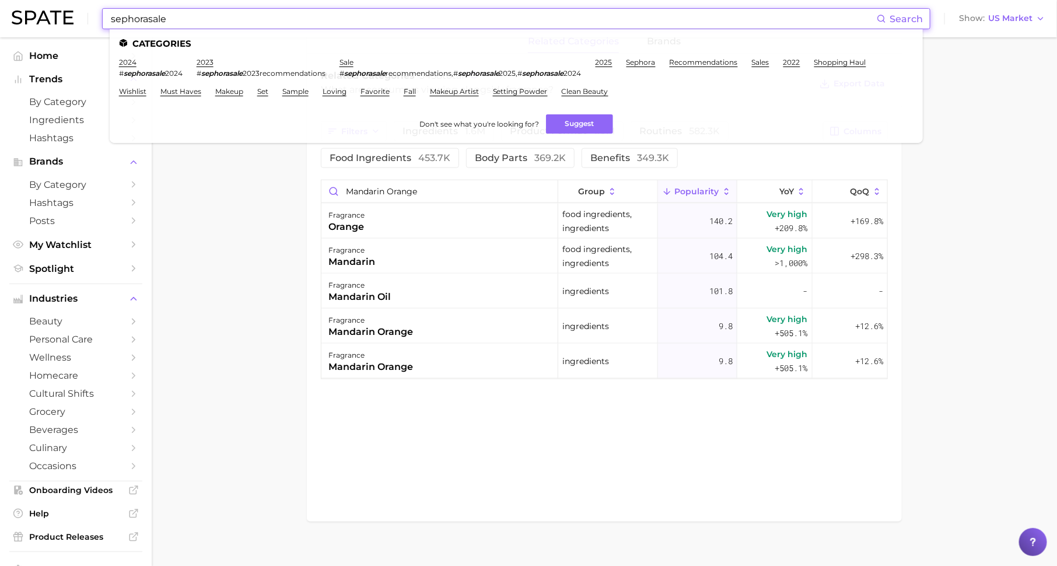
type input "sephorasale"
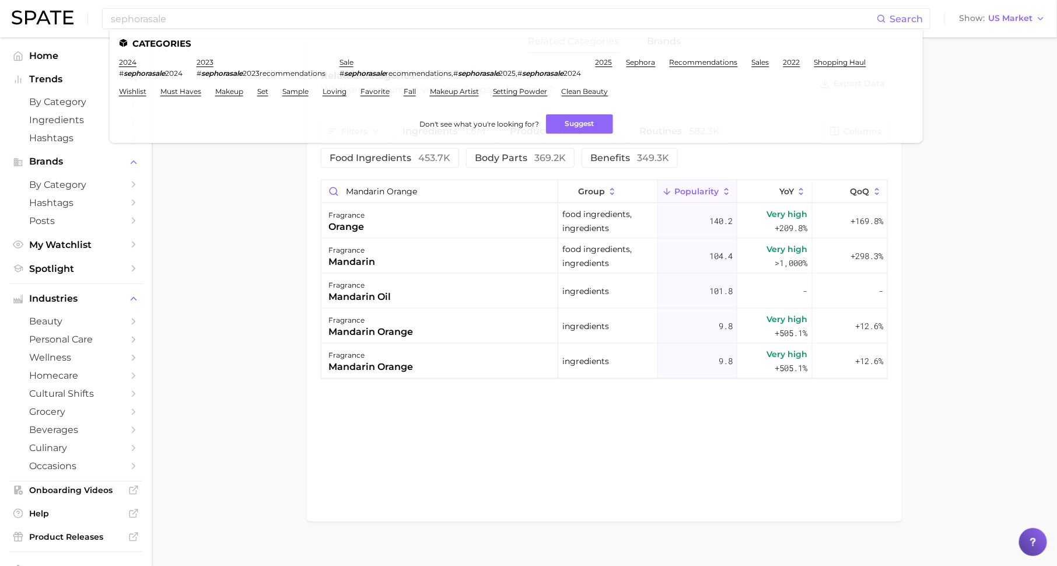
click at [193, 225] on main "fragrance Overview Google TikTok Instagram Beta fragrance Add to Watchlist Expo…" at bounding box center [604, 38] width 905 height 1083
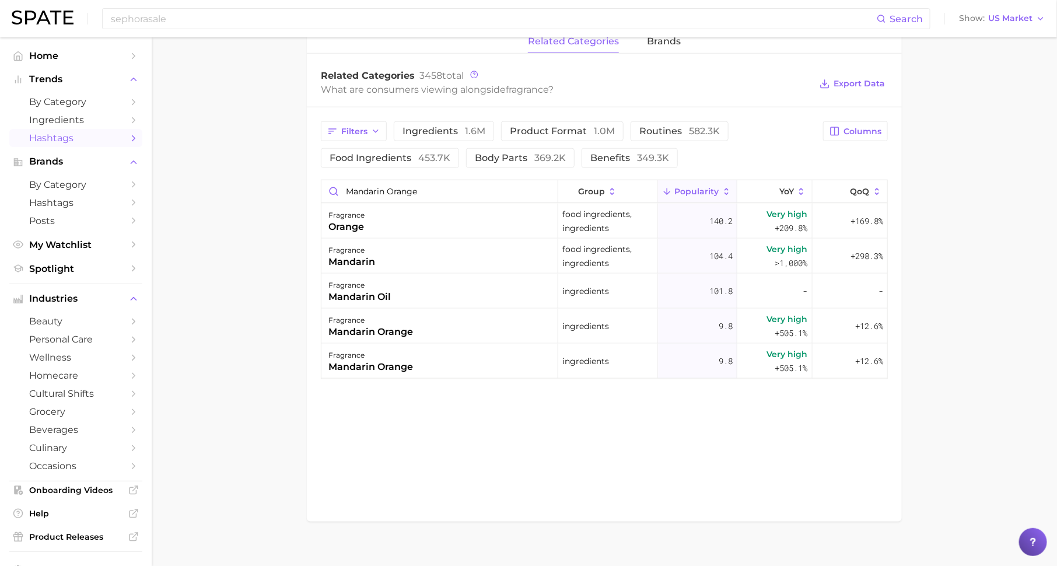
click at [110, 138] on span "Hashtags" at bounding box center [75, 137] width 93 height 11
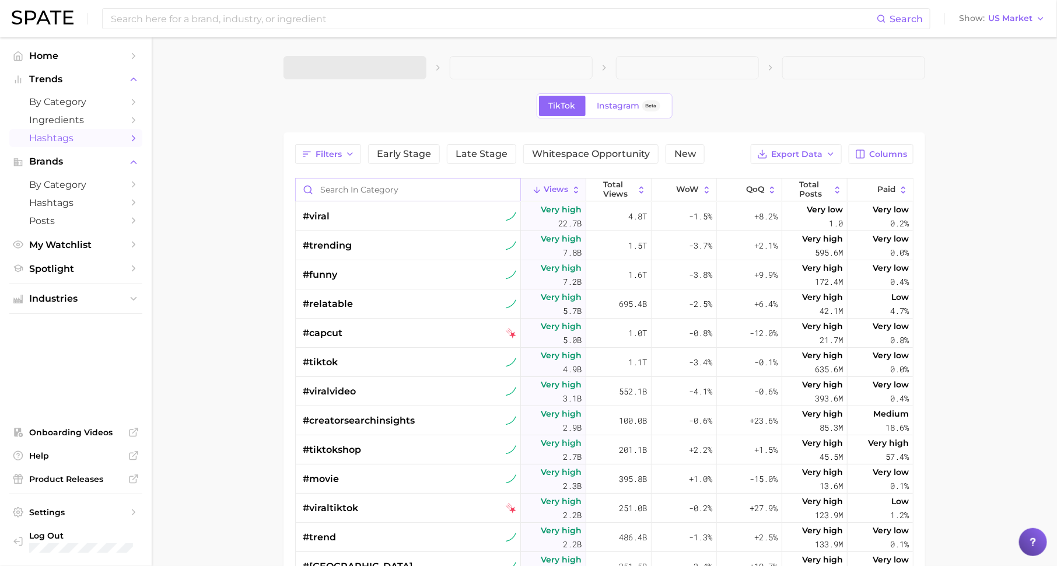
click at [358, 190] on input "Search in category" at bounding box center [408, 190] width 225 height 22
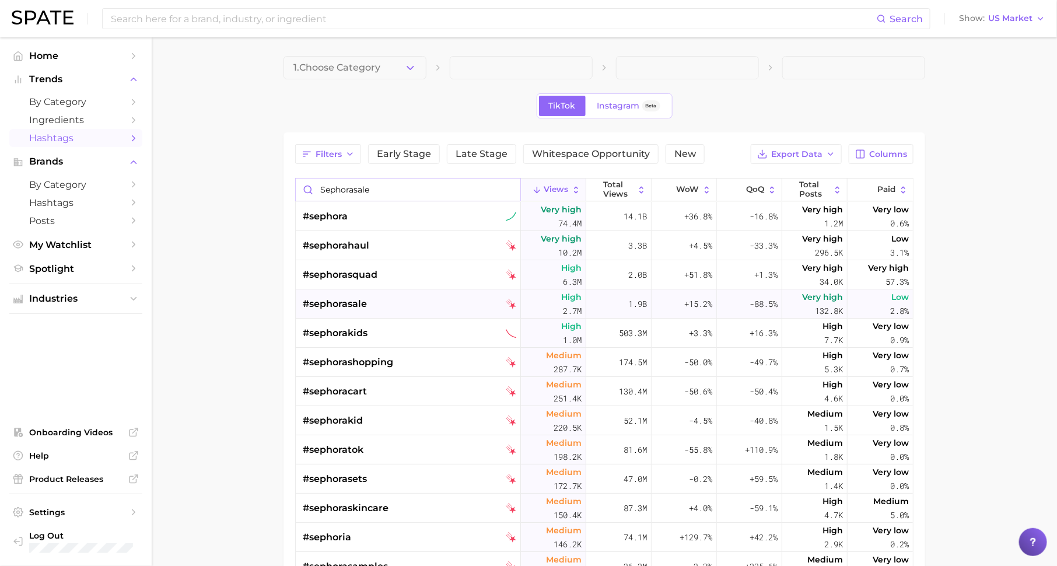
type input "sephorasale"
click at [331, 302] on span "#sephorasale" at bounding box center [335, 304] width 64 height 14
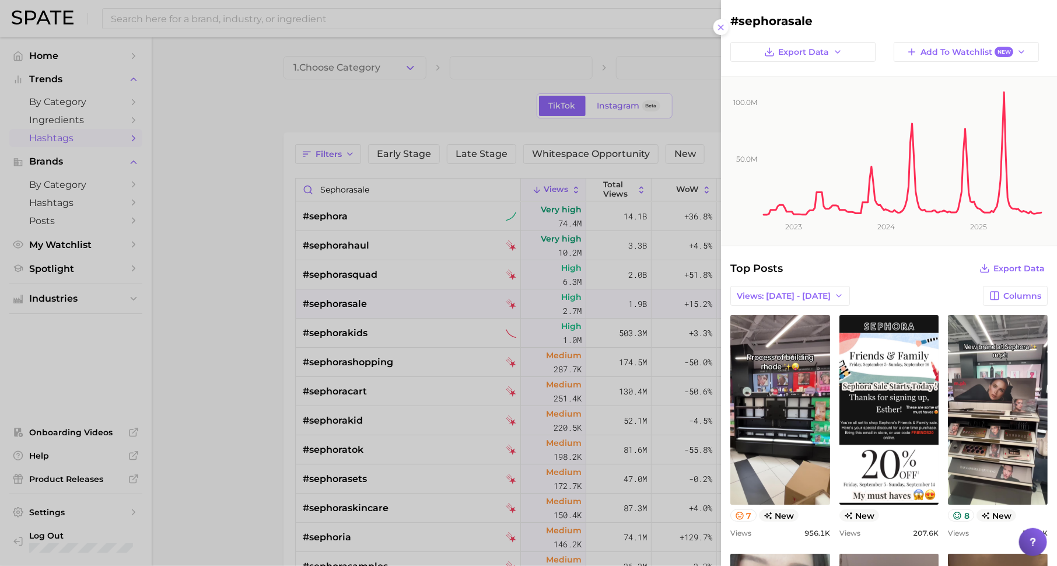
click at [216, 326] on div at bounding box center [528, 283] width 1057 height 566
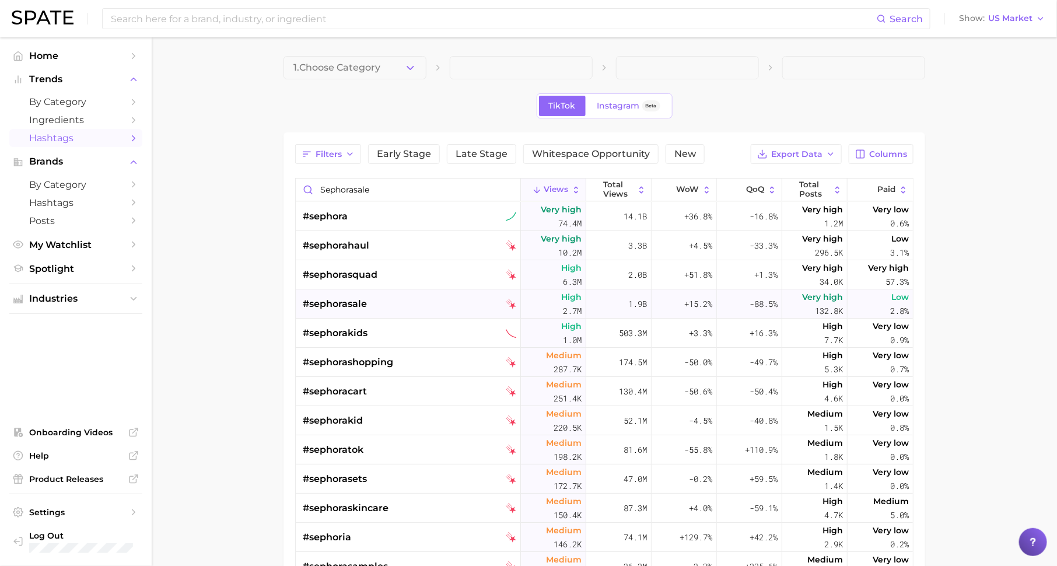
click at [366, 299] on span "#sephorasale" at bounding box center [335, 304] width 64 height 14
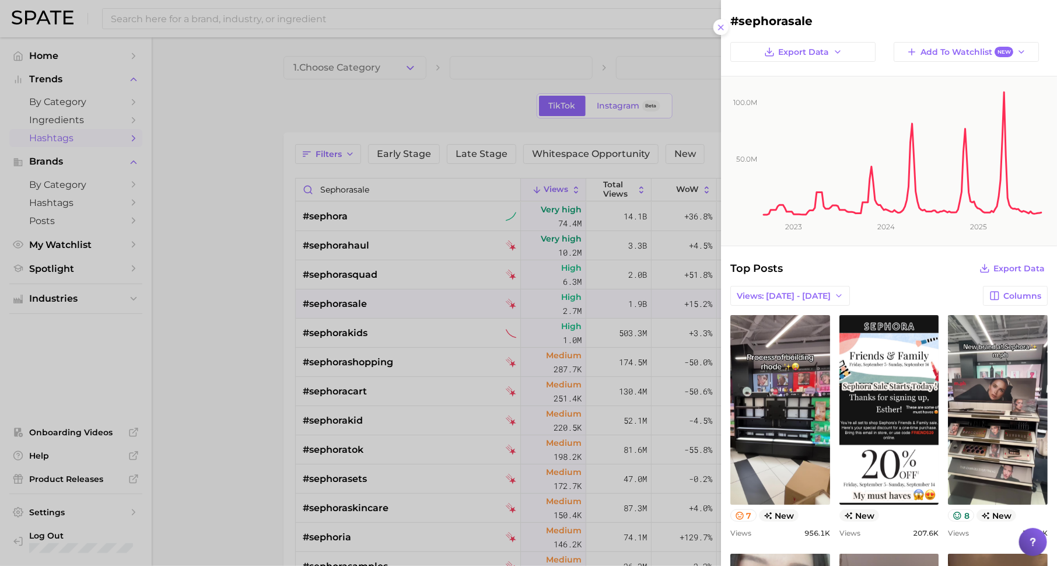
click at [278, 32] on div at bounding box center [528, 283] width 1057 height 566
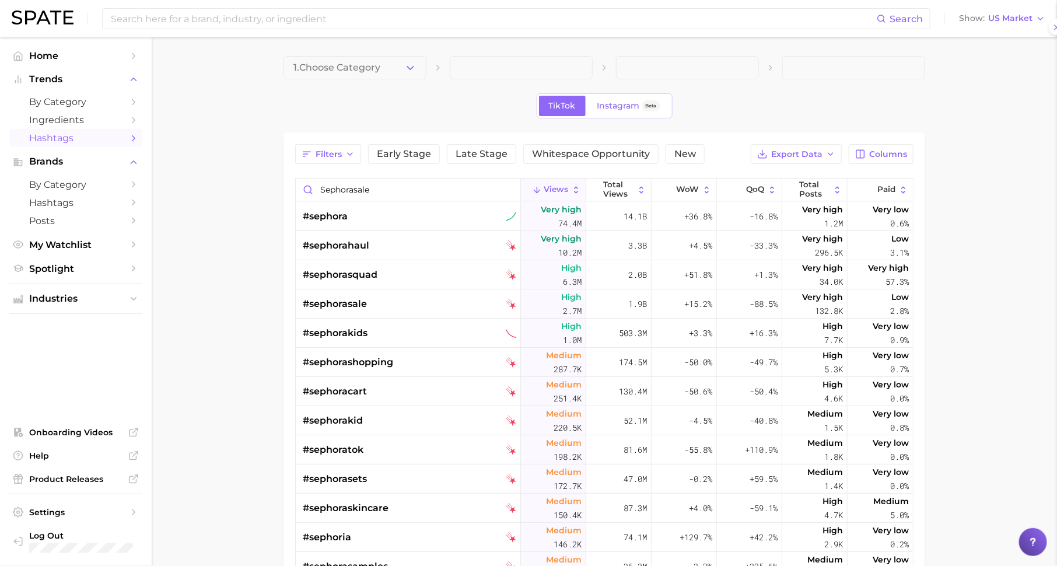
click at [298, 18] on input at bounding box center [493, 19] width 767 height 20
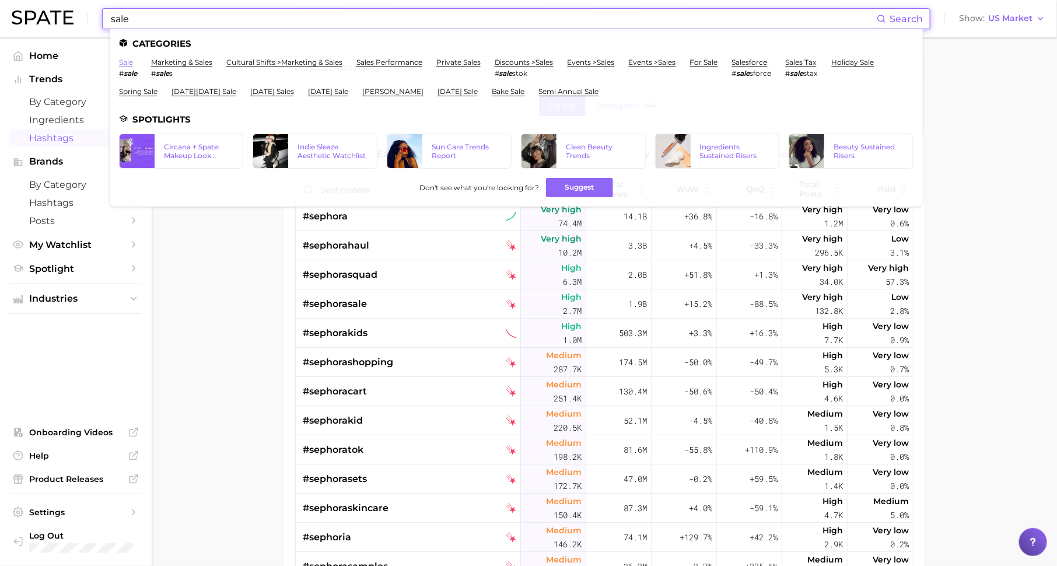
type input "sale"
click at [124, 59] on link "sale" at bounding box center [126, 62] width 14 height 9
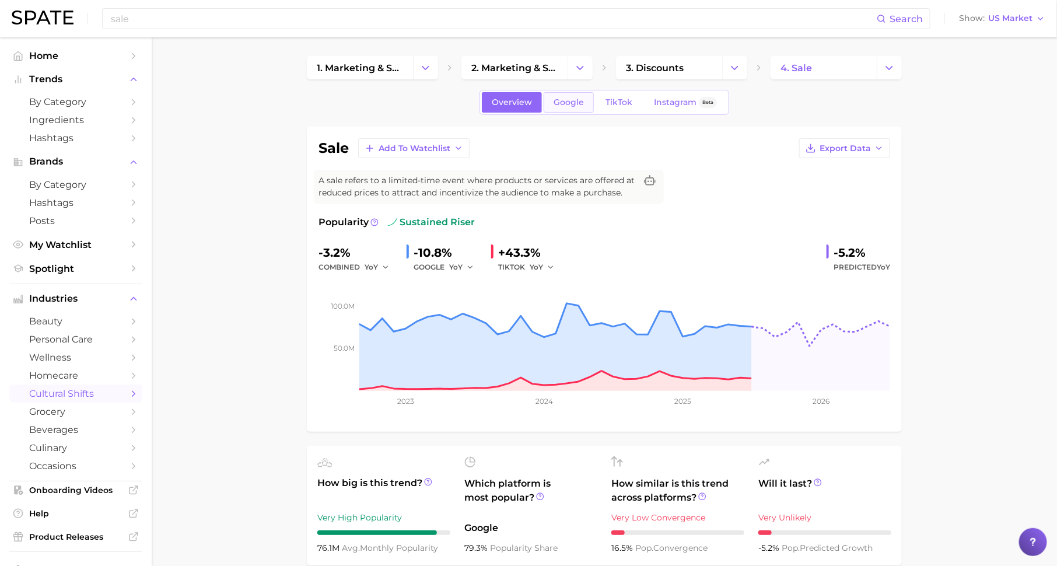
click at [568, 104] on span "Google" at bounding box center [569, 102] width 30 height 10
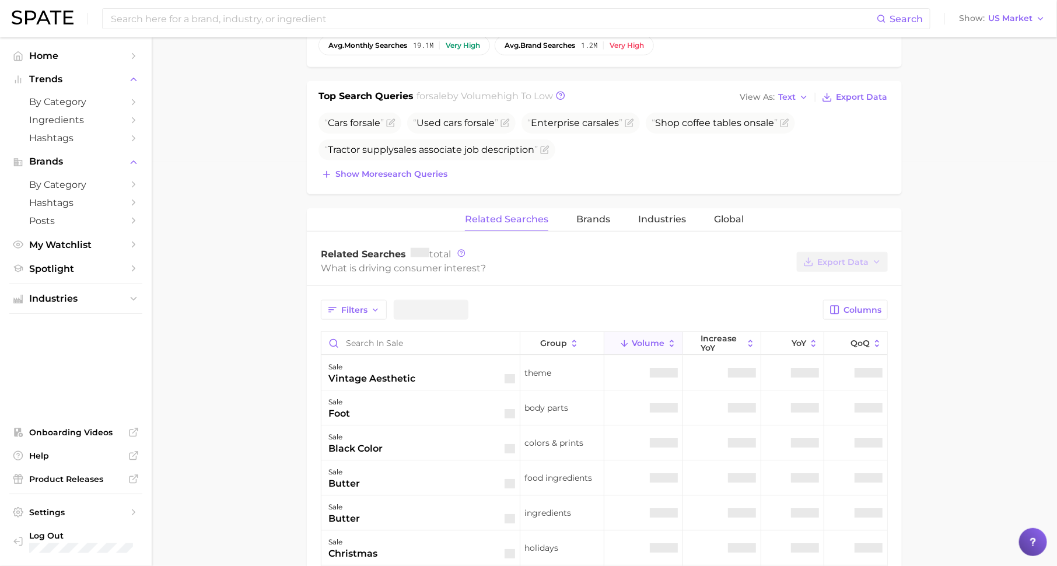
scroll to position [443, 0]
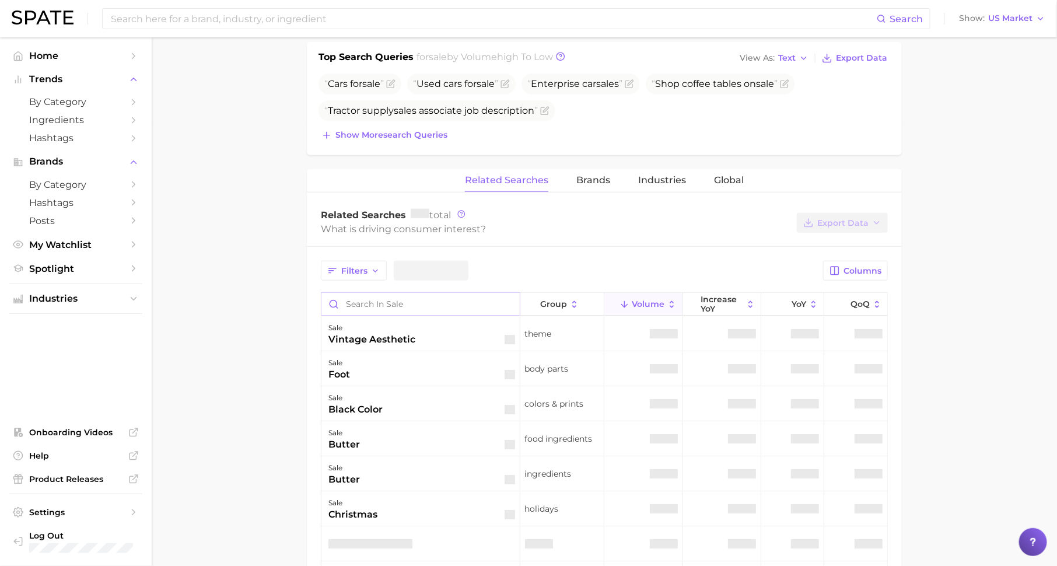
click at [412, 300] on div "Filters Columns group Volume increase YoY YoY QoQ sale vintage aesthetic theme …" at bounding box center [604, 559] width 595 height 625
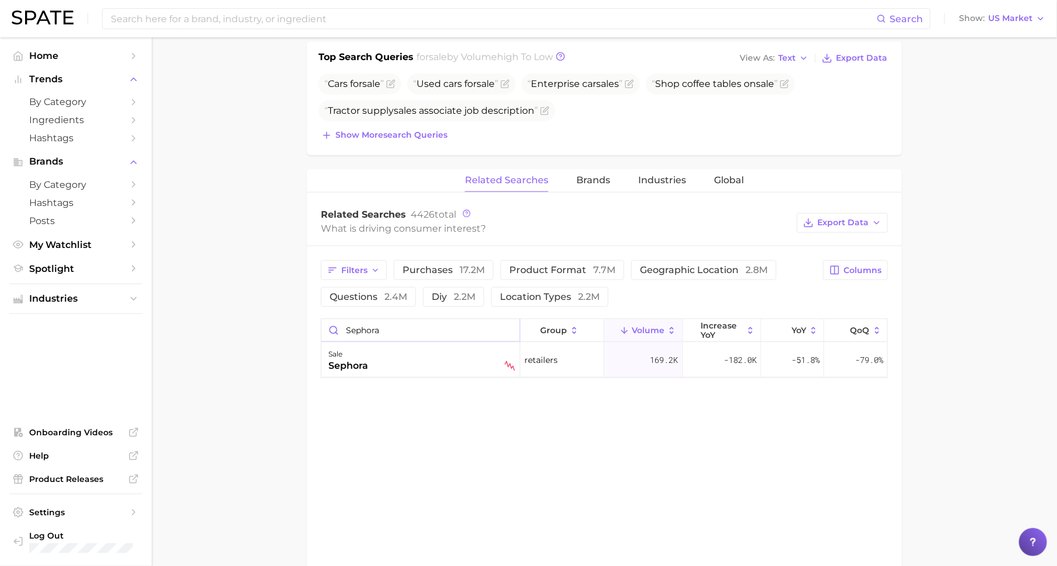
type input "sephora"
click at [362, 348] on div "sale" at bounding box center [348, 354] width 40 height 14
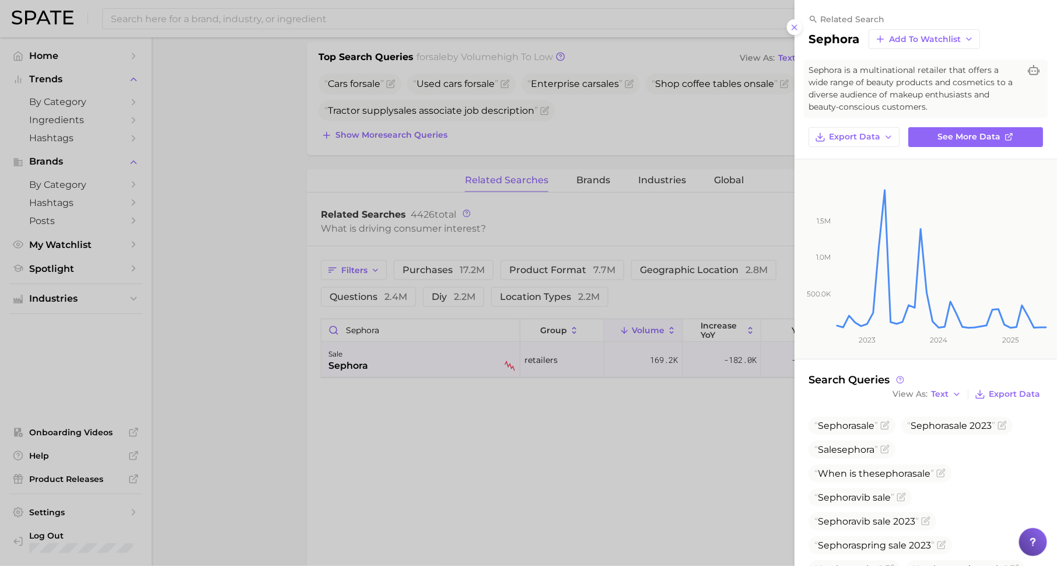
click at [568, 124] on div at bounding box center [528, 283] width 1057 height 566
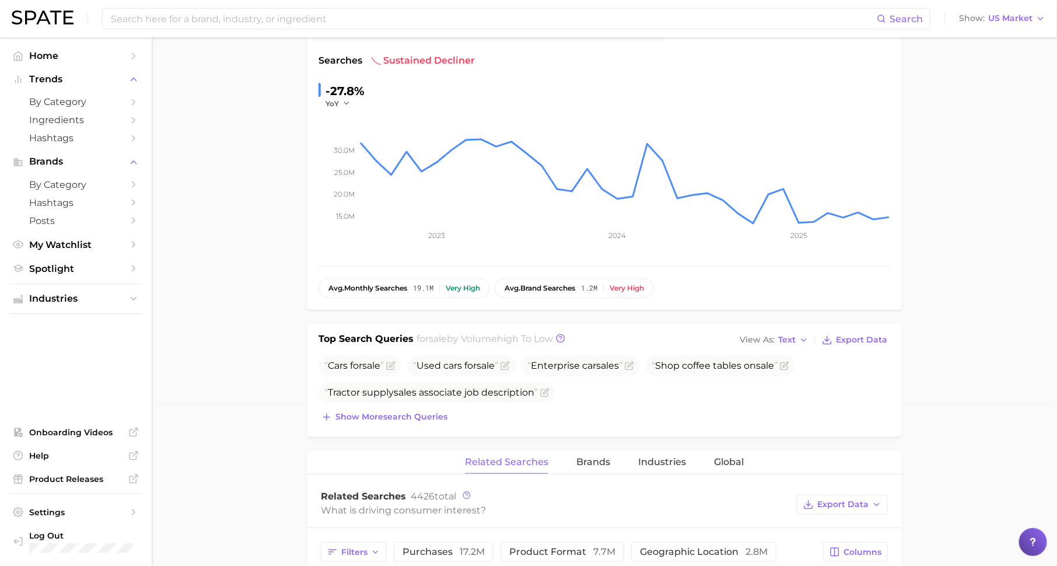
scroll to position [0, 0]
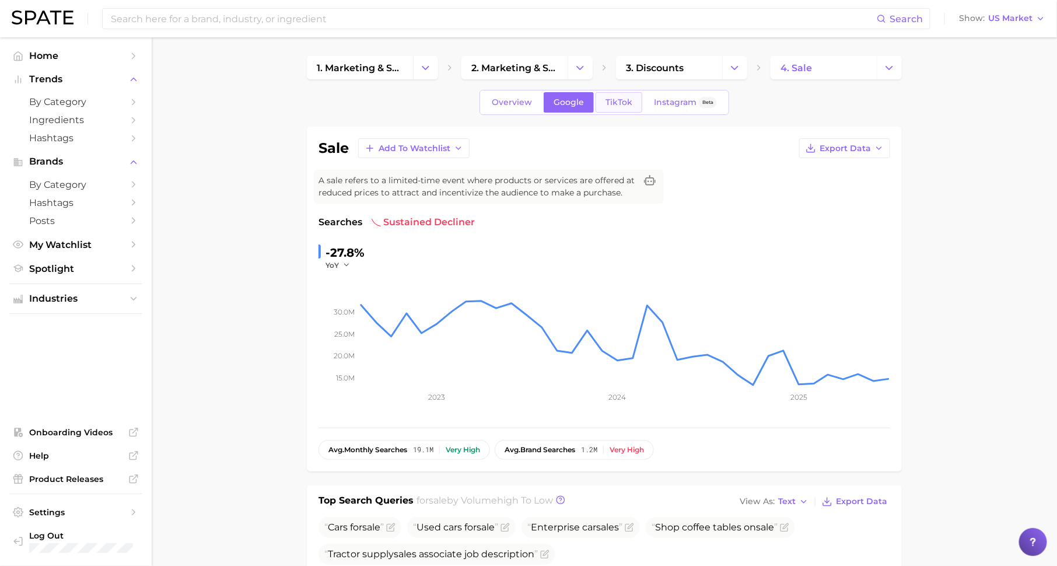
click at [615, 104] on span "TikTok" at bounding box center [619, 102] width 27 height 10
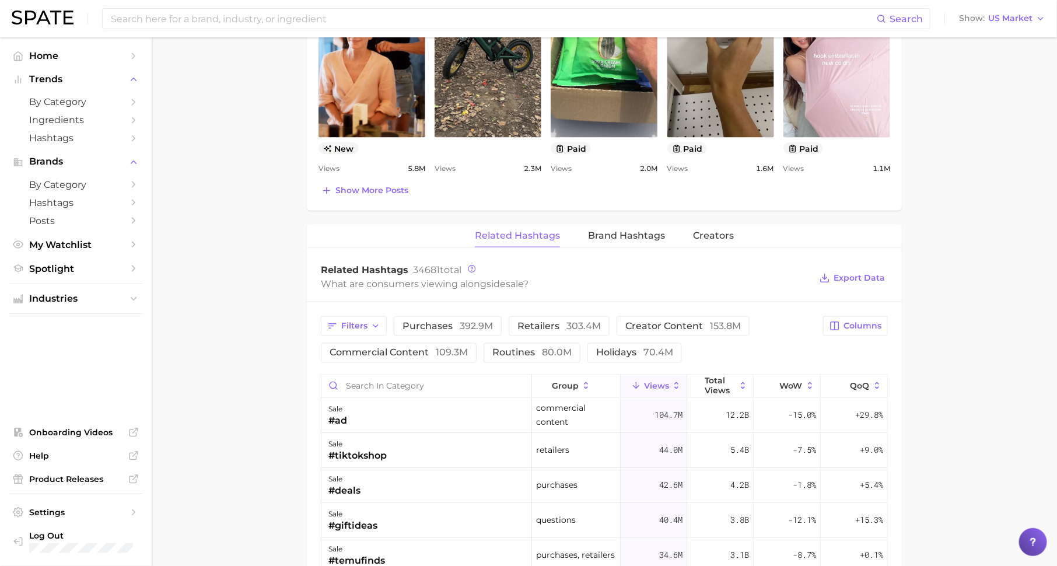
scroll to position [728, 0]
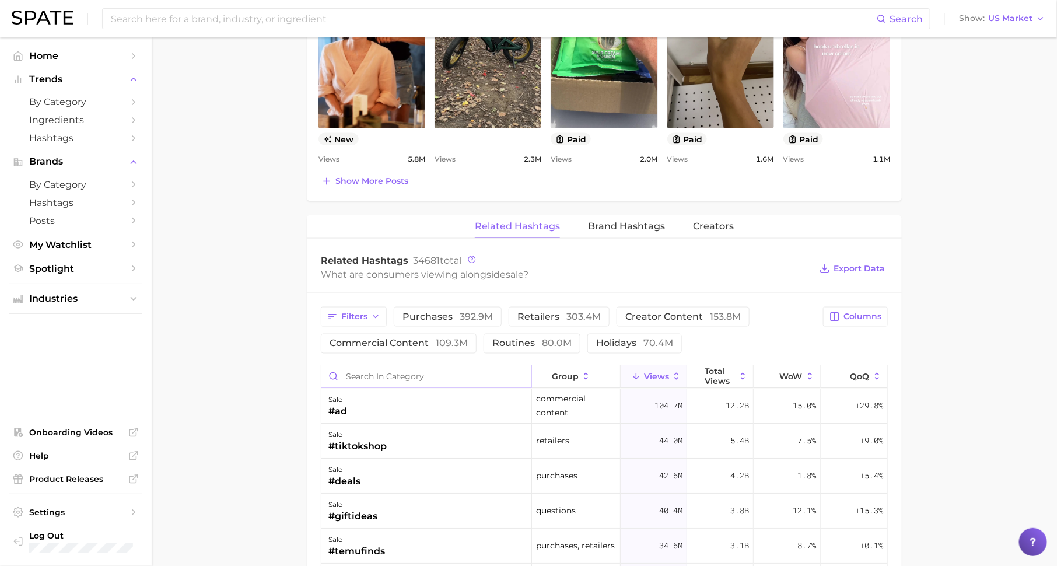
click at [424, 376] on input "Search in category" at bounding box center [426, 377] width 210 height 22
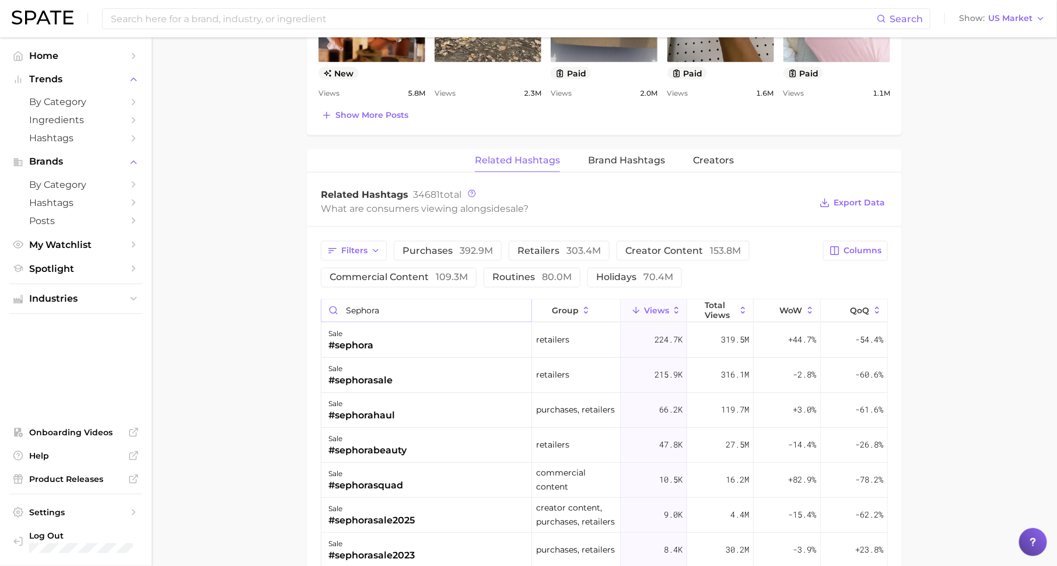
scroll to position [867, 0]
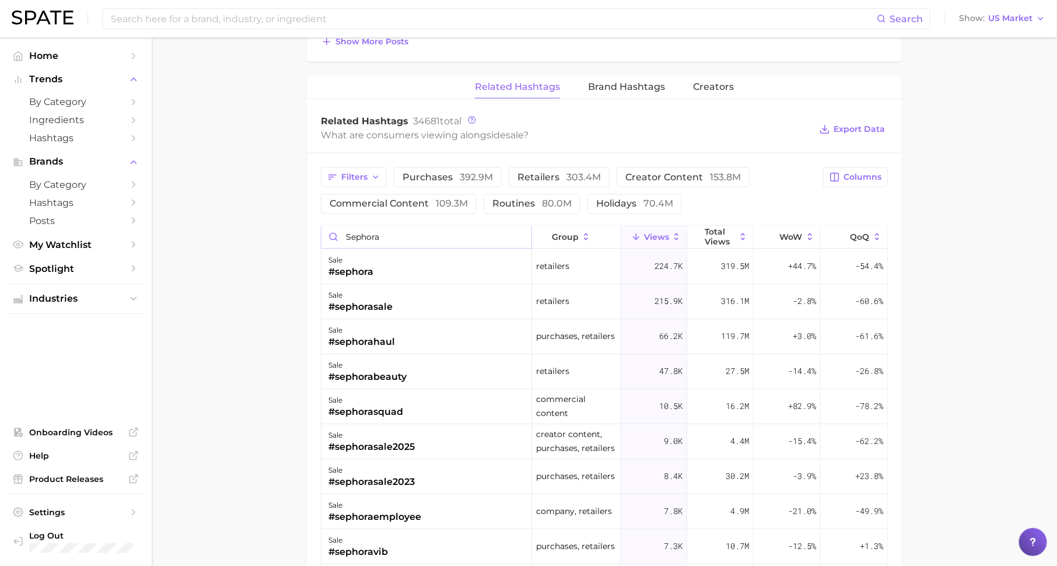
type input "sephora"
click at [355, 300] on div "#sephorasale" at bounding box center [360, 307] width 64 height 14
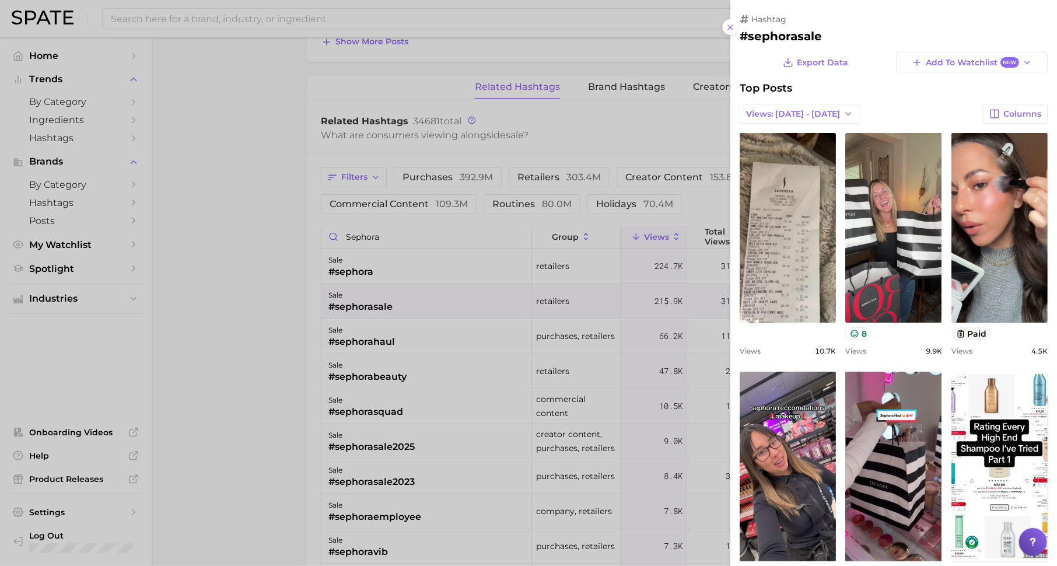
scroll to position [0, 0]
drag, startPoint x: 285, startPoint y: 29, endPoint x: 285, endPoint y: 20, distance: 8.2
click at [285, 28] on div at bounding box center [528, 283] width 1057 height 566
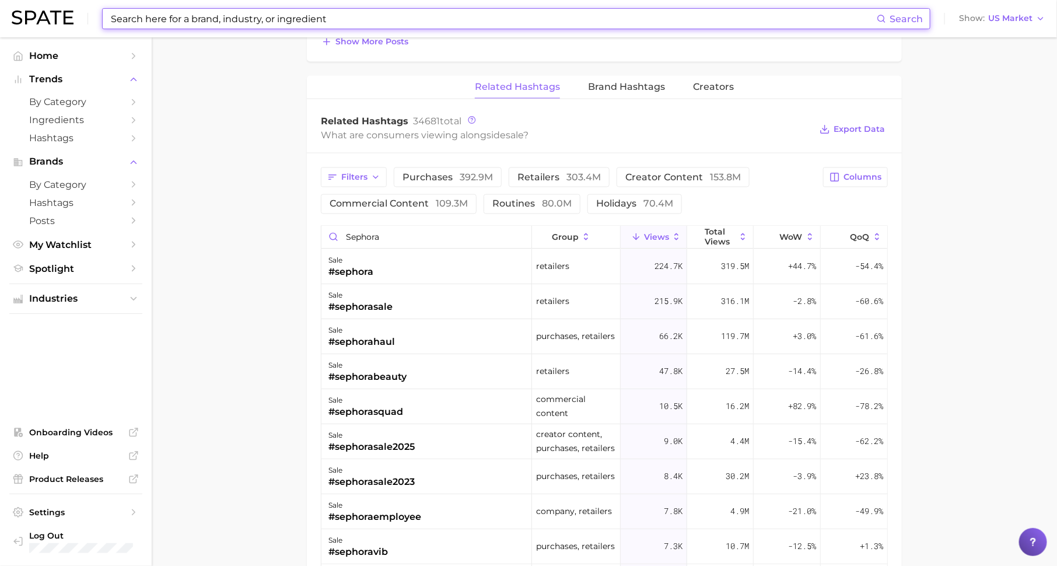
click at [292, 20] on input at bounding box center [493, 19] width 767 height 20
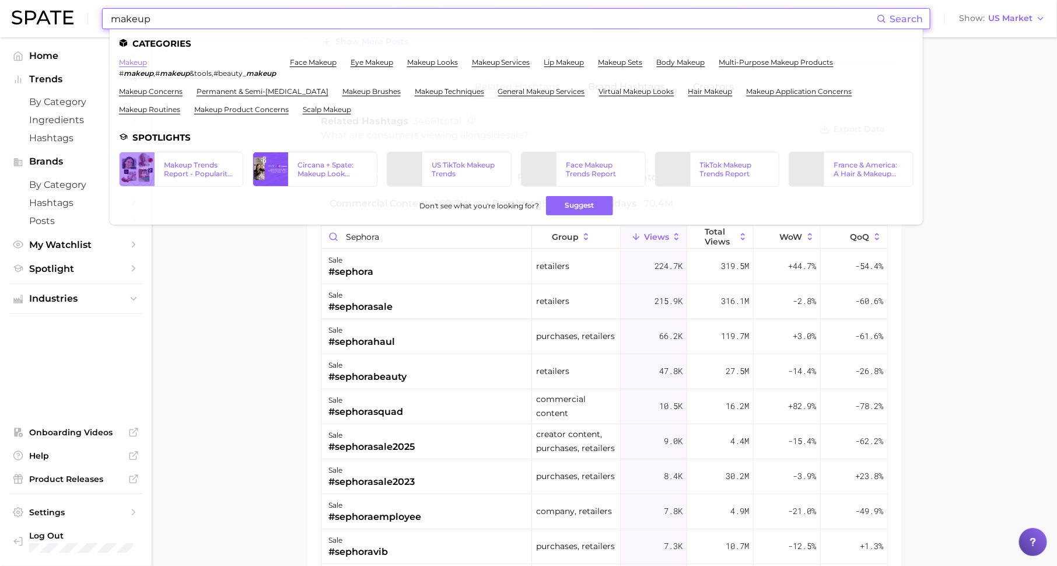
type input "makeup"
click at [137, 63] on link "makeup" at bounding box center [133, 62] width 28 height 9
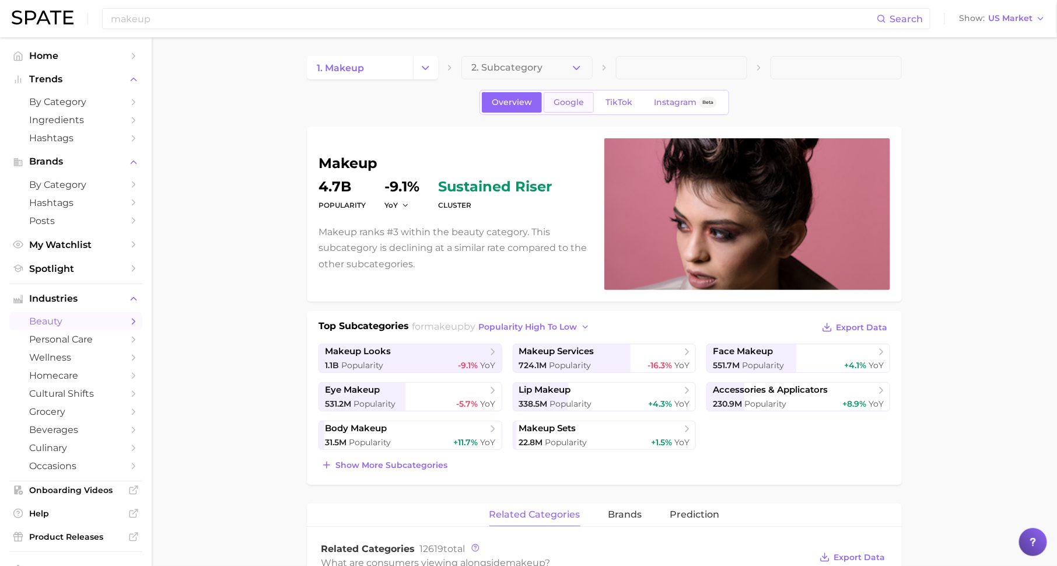
click at [572, 100] on span "Google" at bounding box center [569, 102] width 30 height 10
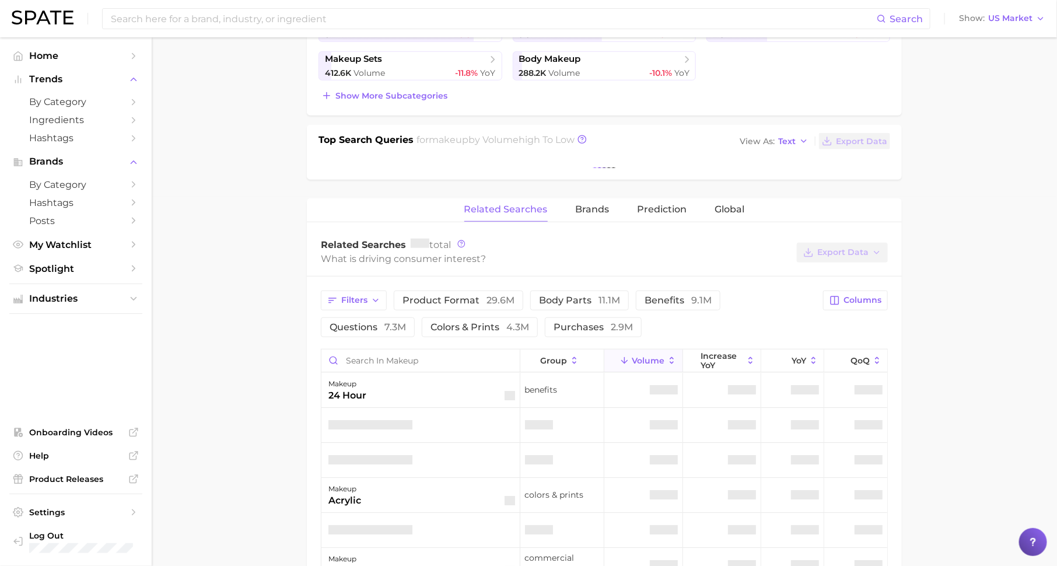
scroll to position [383, 0]
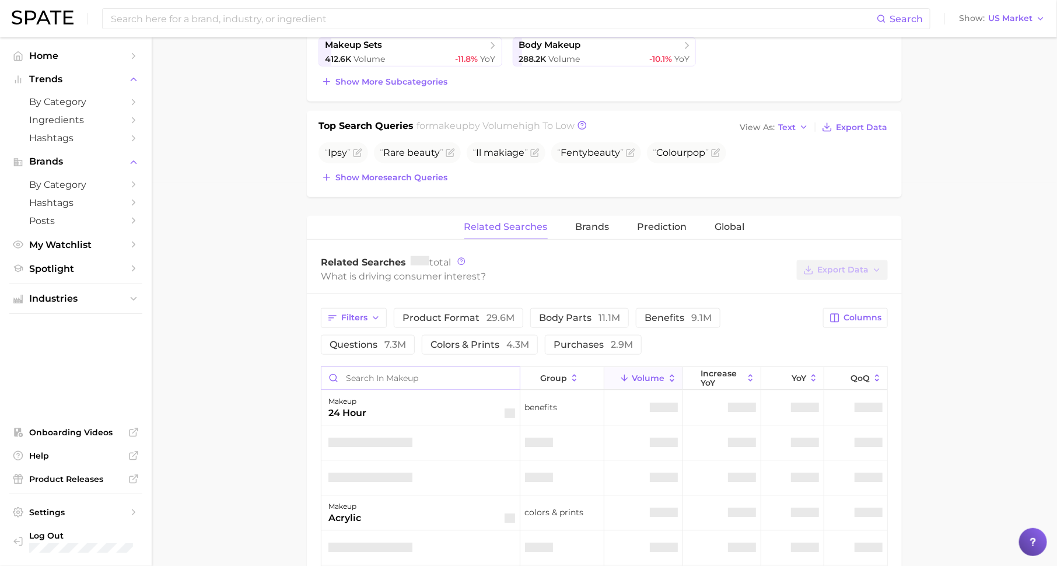
click at [424, 374] on input "Search in makeup" at bounding box center [420, 378] width 198 height 22
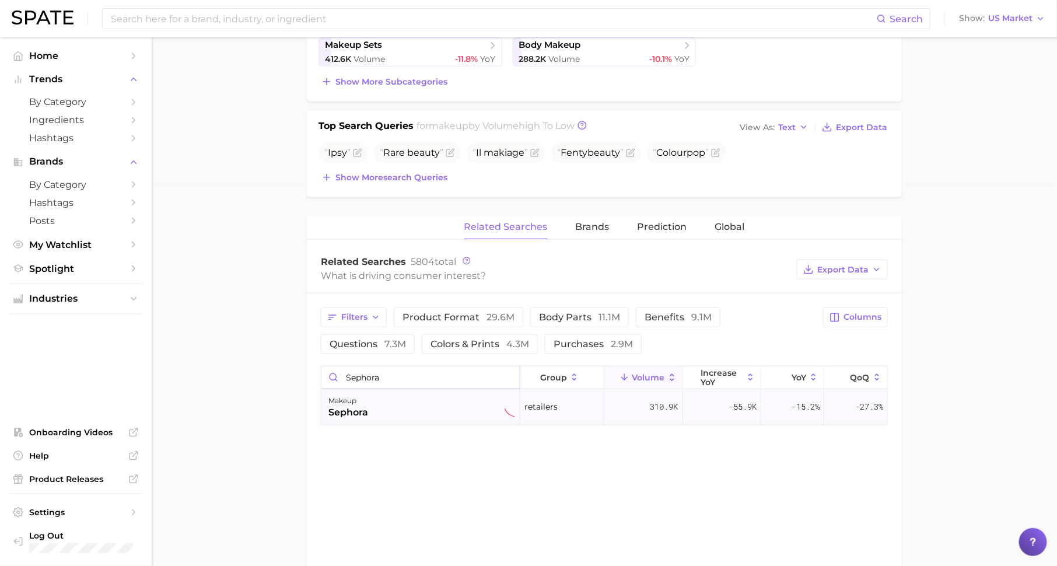
type input "sephora"
click at [407, 397] on div "makeup sephora" at bounding box center [421, 407] width 187 height 26
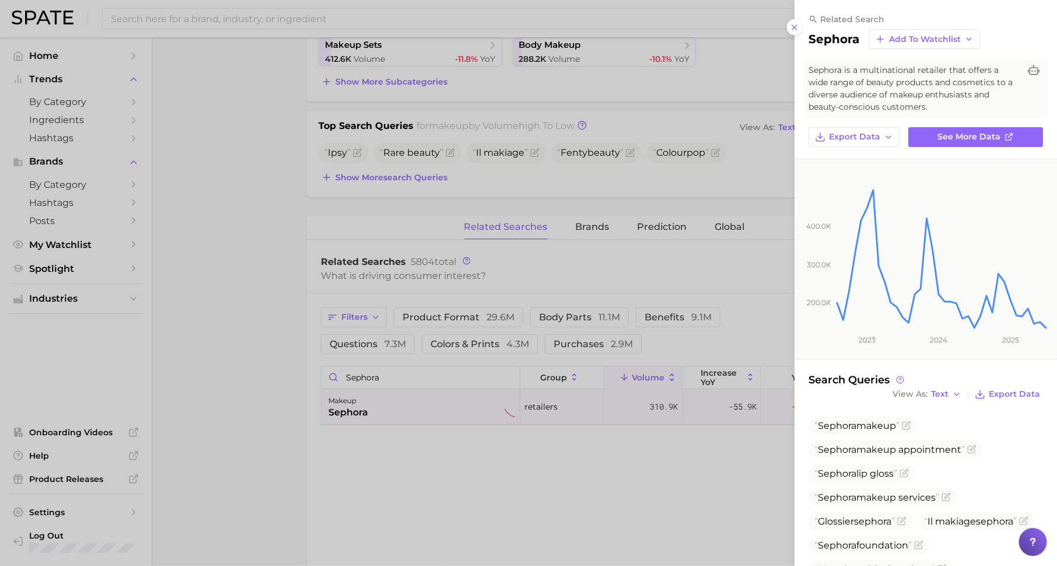
click at [681, 466] on div at bounding box center [528, 283] width 1057 height 566
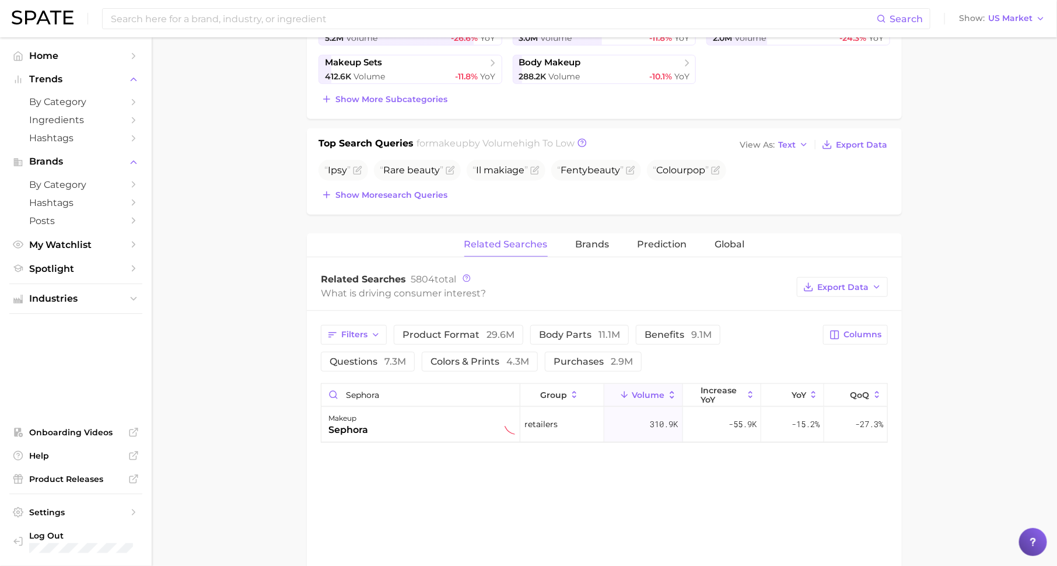
scroll to position [0, 0]
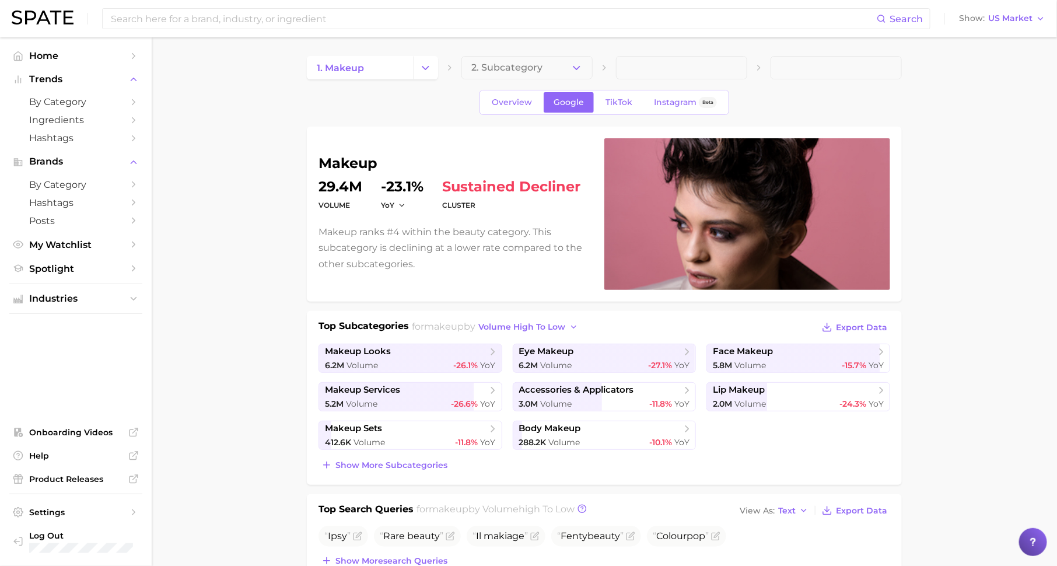
click at [612, 91] on div "Overview Google TikTok Instagram Beta" at bounding box center [605, 102] width 250 height 25
click at [609, 106] on span "TikTok" at bounding box center [619, 102] width 27 height 10
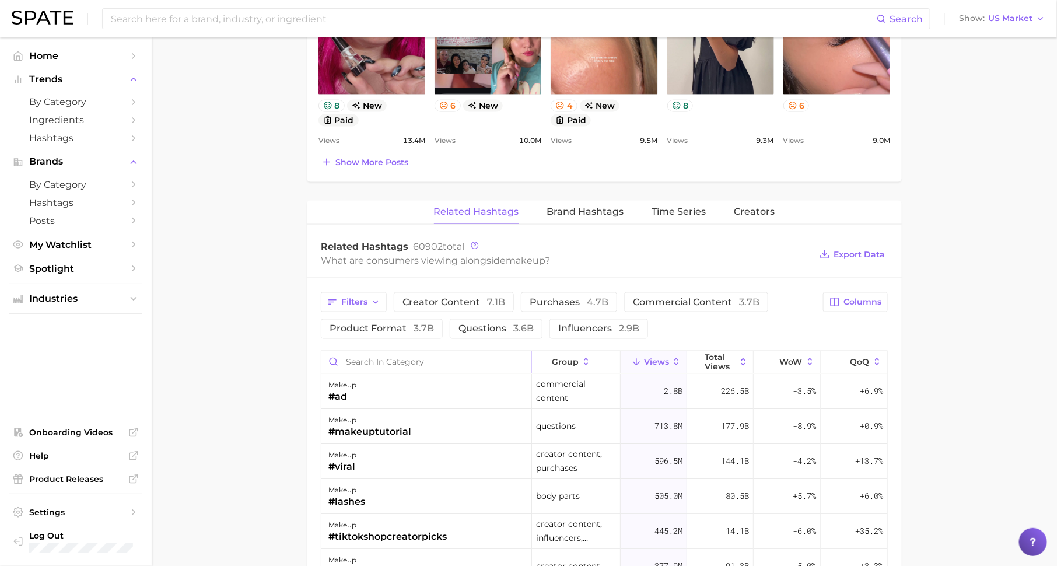
click at [405, 358] on input "Search in category" at bounding box center [426, 362] width 210 height 22
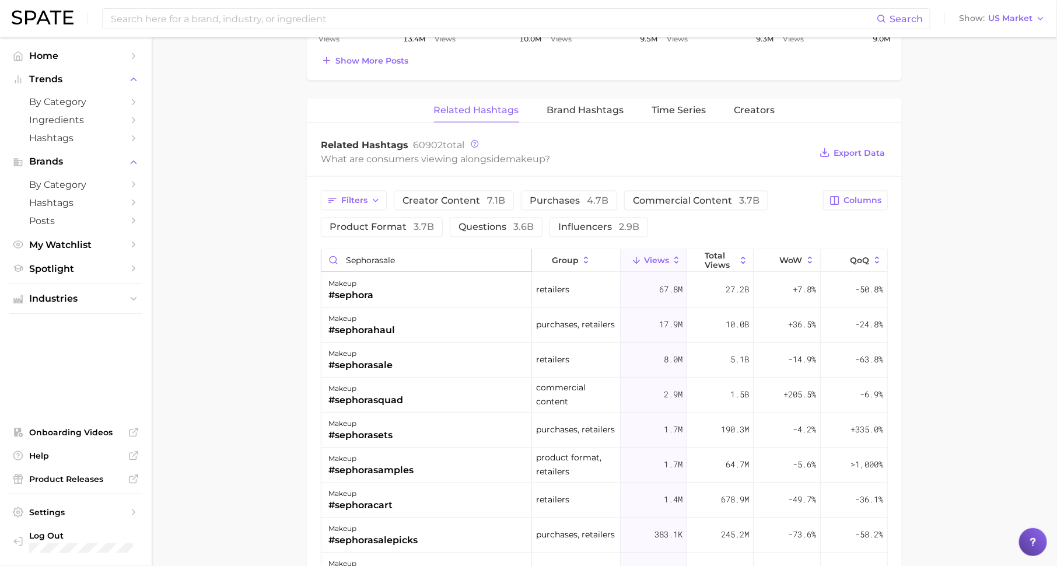
type input "sephorasale"
click at [74, 452] on span "Help" at bounding box center [75, 455] width 93 height 11
